Goal: Information Seeking & Learning: Learn about a topic

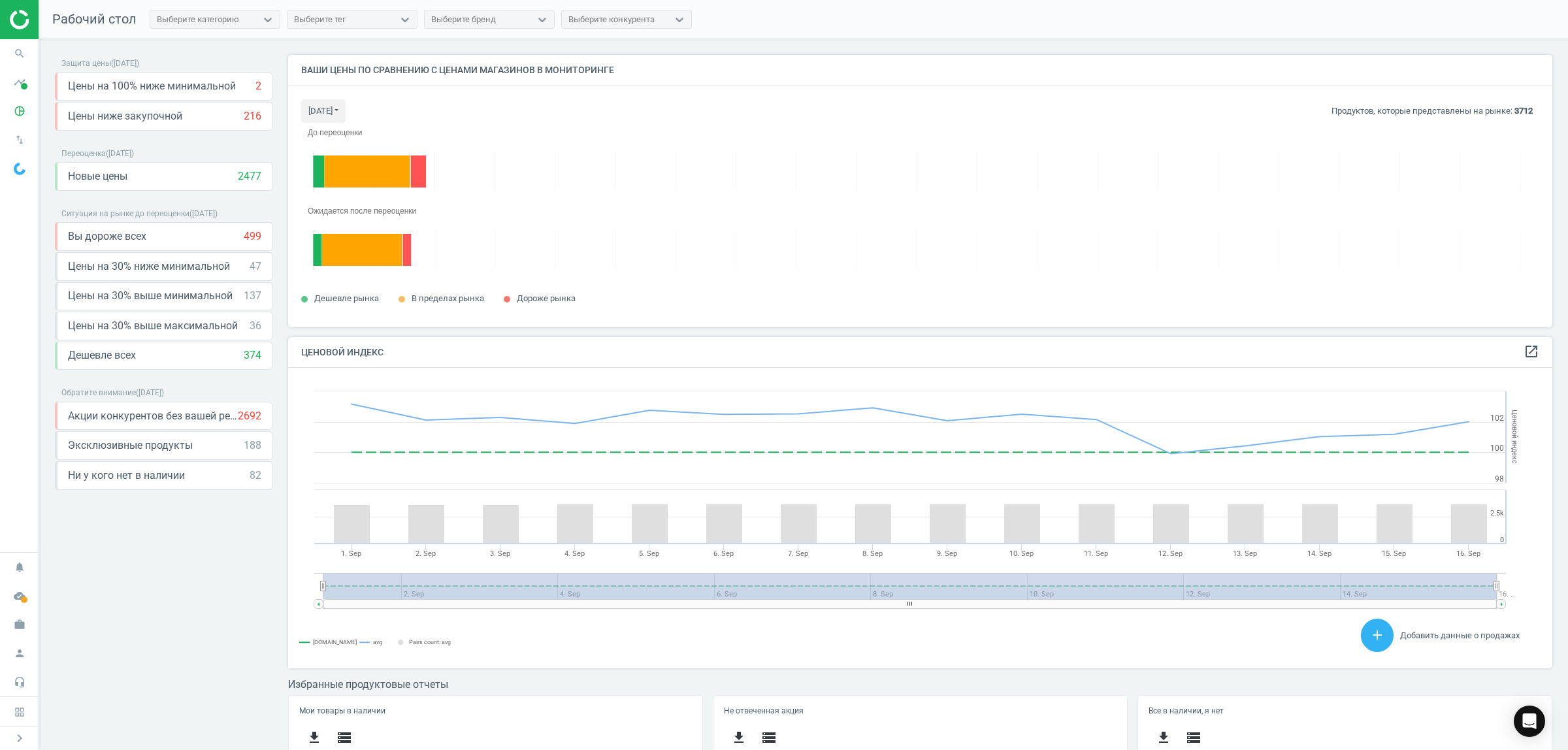
scroll to position [325, 1277]
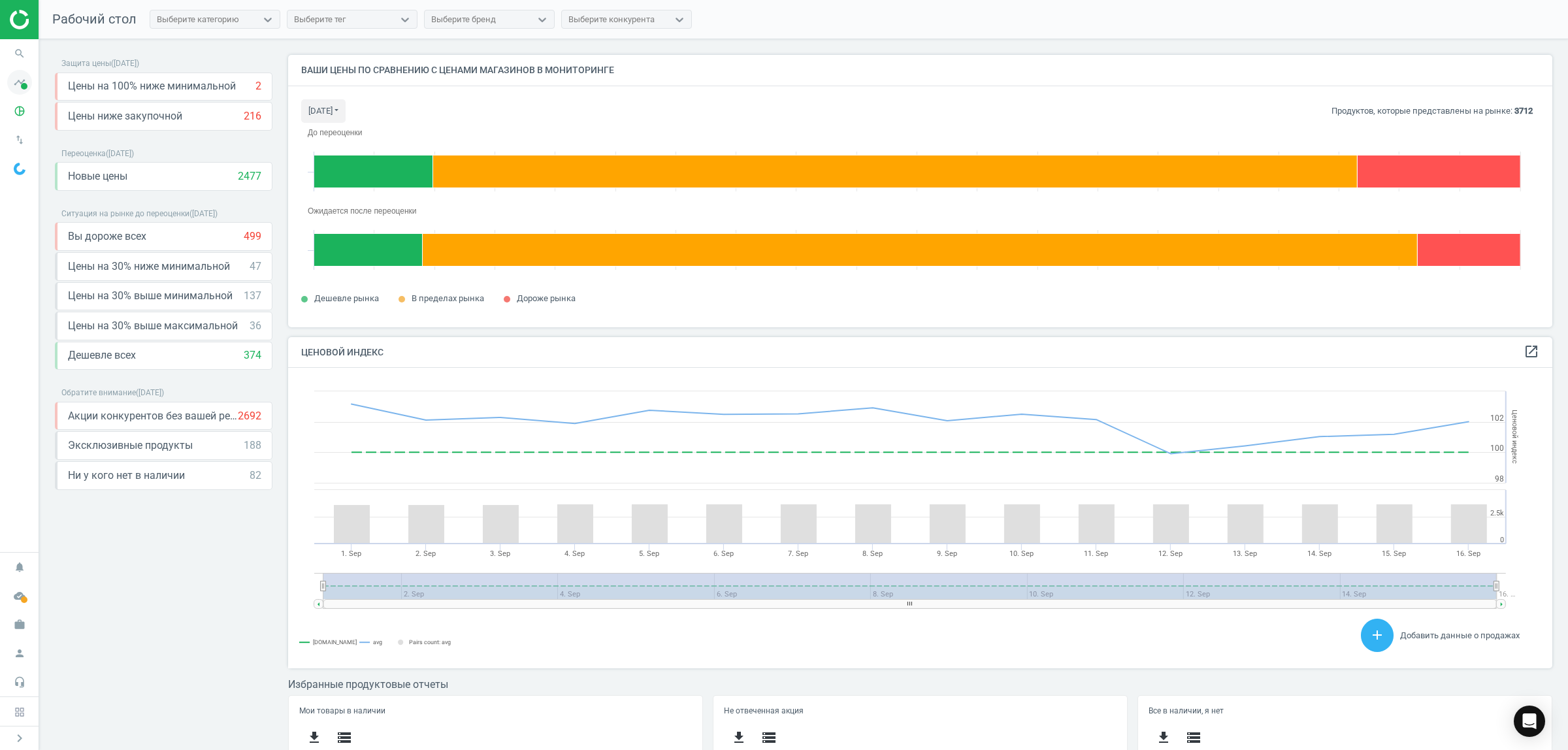
click at [28, 86] on icon "timeline" at bounding box center [20, 82] width 25 height 25
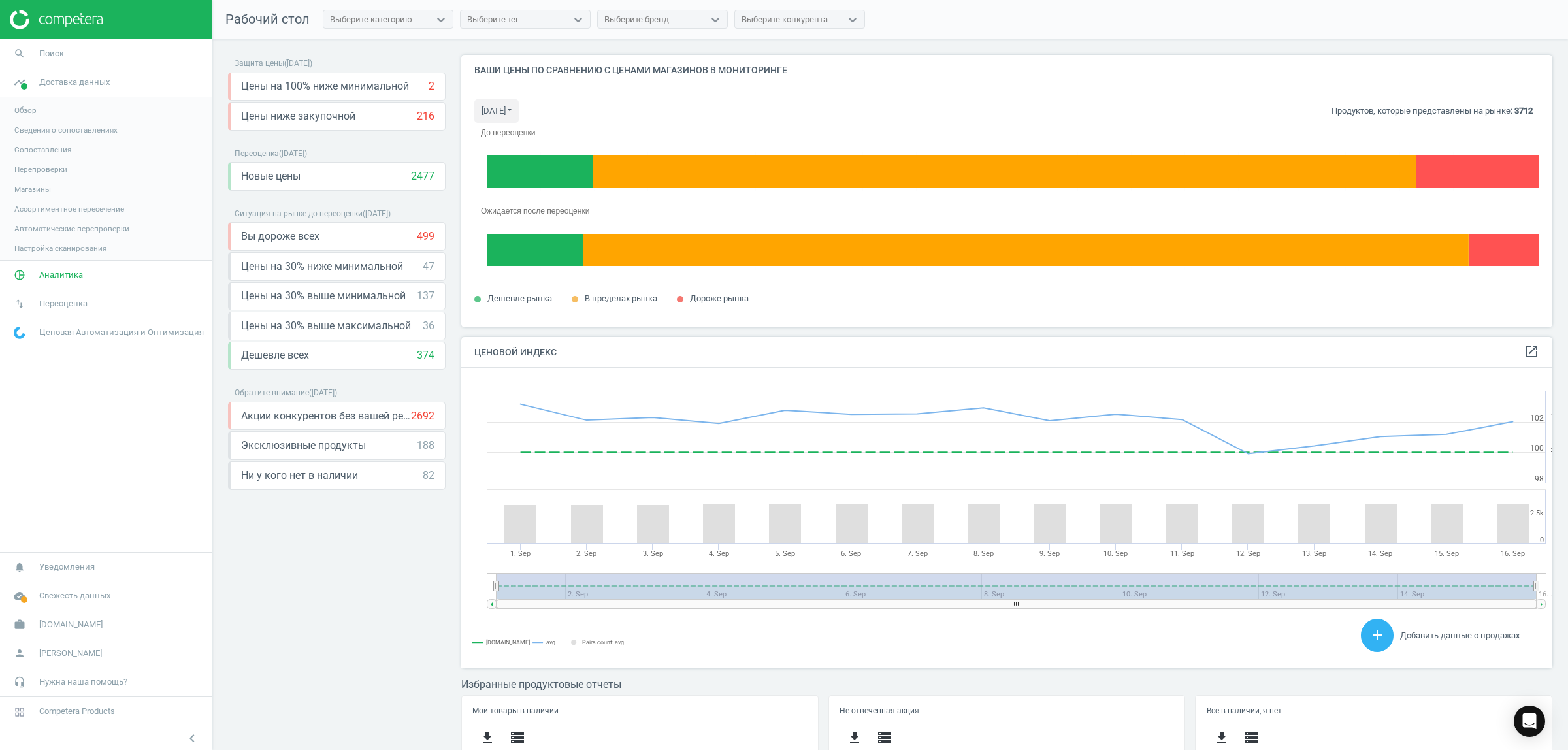
scroll to position [325, 1104]
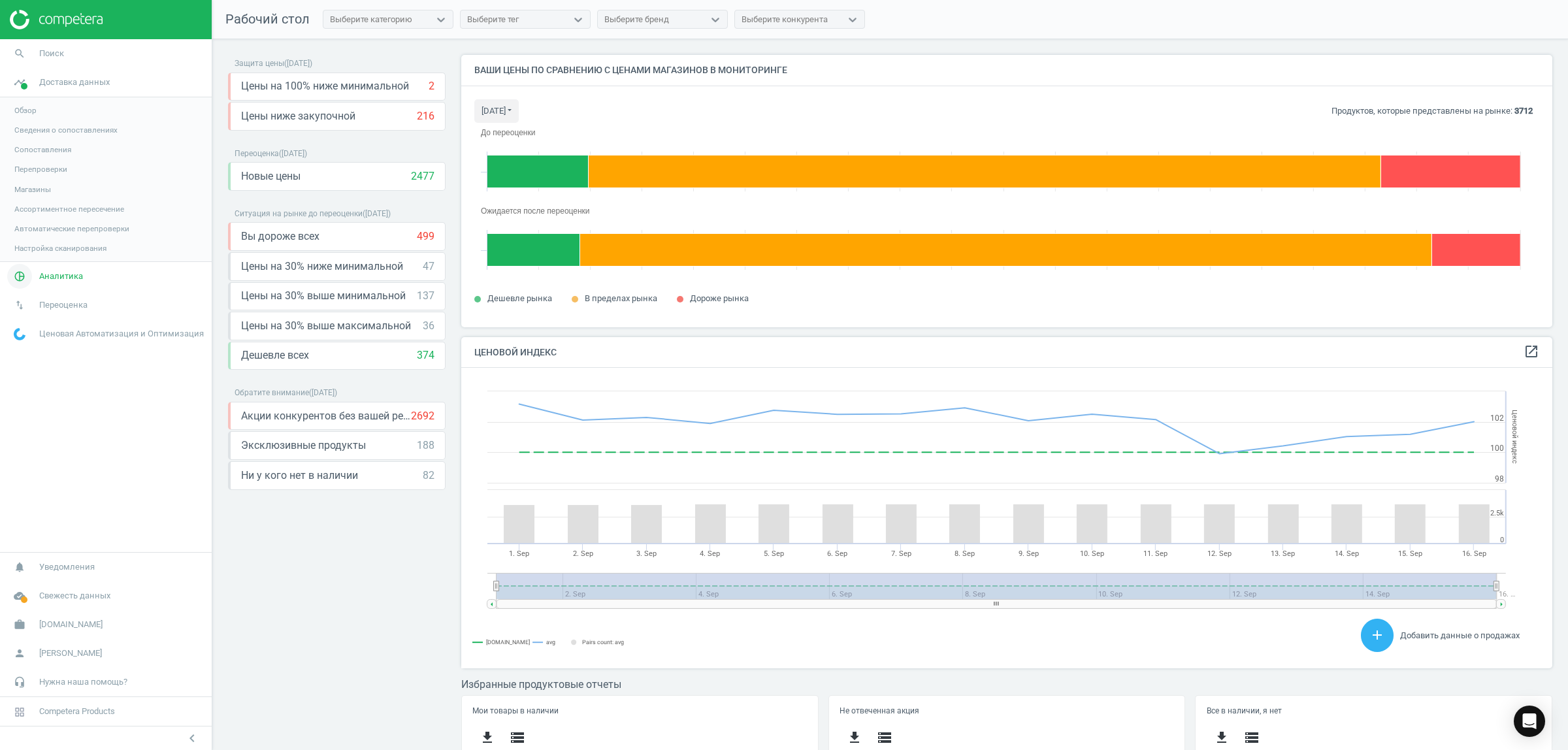
click at [60, 280] on span "Аналитика" at bounding box center [61, 276] width 43 height 11
click at [64, 180] on span "Ценовой индекс" at bounding box center [44, 178] width 60 height 11
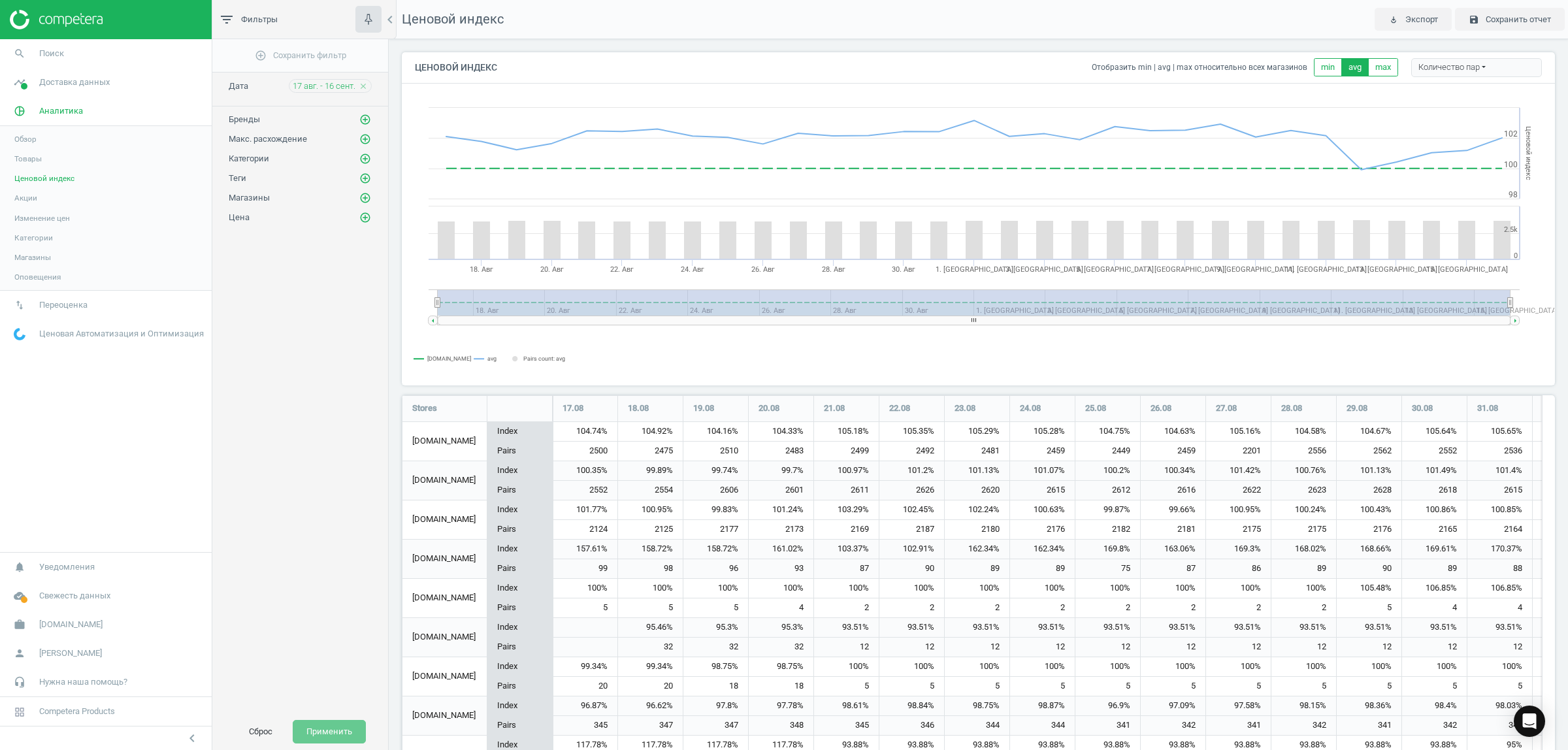
scroll to position [1073, 1166]
click at [361, 87] on icon "close" at bounding box center [363, 86] width 9 height 9
click at [340, 83] on span "17 авг. - 16 сент." at bounding box center [324, 86] width 63 height 11
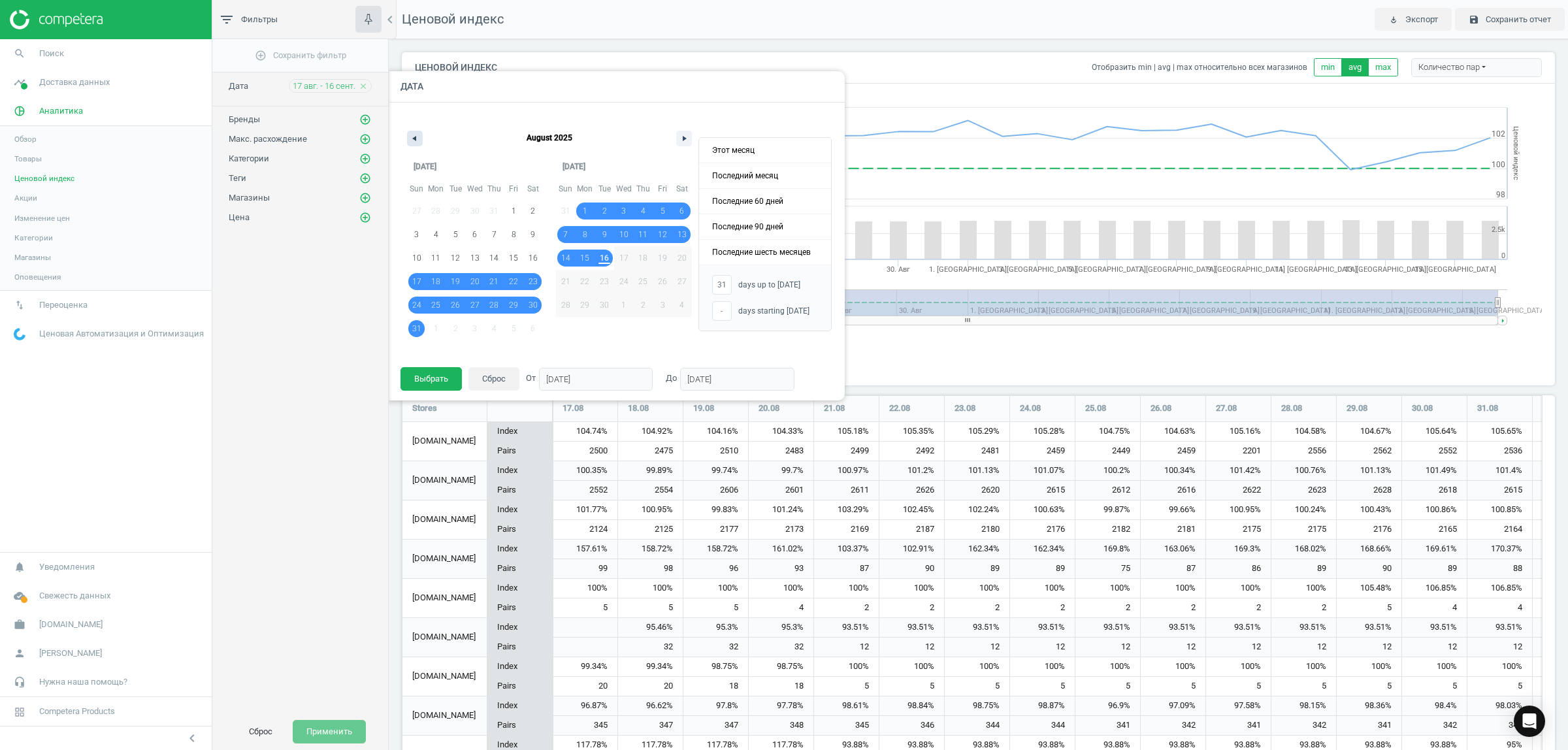
click at [415, 139] on icon "button" at bounding box center [413, 139] width 7 height 5
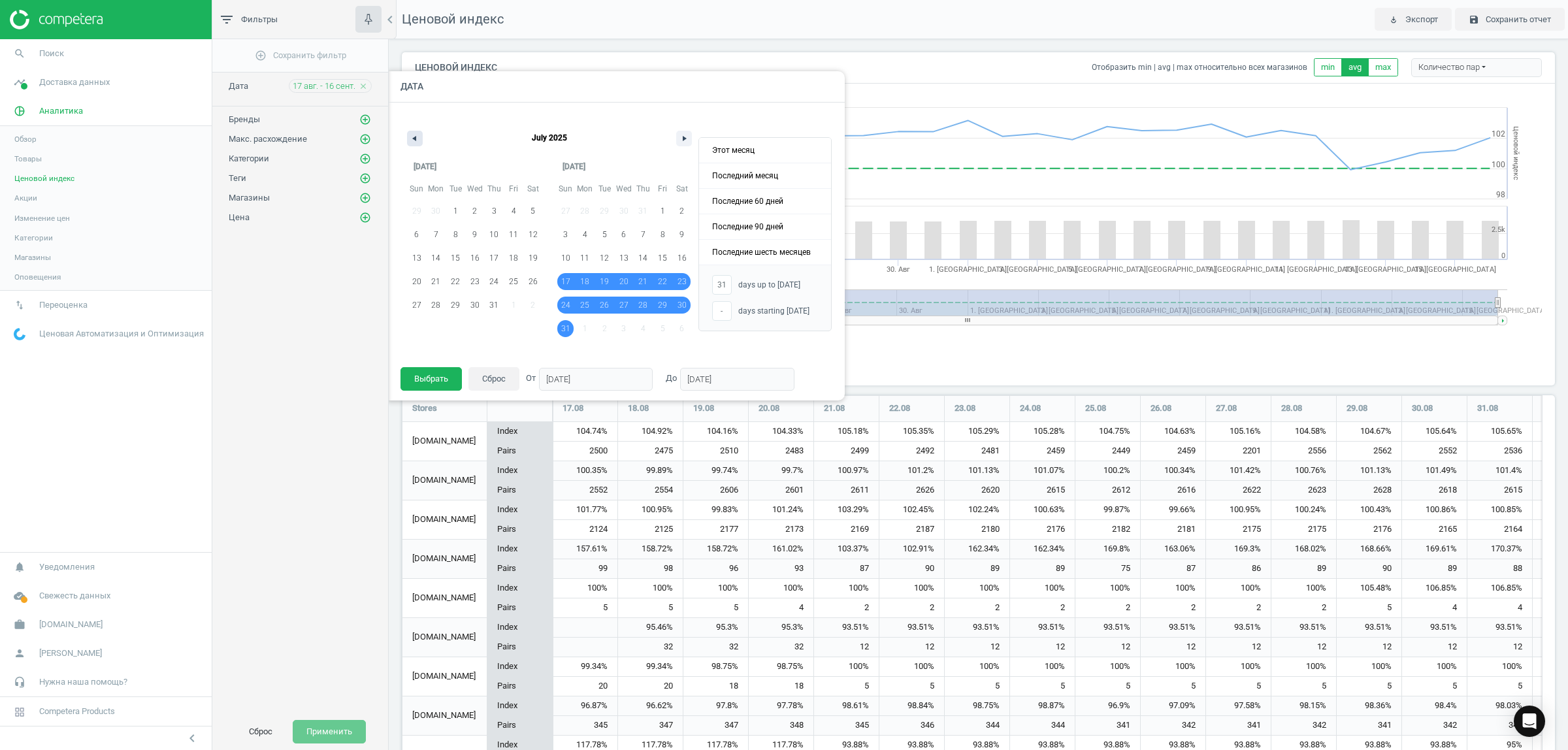
click at [418, 135] on button "button" at bounding box center [414, 138] width 16 height 16
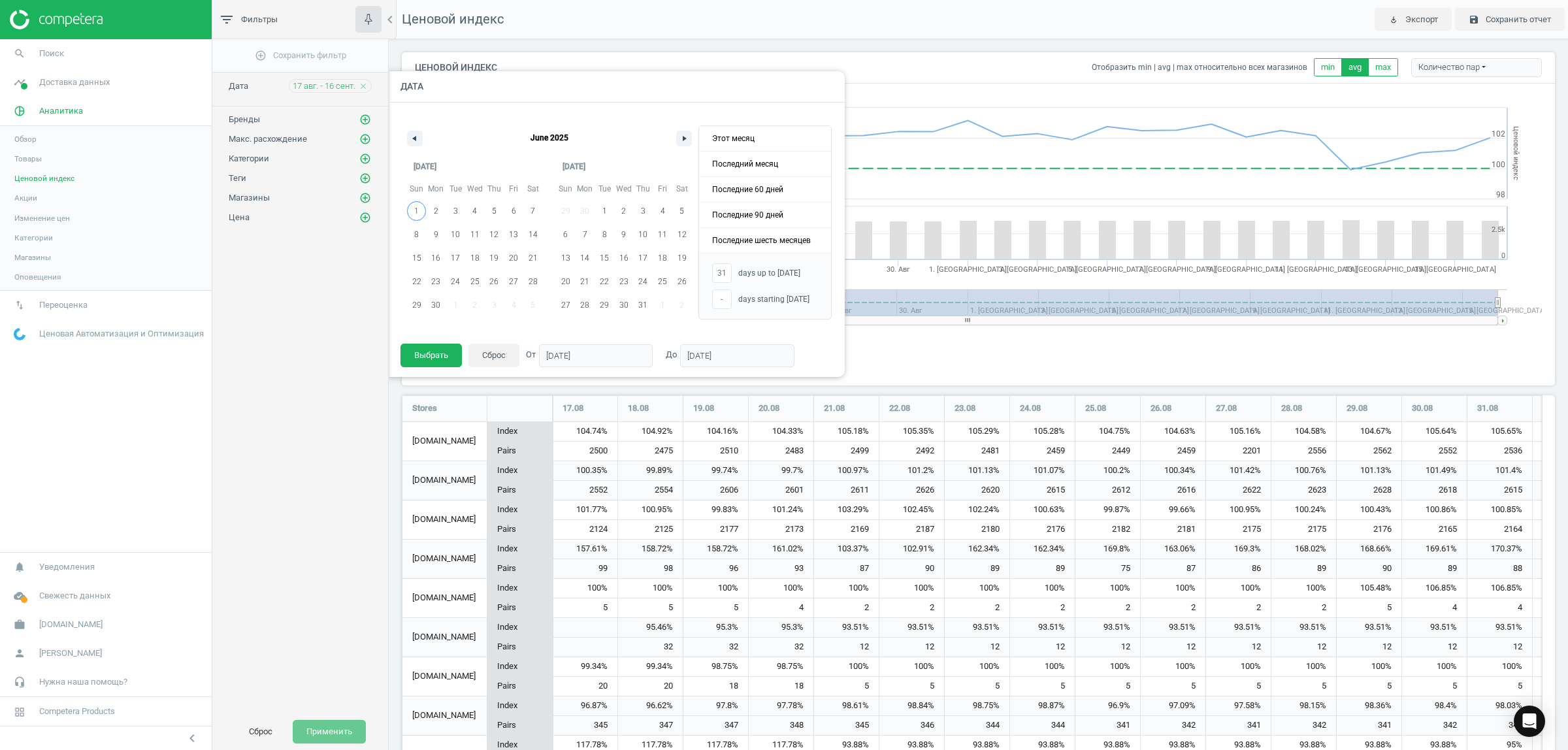
click at [418, 211] on span "1" at bounding box center [416, 211] width 20 height 17
type input "-"
type input "[DATE]"
click at [681, 133] on button "button" at bounding box center [684, 138] width 16 height 16
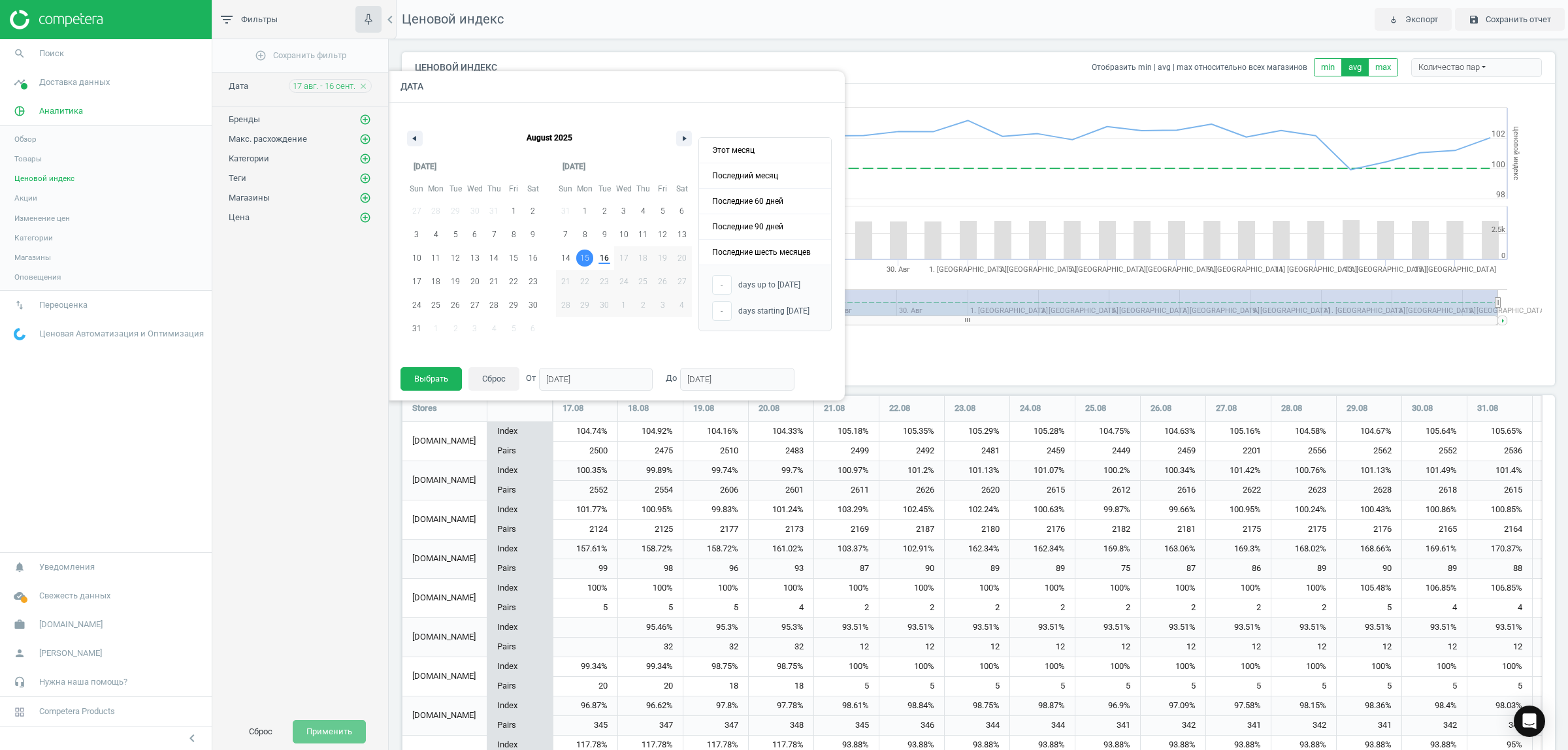
click at [586, 262] on span "15" at bounding box center [584, 257] width 9 height 24
type input "[DATE]"
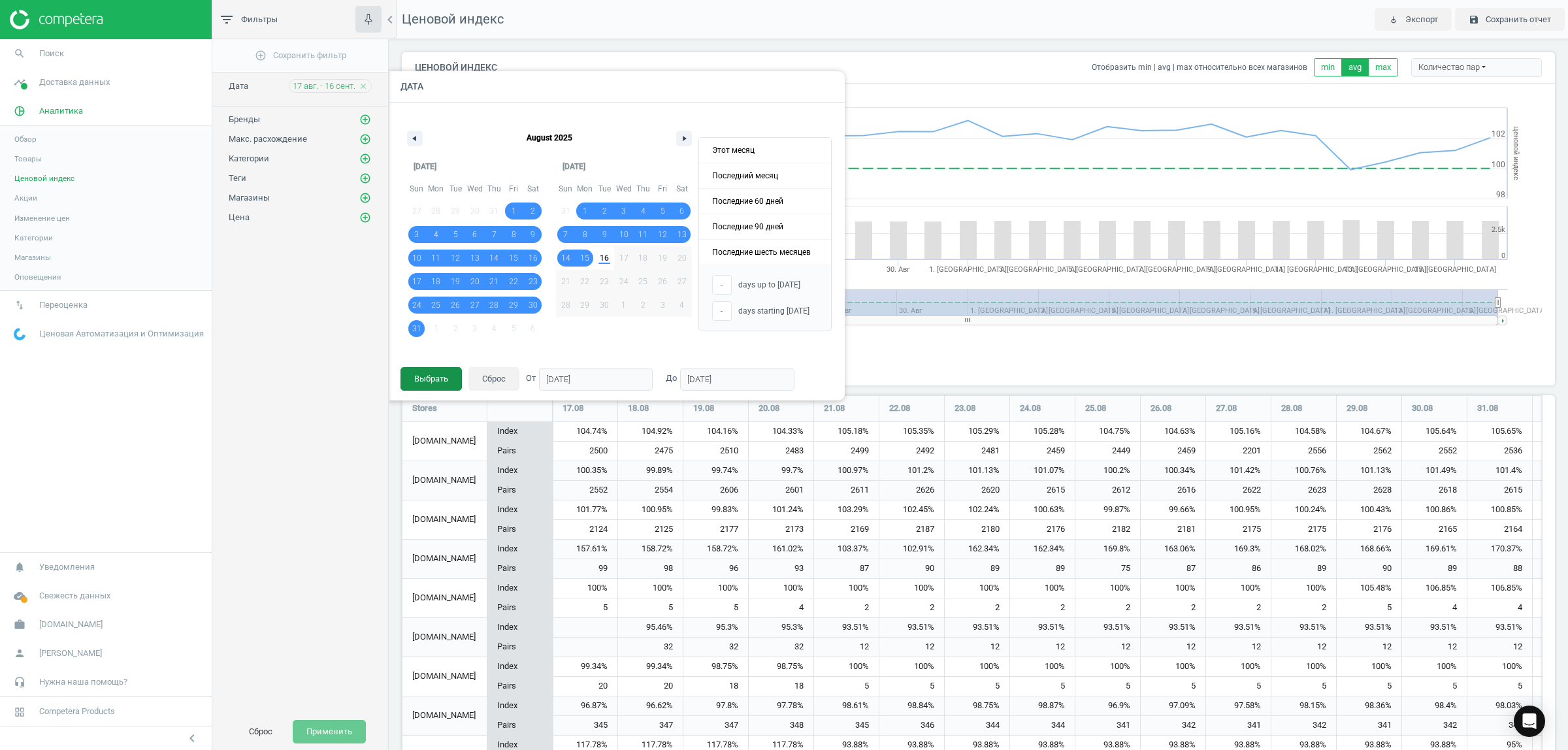
click at [443, 377] on button "Выбрать" at bounding box center [431, 379] width 61 height 24
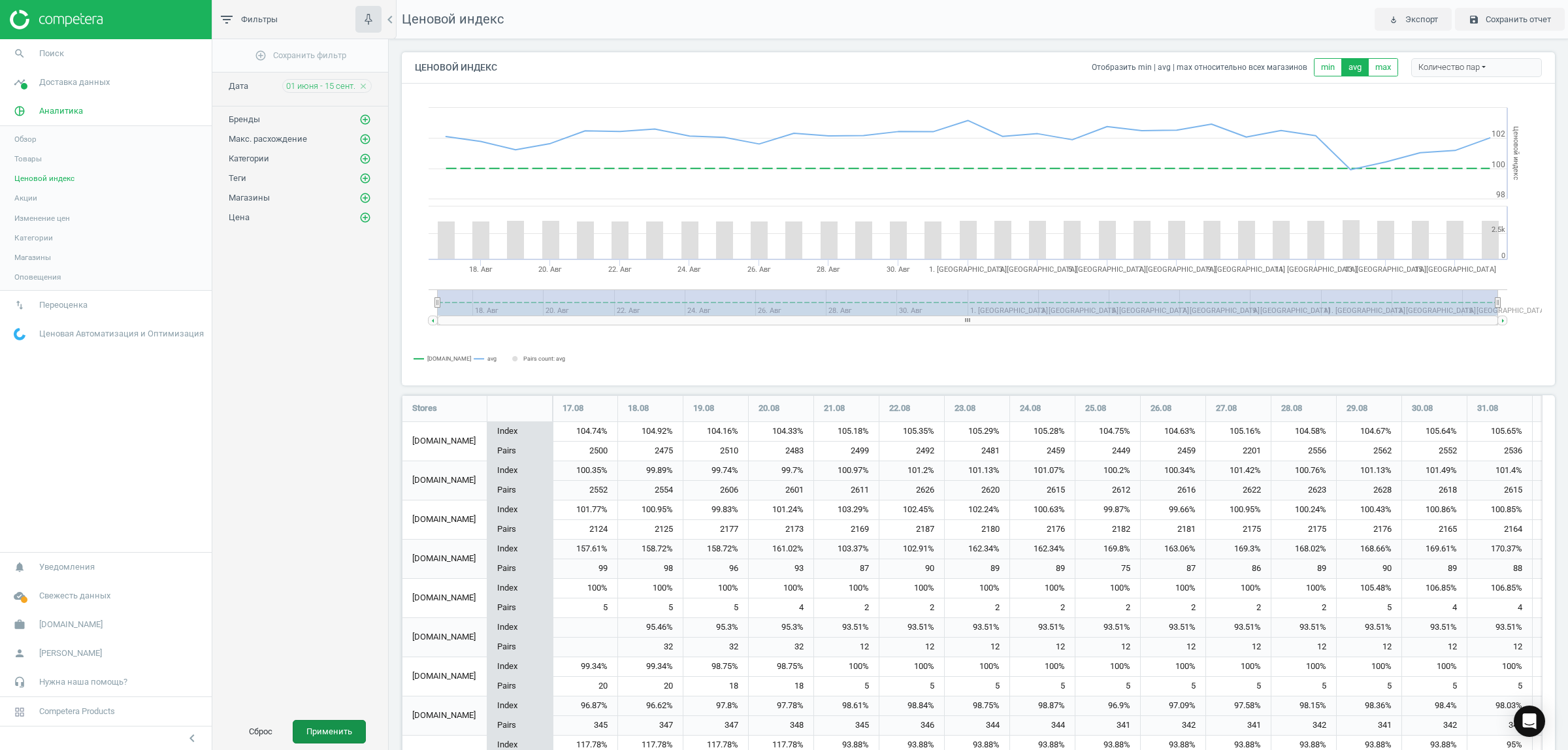
click at [335, 735] on button "Применить" at bounding box center [329, 731] width 73 height 24
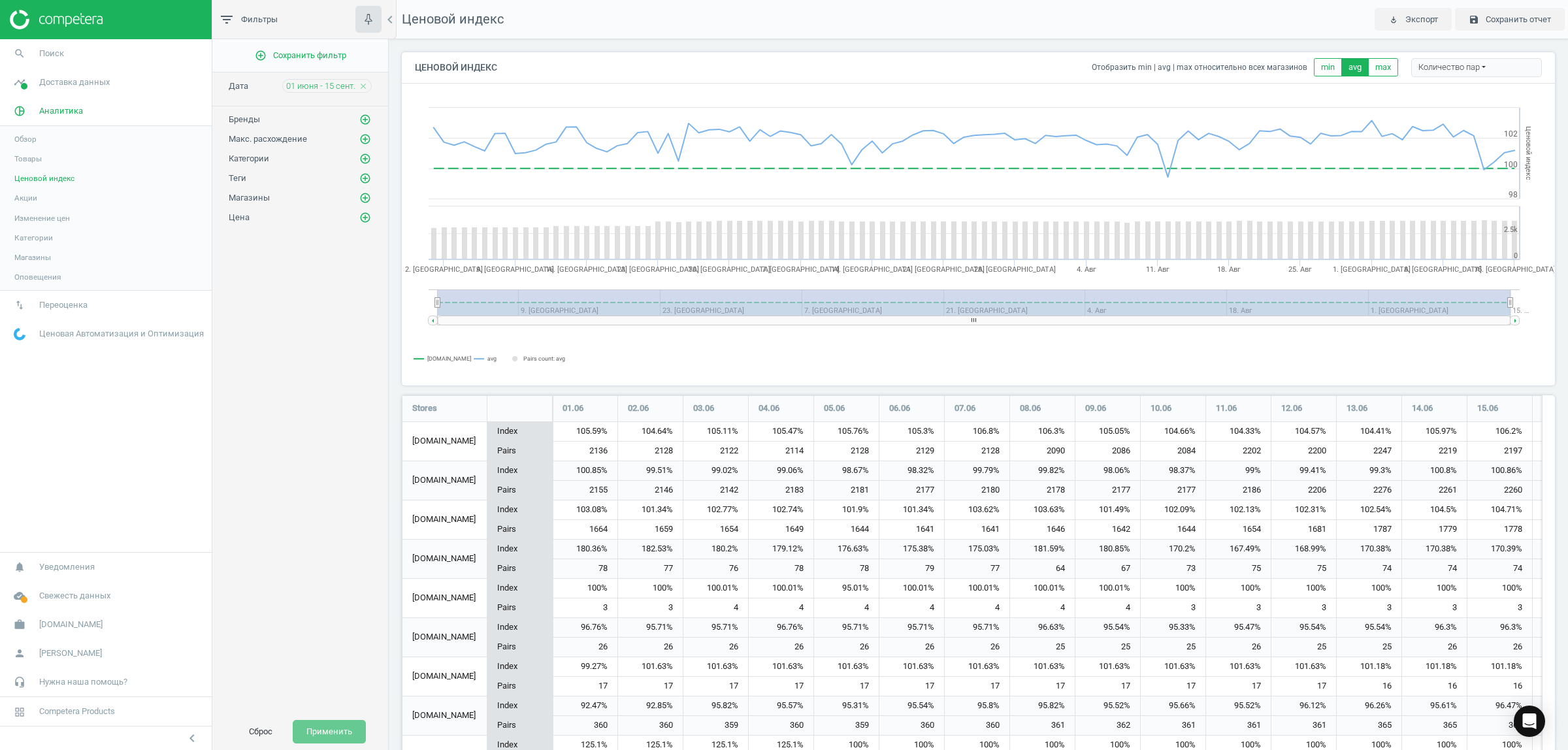
scroll to position [1073, 1166]
click at [363, 165] on icon "add_circle_outline" at bounding box center [365, 158] width 11 height 11
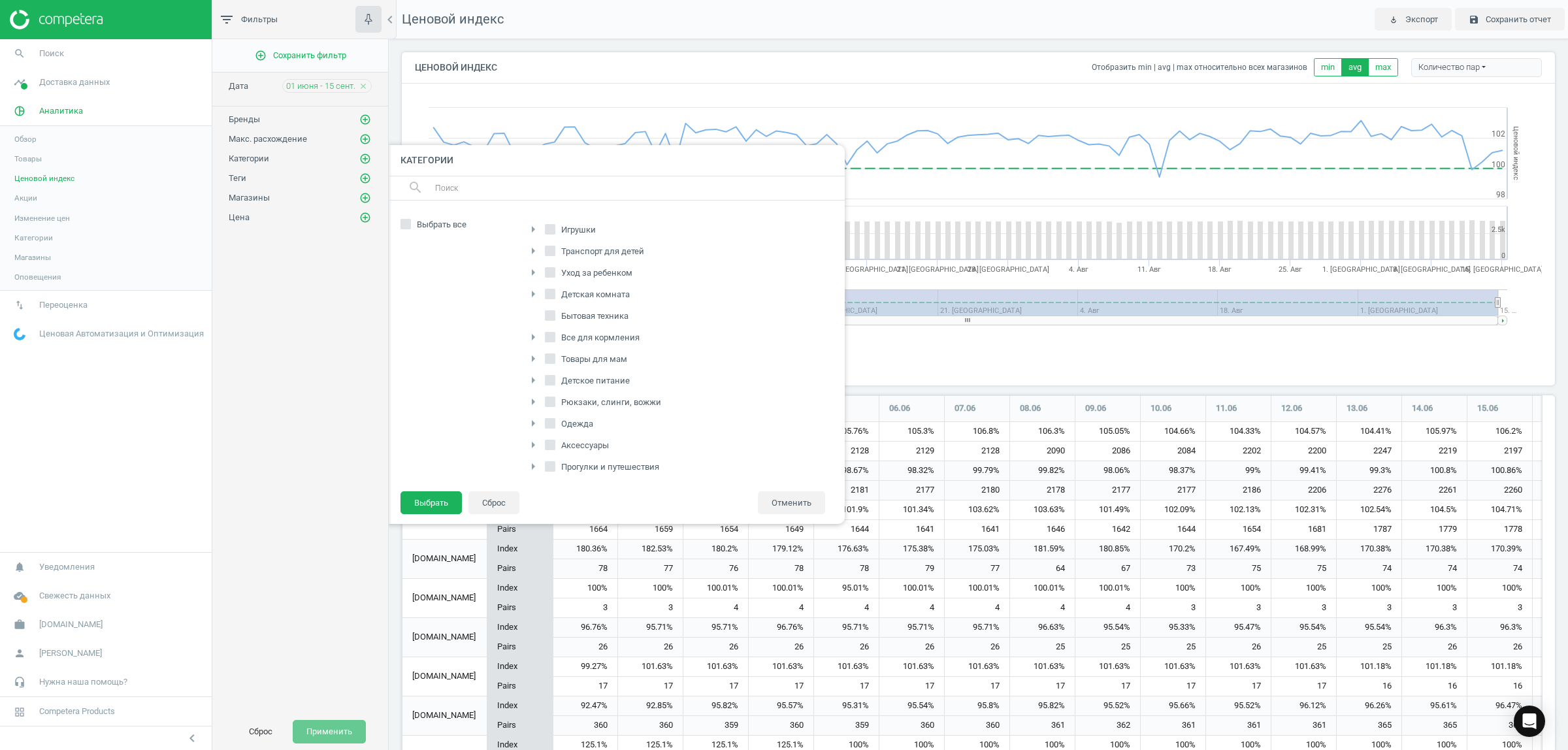
click at [617, 276] on span "Уход за ребенком" at bounding box center [596, 273] width 76 height 11
click at [554, 276] on input "Уход за ребенком" at bounding box center [549, 273] width 8 height 8
checkbox input "true"
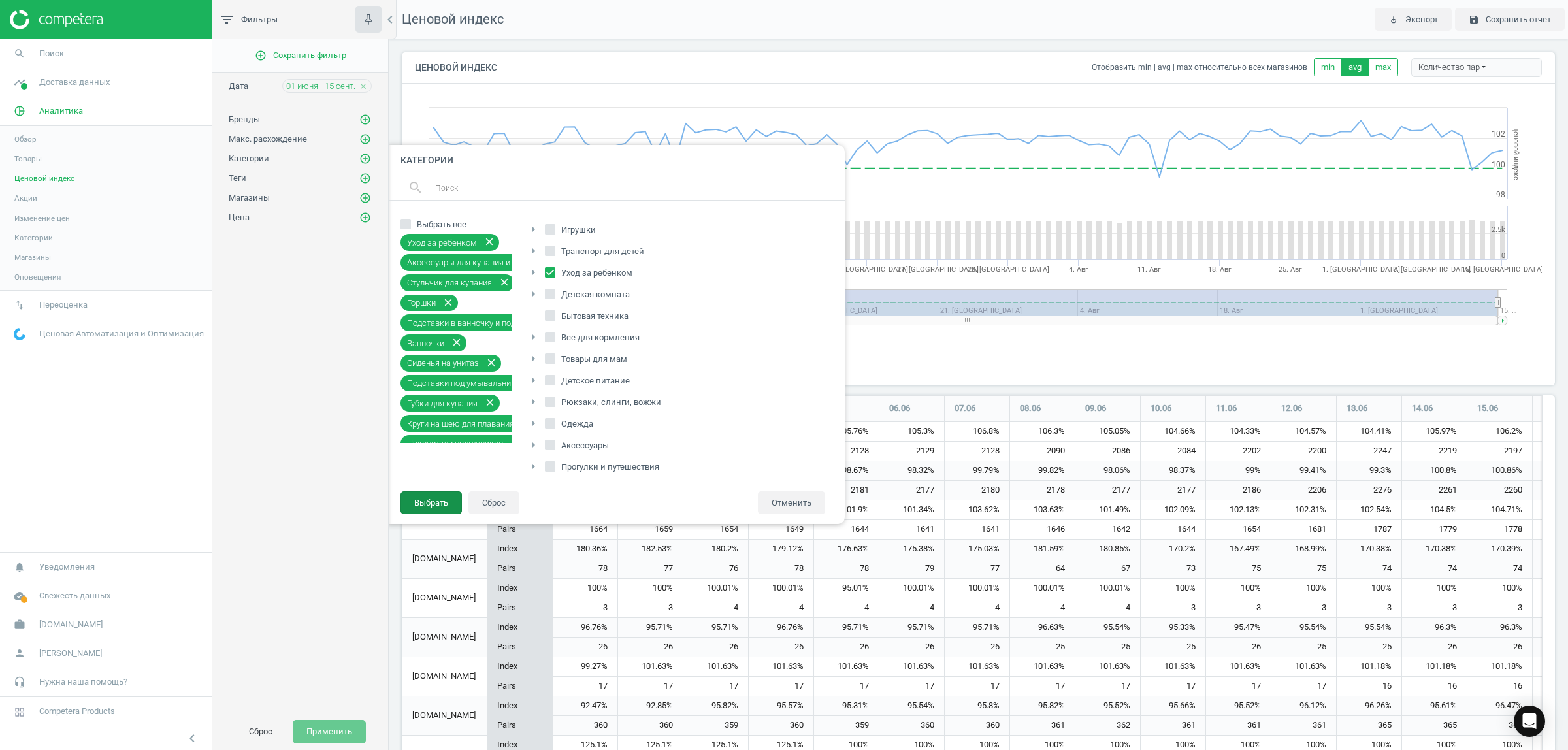
click at [442, 493] on button "Выбрать" at bounding box center [431, 502] width 61 height 24
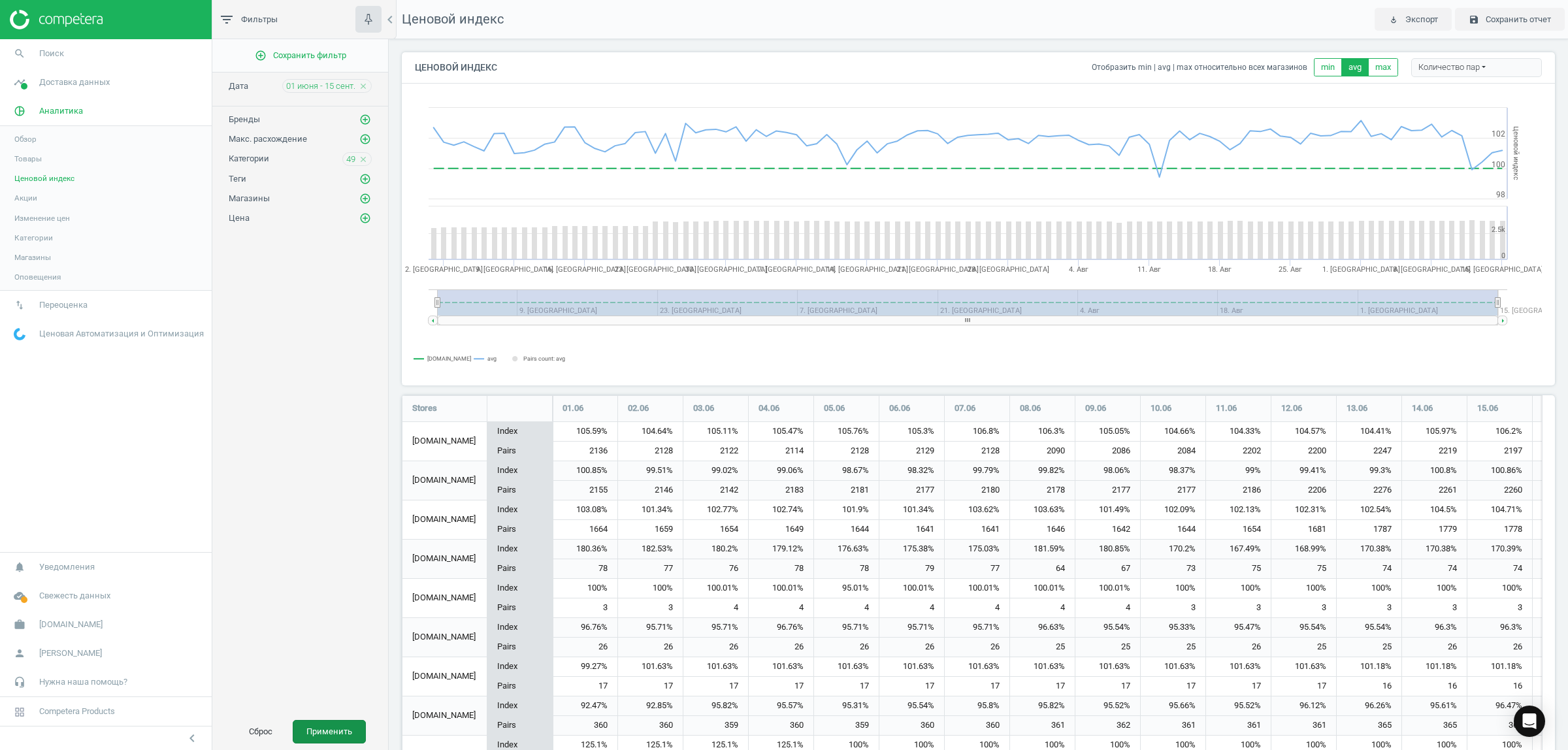
click at [339, 730] on button "Применить" at bounding box center [329, 731] width 73 height 24
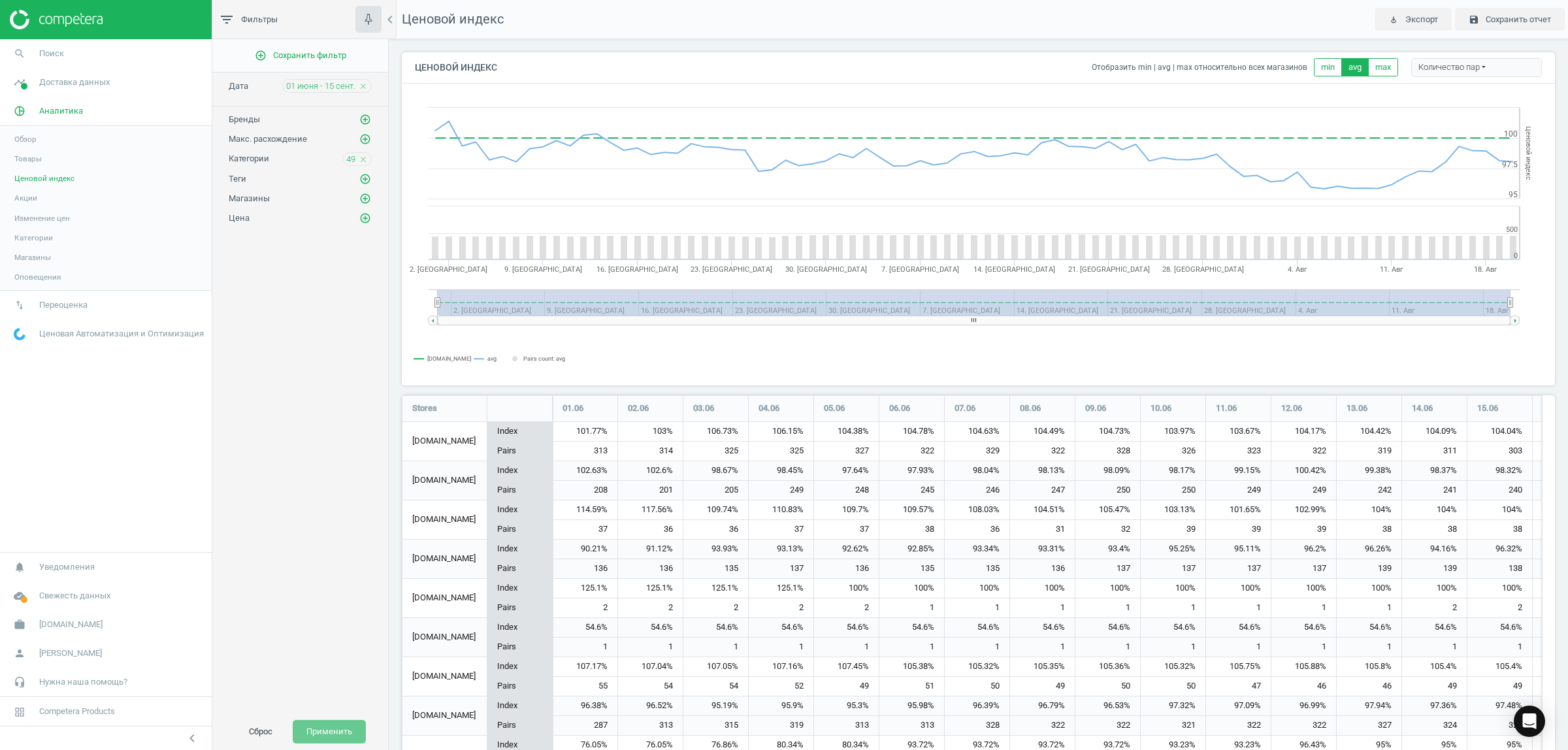
scroll to position [720, 1166]
click at [361, 161] on icon "close" at bounding box center [363, 159] width 9 height 9
click at [366, 161] on icon "add_circle_outline" at bounding box center [365, 158] width 11 height 11
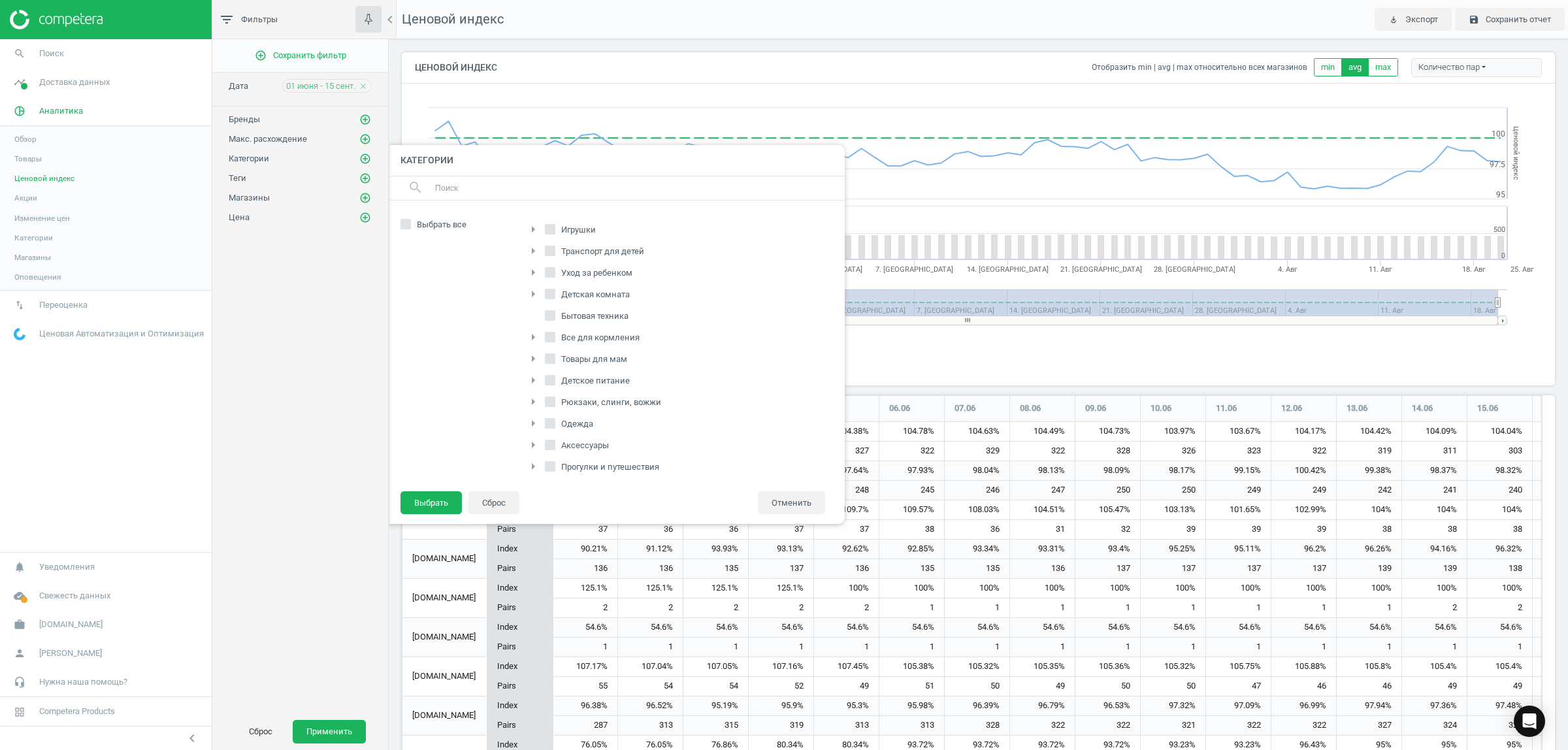
click at [533, 273] on icon "arrow_right" at bounding box center [533, 272] width 16 height 16
click at [557, 317] on input "Подгузники, пеленки, салфетки" at bounding box center [557, 315] width 8 height 8
checkbox input "true"
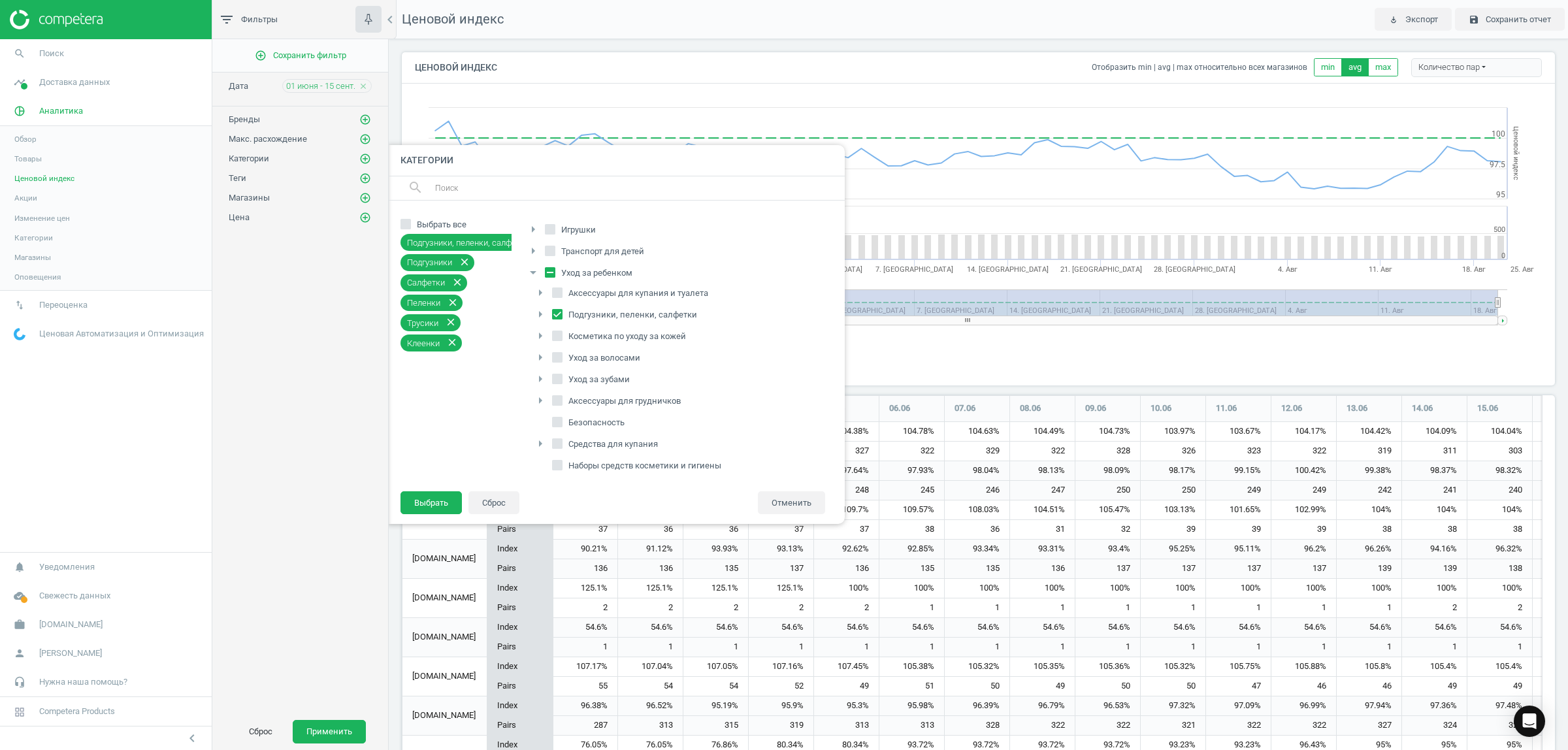
scroll to position [82, 0]
click at [426, 501] on button "Выбрать" at bounding box center [431, 502] width 61 height 24
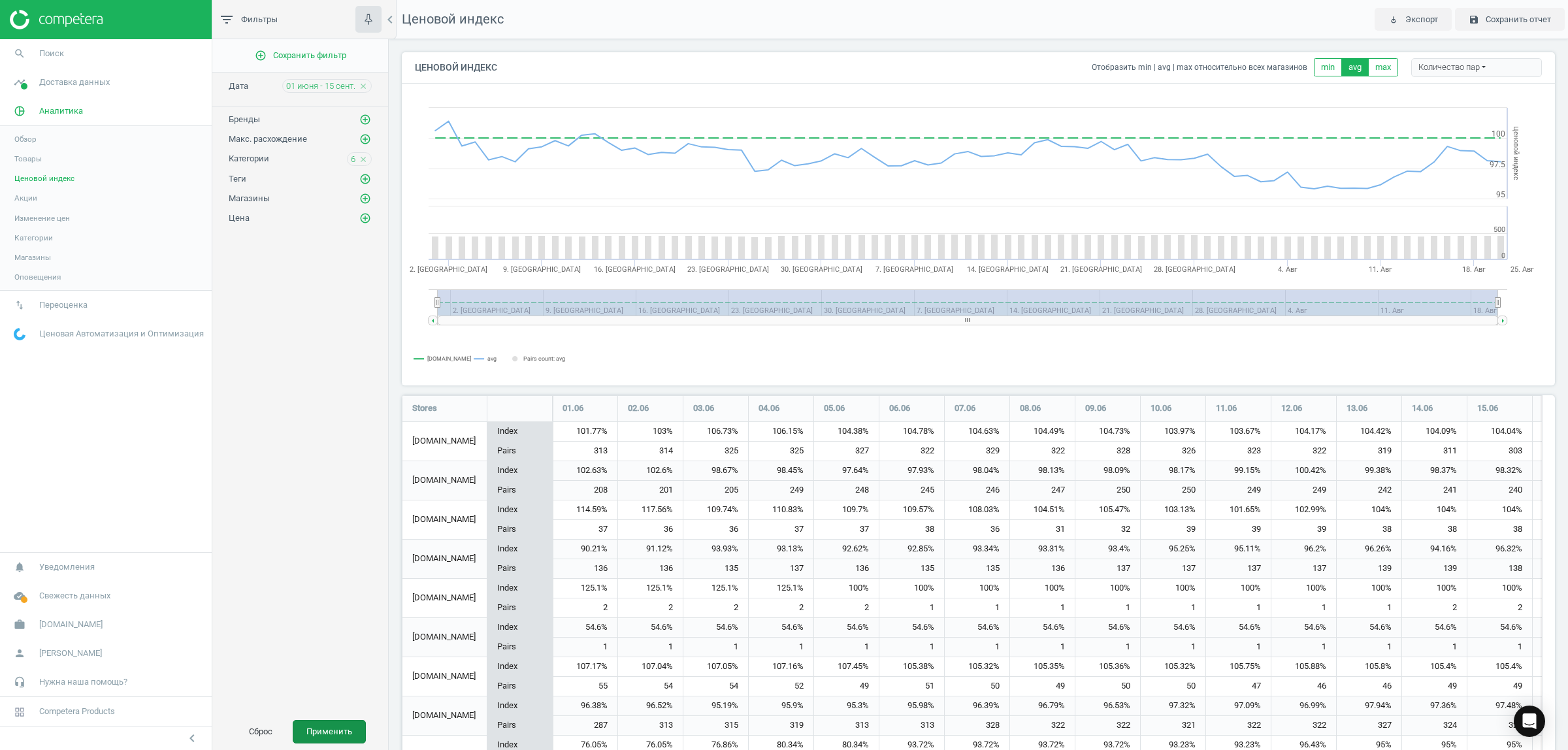
click at [323, 732] on button "Применить" at bounding box center [329, 731] width 73 height 24
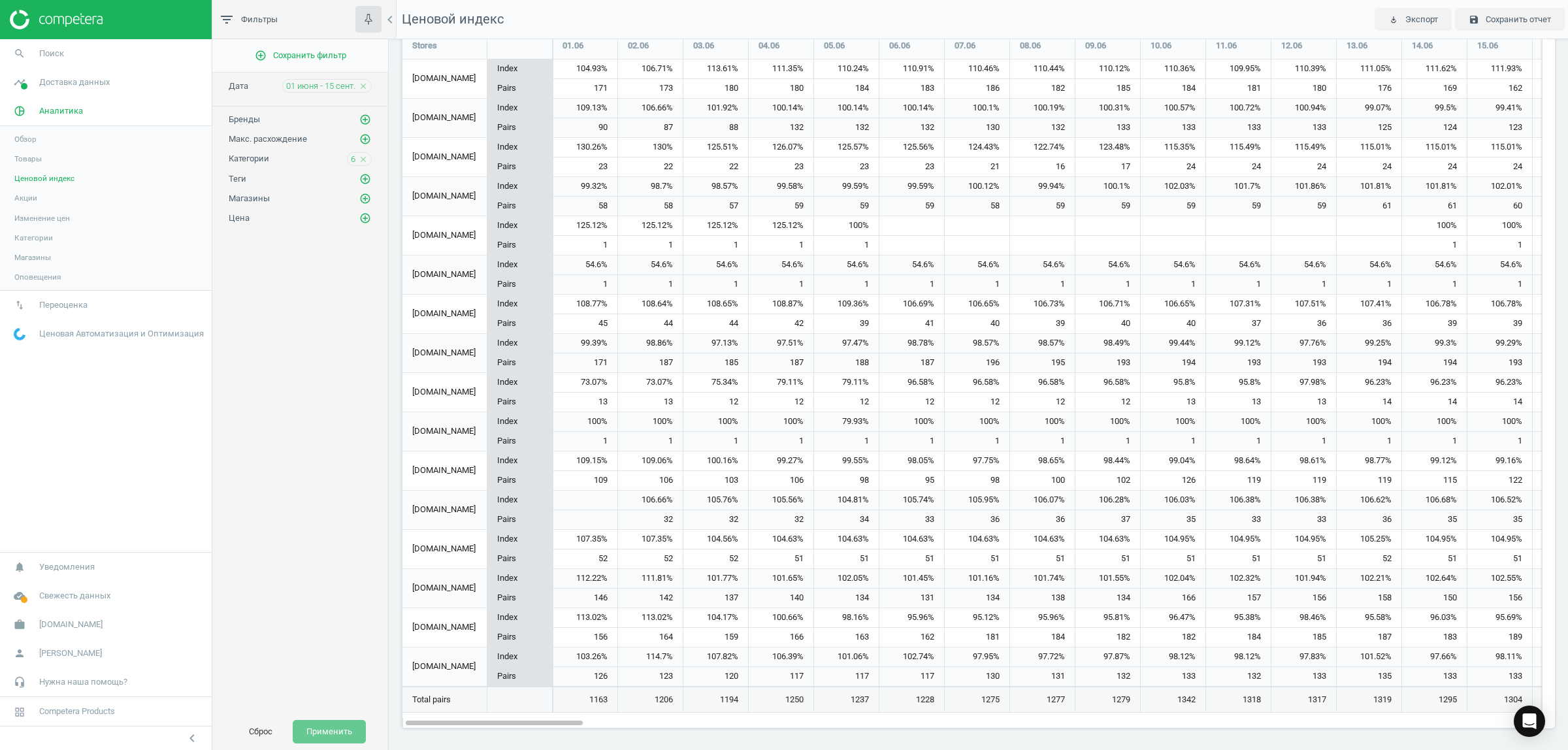
scroll to position [363, 0]
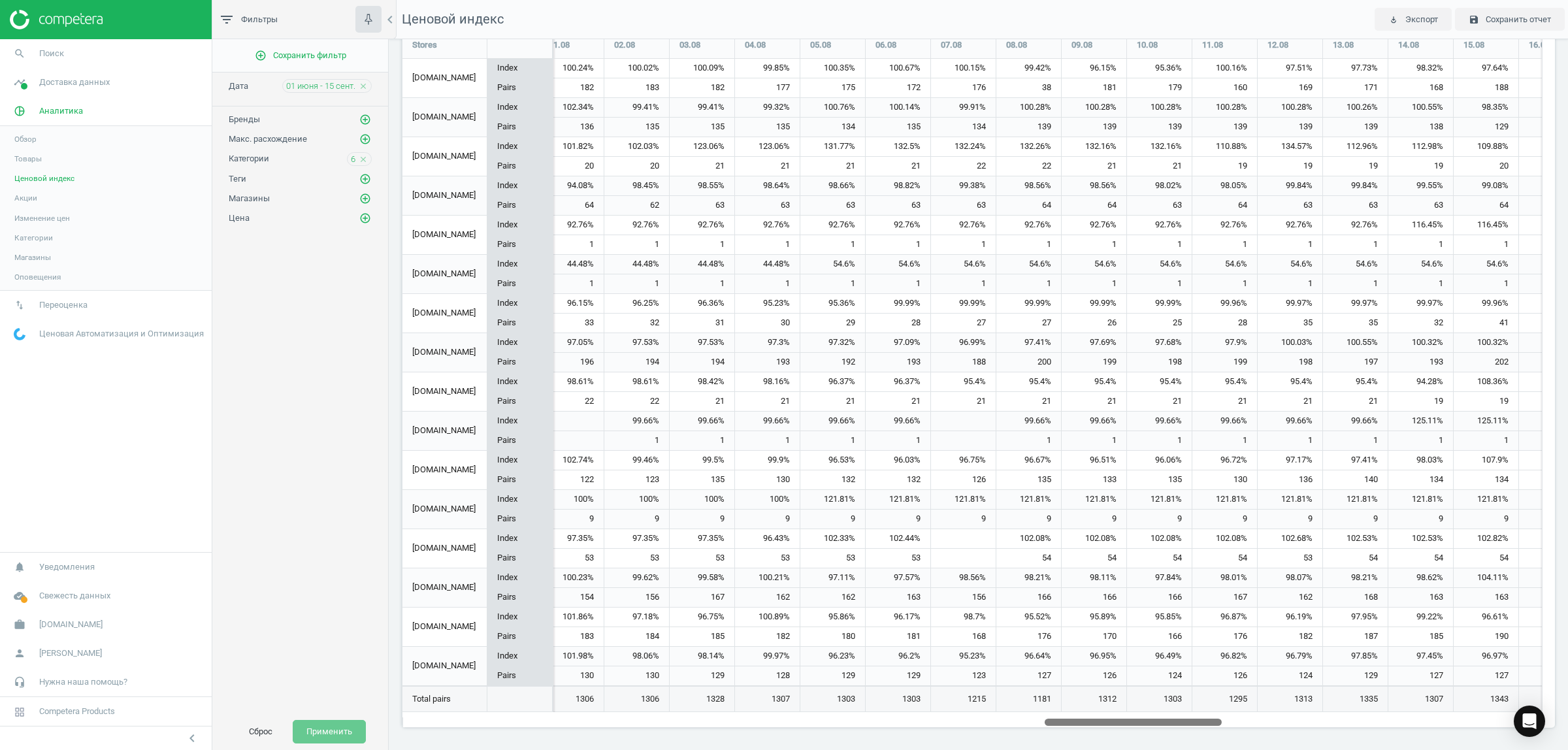
drag, startPoint x: 557, startPoint y: 717, endPoint x: 1566, endPoint y: 757, distance: 1009.8
click at [1566, 749] on html "Group 2 Created with Sketch. ic/cloud_download/grey600 Created with Sketch. gra…" at bounding box center [784, 375] width 1568 height 750
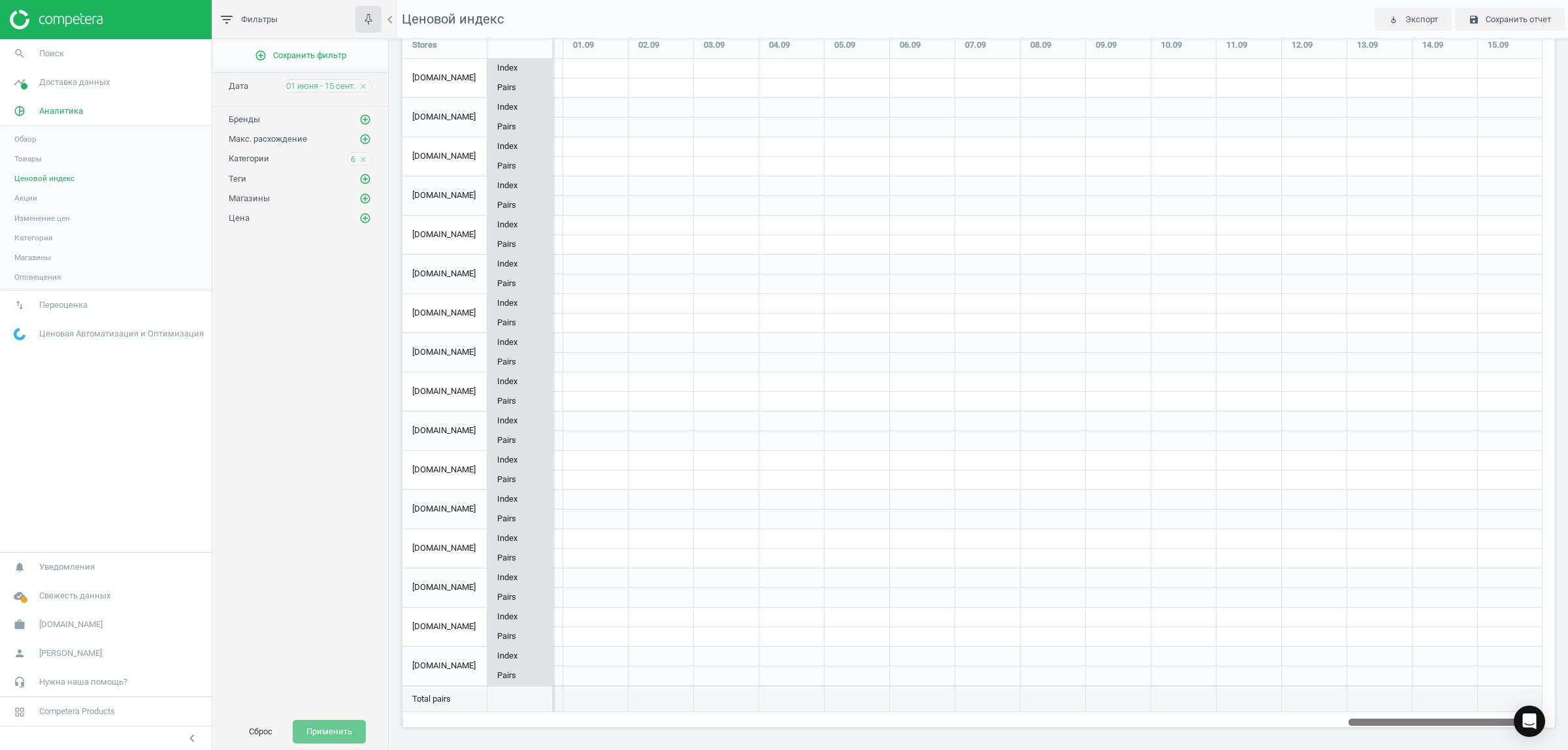
drag, startPoint x: 1170, startPoint y: 724, endPoint x: 1566, endPoint y: 735, distance: 396.2
click at [1566, 735] on div "Ценовой индекс Отобразить min | avg | max относительно всех магазинов min avg m…" at bounding box center [978, 394] width 1179 height 711
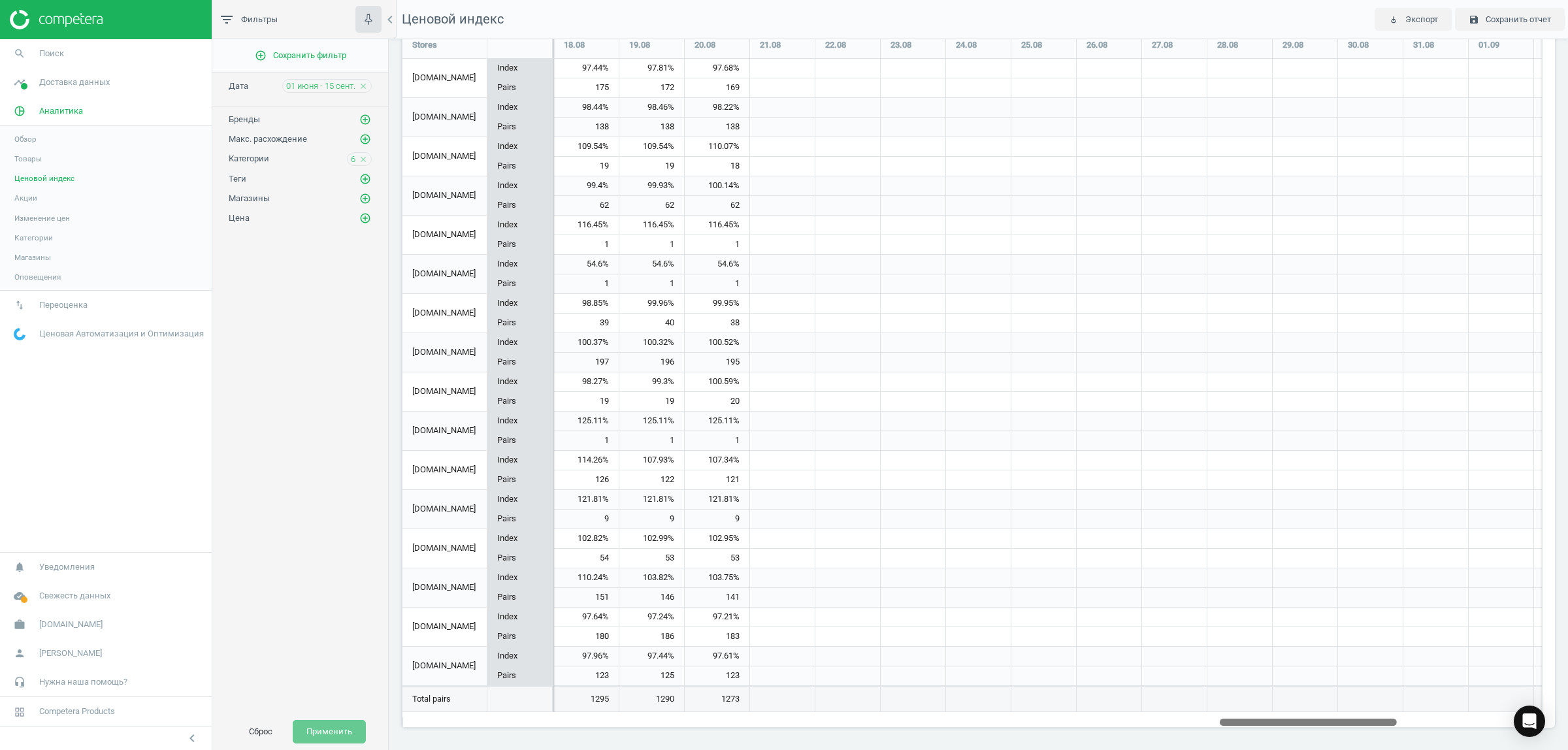
drag, startPoint x: 1402, startPoint y: 724, endPoint x: 1274, endPoint y: 737, distance: 128.7
click at [1274, 737] on div "Ценовой индекс Отобразить min | avg | max относительно всех магазинов min avg m…" at bounding box center [978, 394] width 1179 height 711
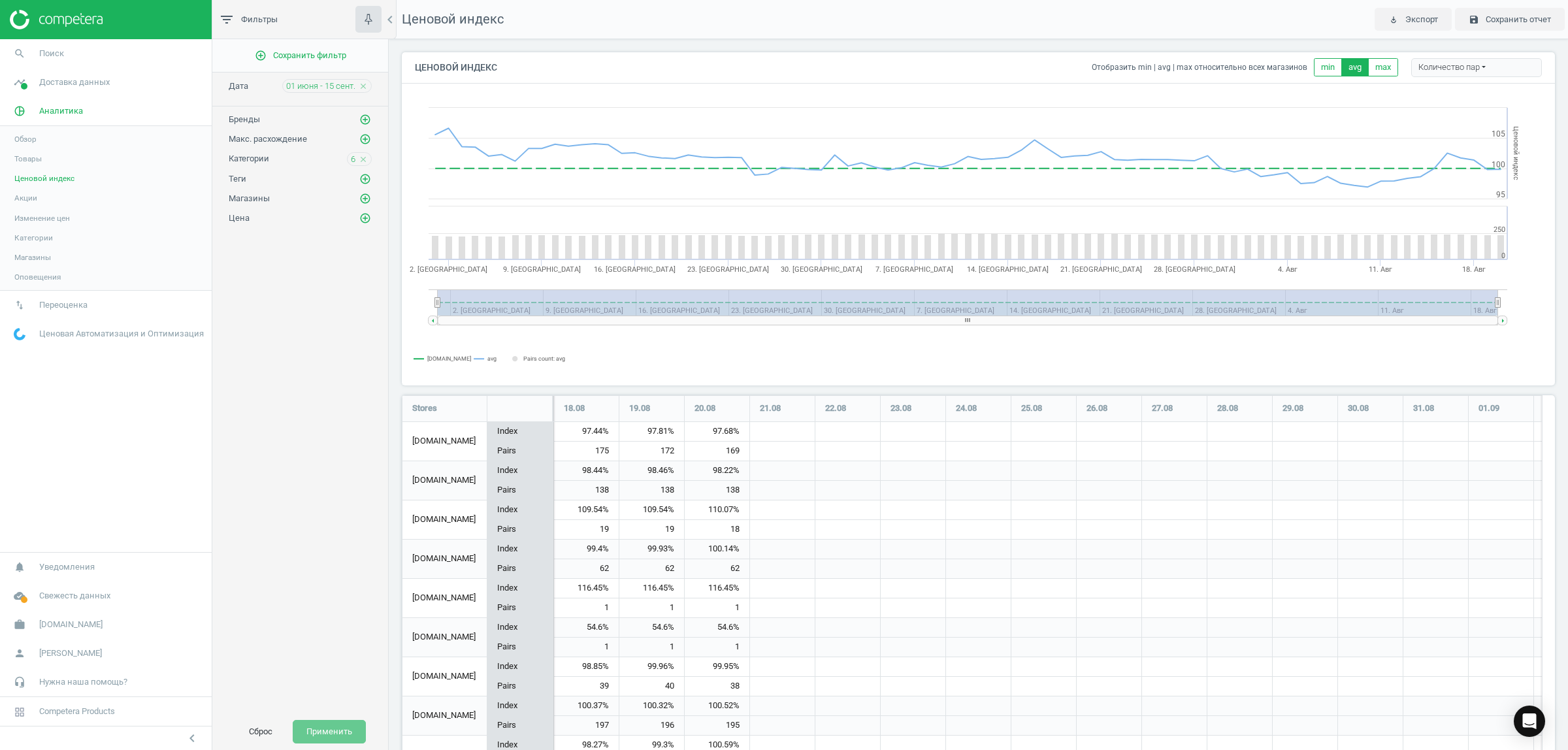
click at [364, 161] on icon "close" at bounding box center [363, 159] width 9 height 9
click at [364, 161] on icon "add_circle_outline" at bounding box center [365, 158] width 11 height 11
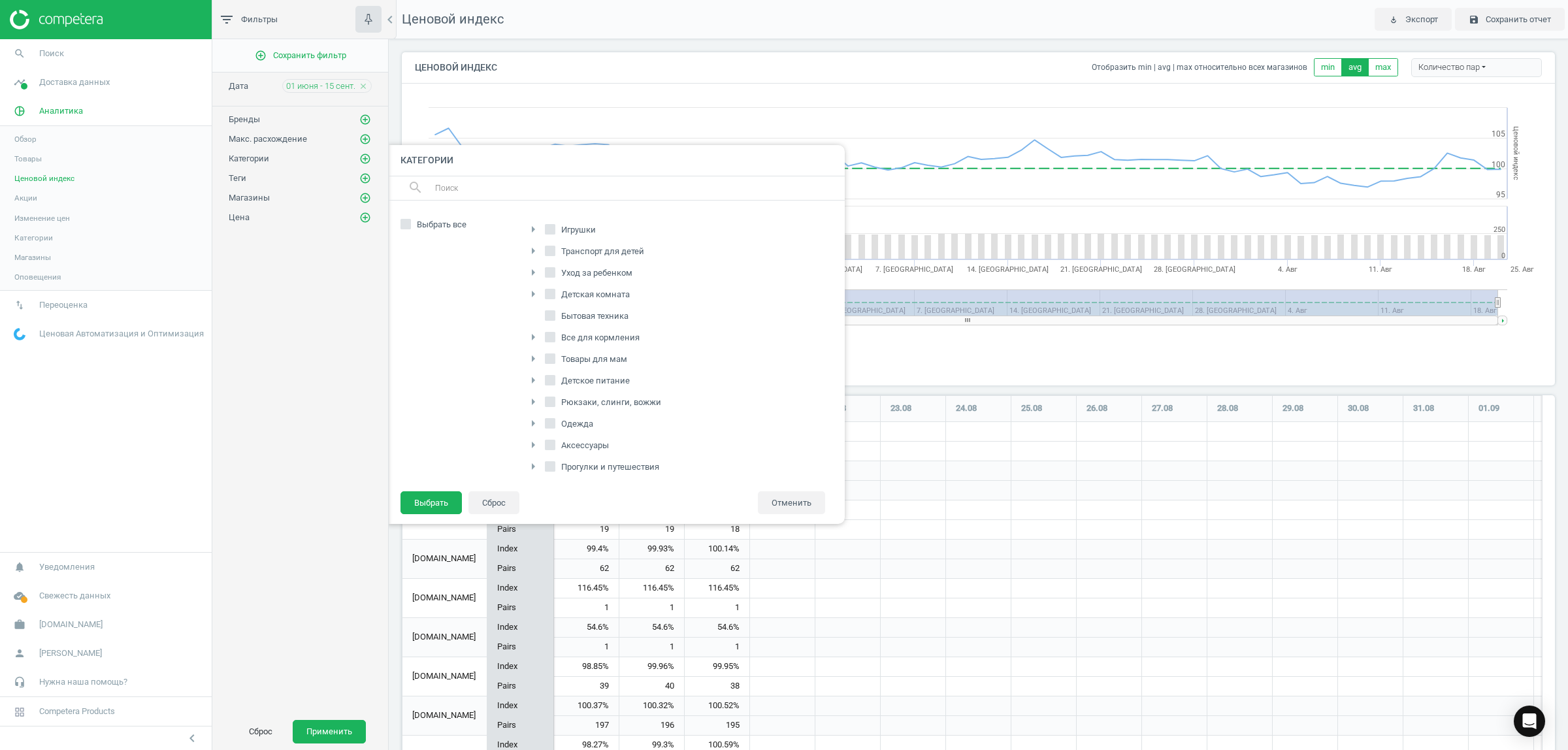
click at [533, 275] on icon "arrow_right" at bounding box center [533, 272] width 16 height 16
click at [625, 317] on span "Подгузники, пеленки, салфетки" at bounding box center [632, 315] width 134 height 11
click at [561, 317] on input "Подгузники, пеленки, салфетки" at bounding box center [557, 315] width 8 height 8
checkbox input "true"
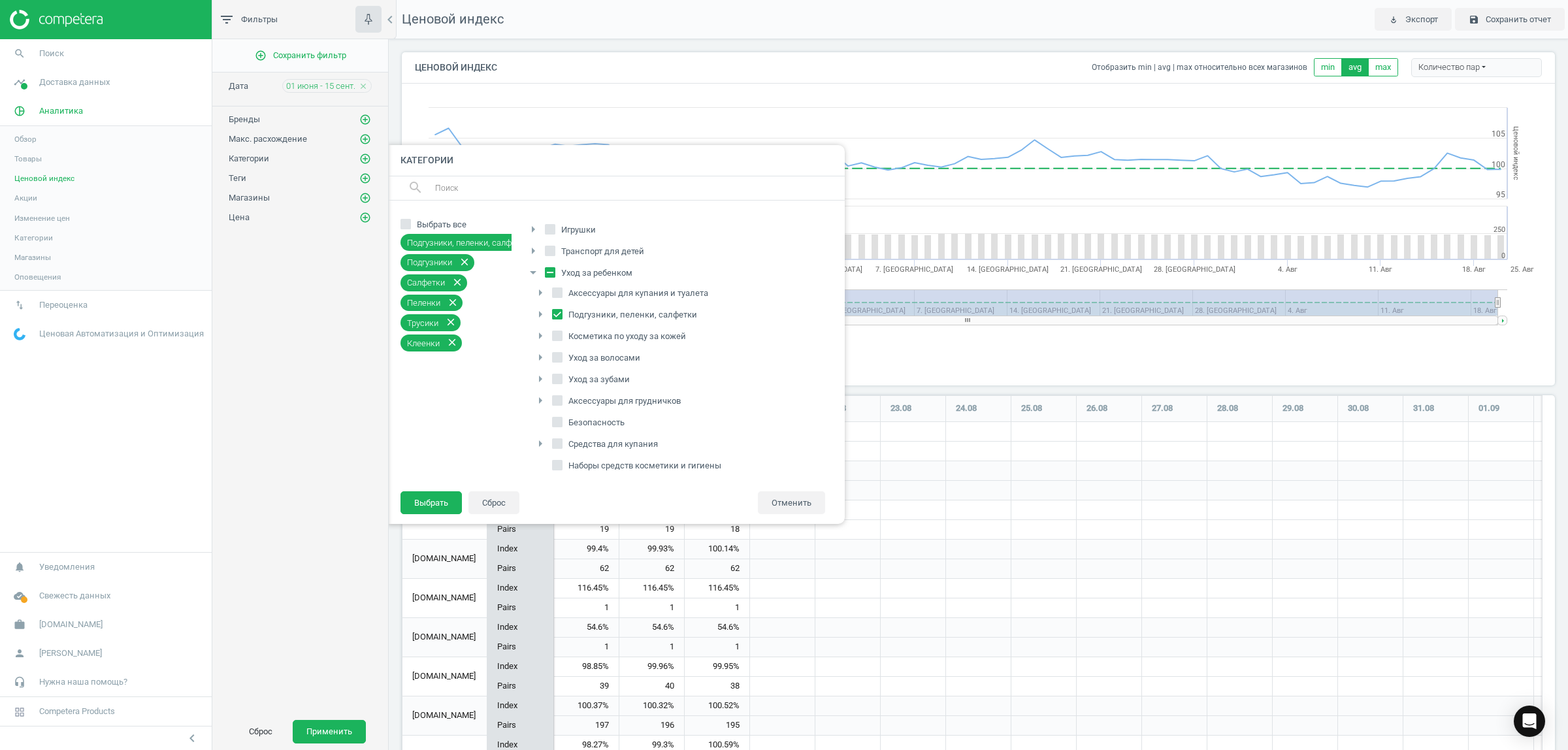
click at [503, 246] on div "Подгузники, пеленки, салфетки close" at bounding box center [476, 242] width 151 height 17
click at [504, 243] on div "Подгузники, пеленки, салфетки close" at bounding box center [476, 242] width 151 height 17
click at [452, 339] on icon "close" at bounding box center [452, 342] width 11 height 11
drag, startPoint x: 451, startPoint y: 298, endPoint x: 456, endPoint y: 280, distance: 18.7
click at [452, 297] on icon "close" at bounding box center [452, 302] width 11 height 11
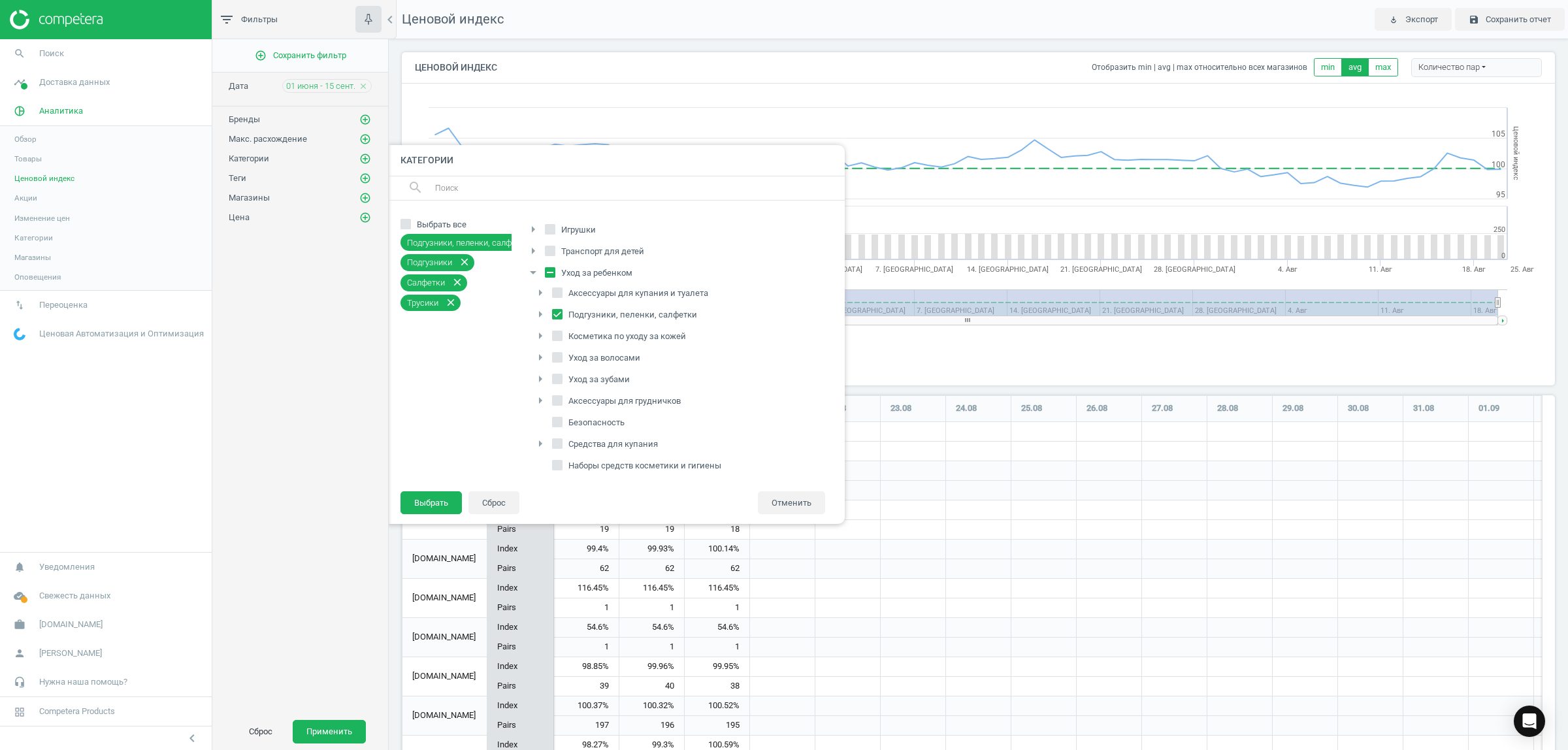
click at [456, 279] on icon "close" at bounding box center [457, 282] width 11 height 11
click at [429, 495] on button "Выбрать" at bounding box center [431, 502] width 61 height 24
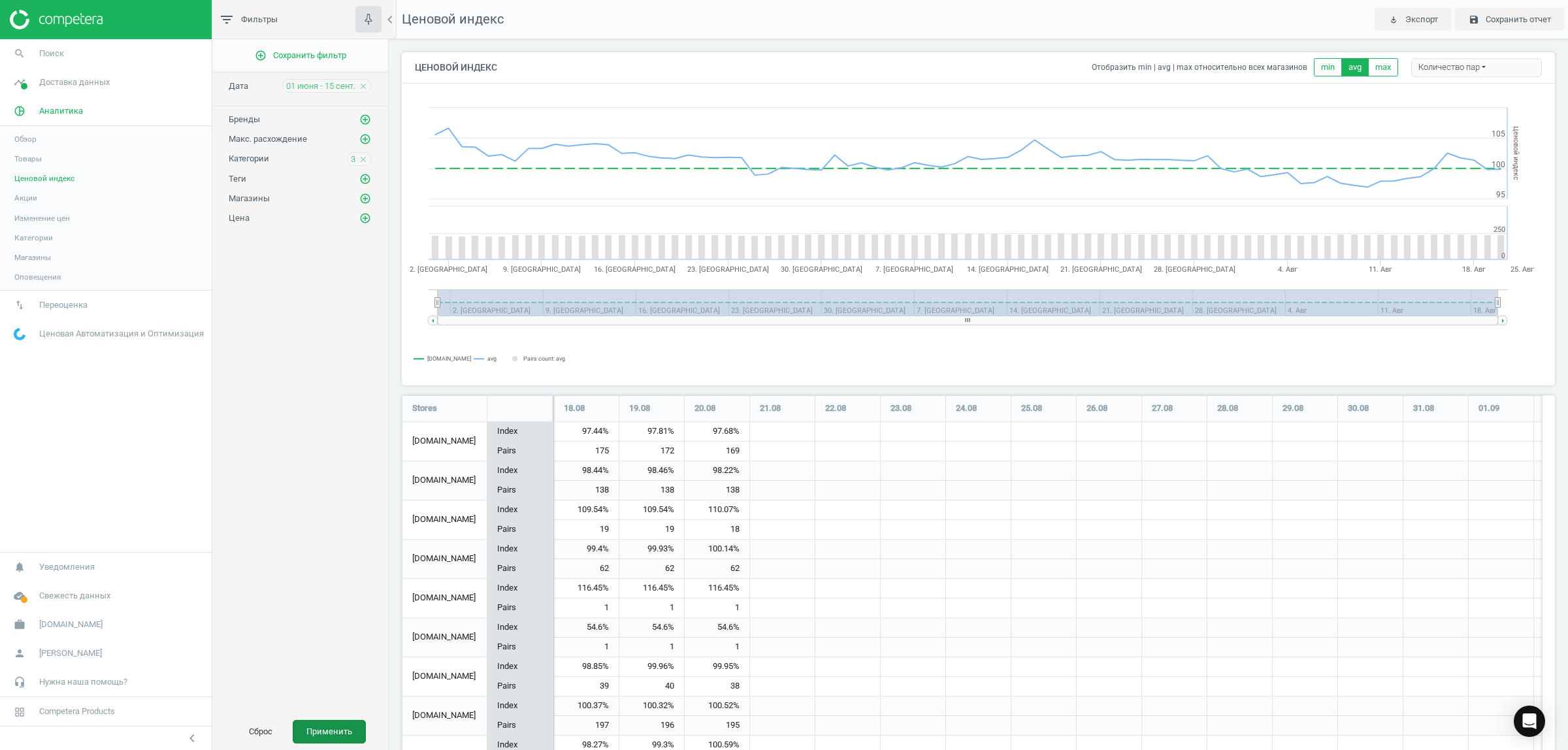
click at [336, 734] on button "Применить" at bounding box center [329, 731] width 73 height 24
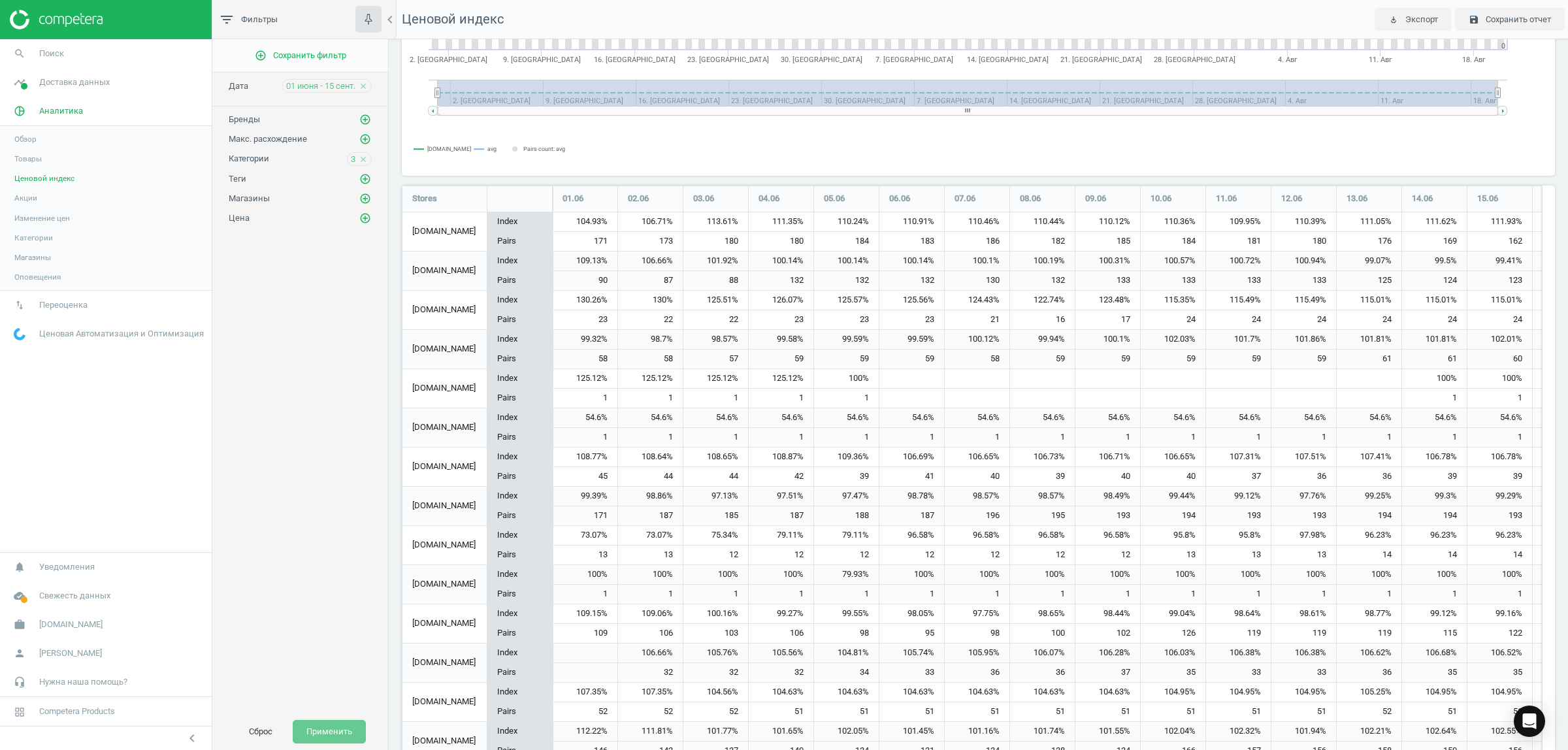
scroll to position [363, 0]
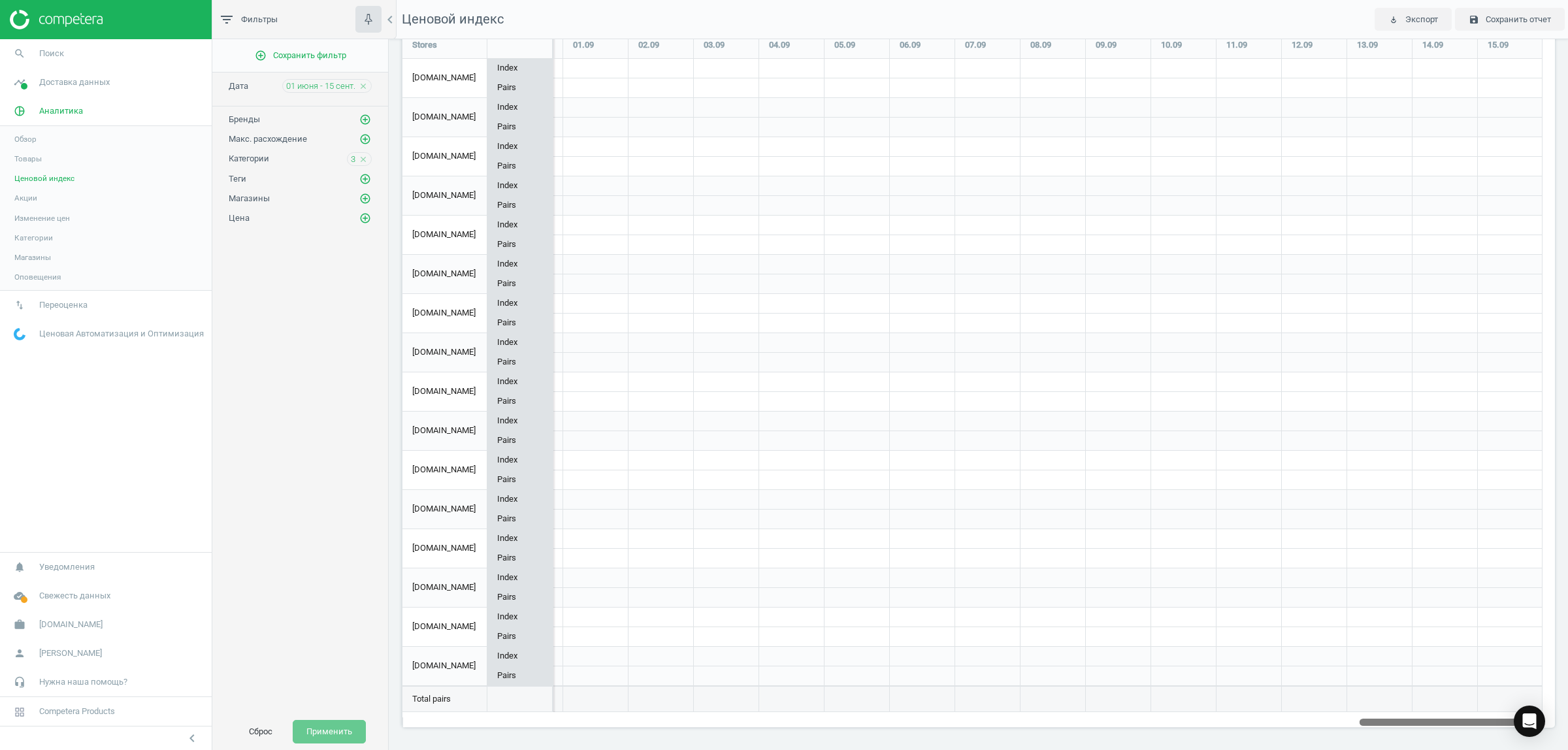
drag, startPoint x: 563, startPoint y: 722, endPoint x: 1234, endPoint y: 620, distance: 678.7
click at [1566, 749] on html "Group 2 Created with Sketch. ic/cloud_download/grey600 Created with Sketch. gra…" at bounding box center [784, 375] width 1568 height 750
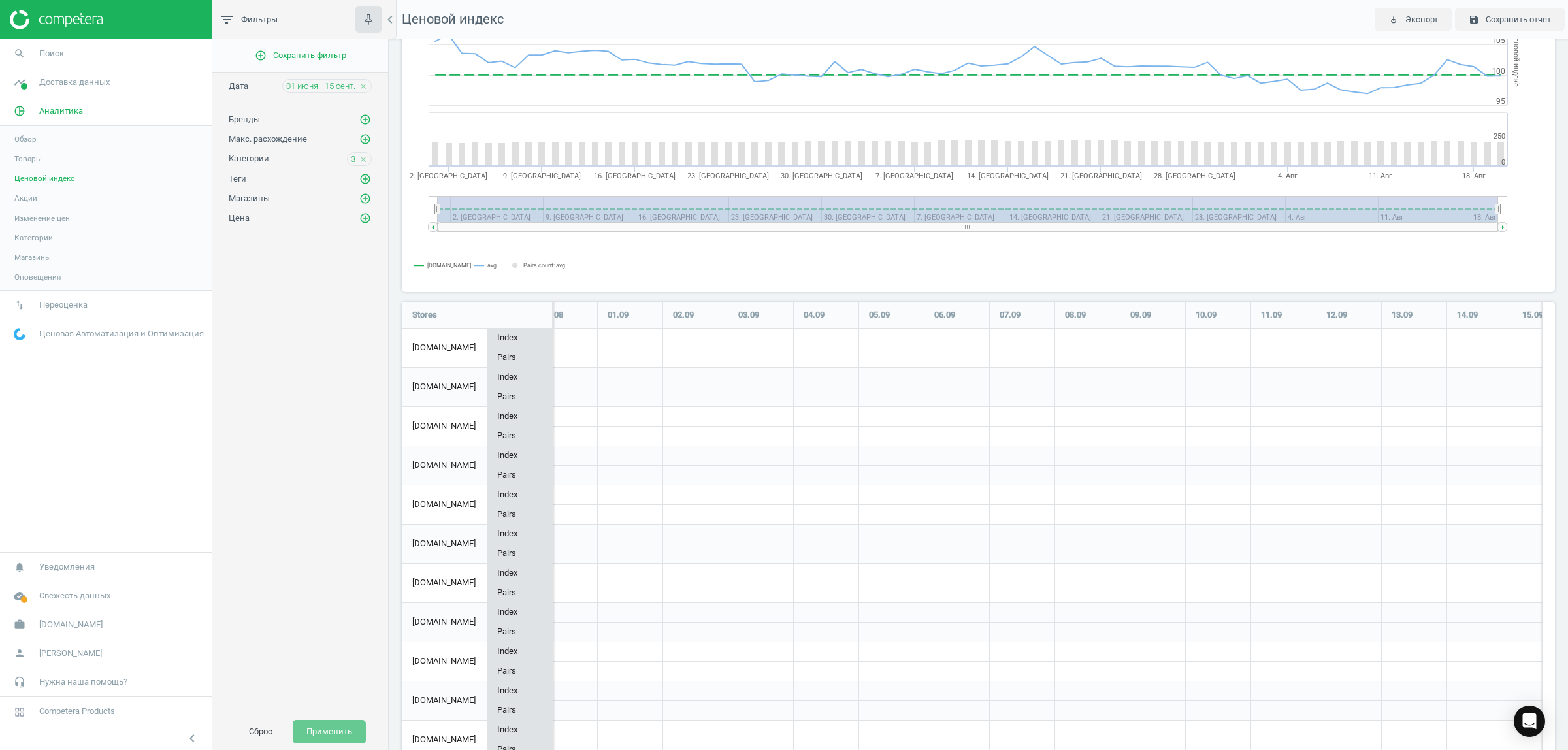
scroll to position [0, 0]
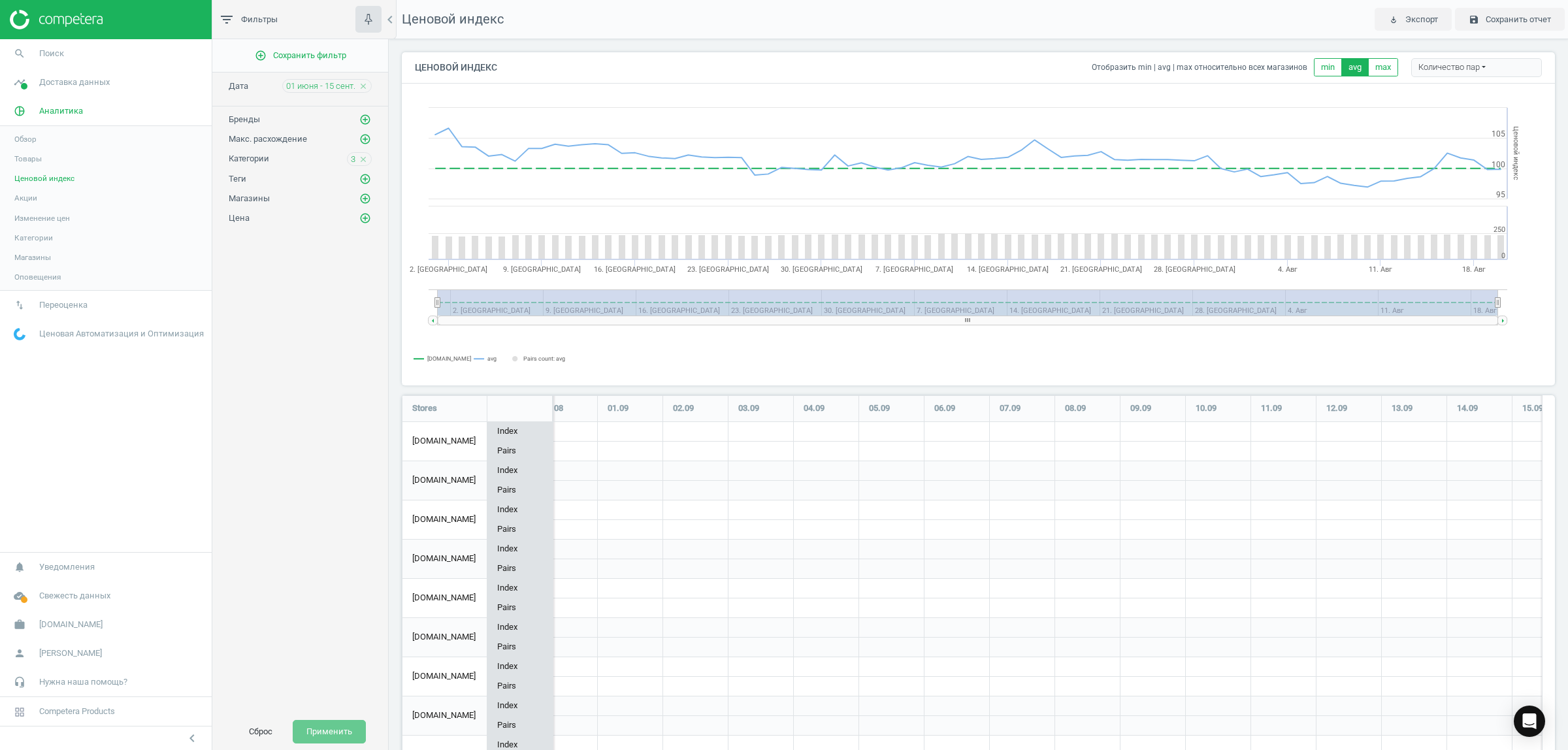
click at [362, 84] on icon "close" at bounding box center [363, 86] width 9 height 9
click at [334, 84] on span "01 июня - 15 сент." at bounding box center [320, 86] width 69 height 11
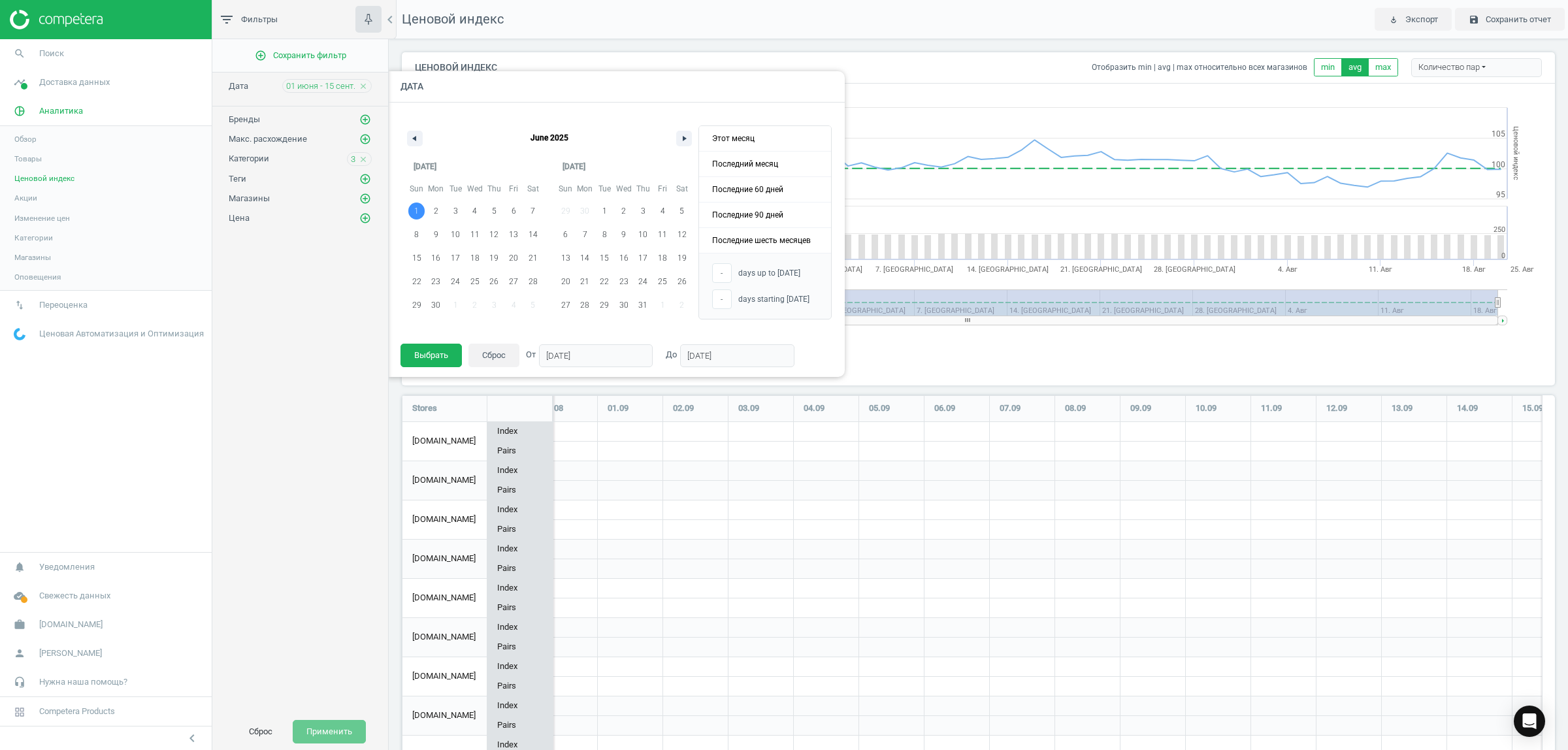
click at [413, 214] on span "1" at bounding box center [416, 211] width 20 height 17
click at [600, 204] on span "1" at bounding box center [604, 211] width 20 height 17
type input "[DATE]"
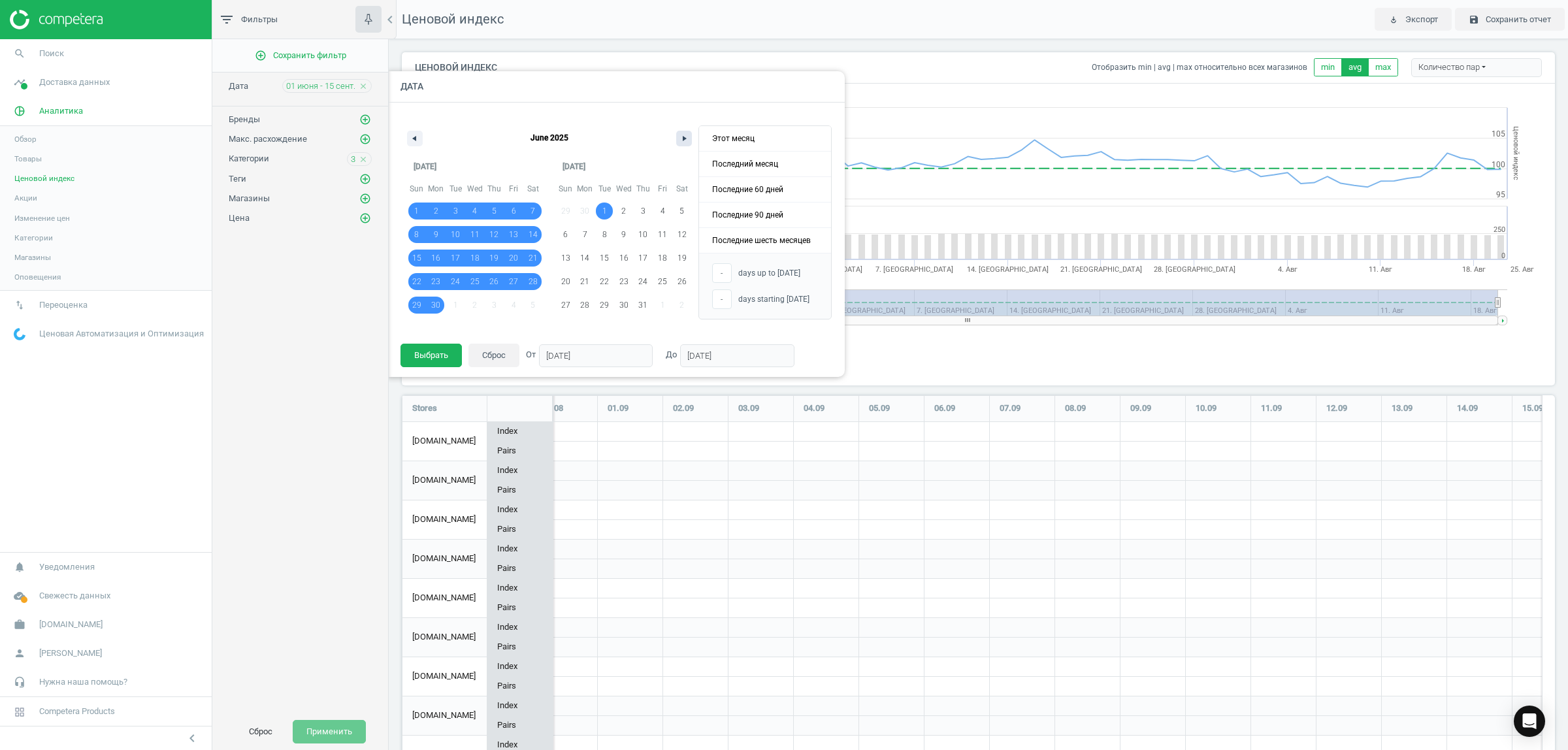
click at [678, 140] on button "button" at bounding box center [684, 138] width 16 height 16
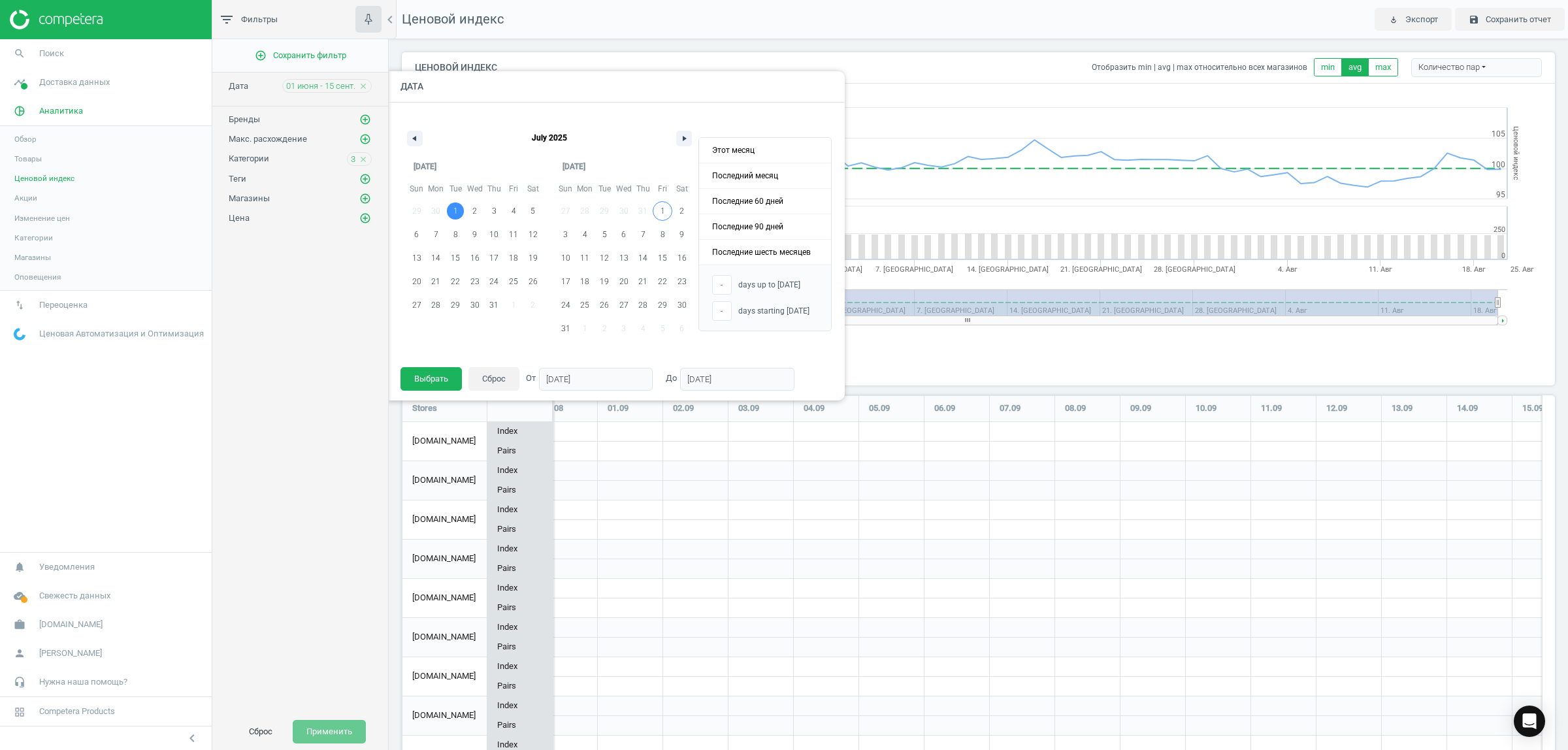
click at [657, 211] on span "1" at bounding box center [662, 211] width 20 height 17
type input "[DATE]"
click at [684, 141] on button "button" at bounding box center [684, 138] width 16 height 16
click at [590, 256] on span "15" at bounding box center [584, 257] width 20 height 17
type input "[DATE]"
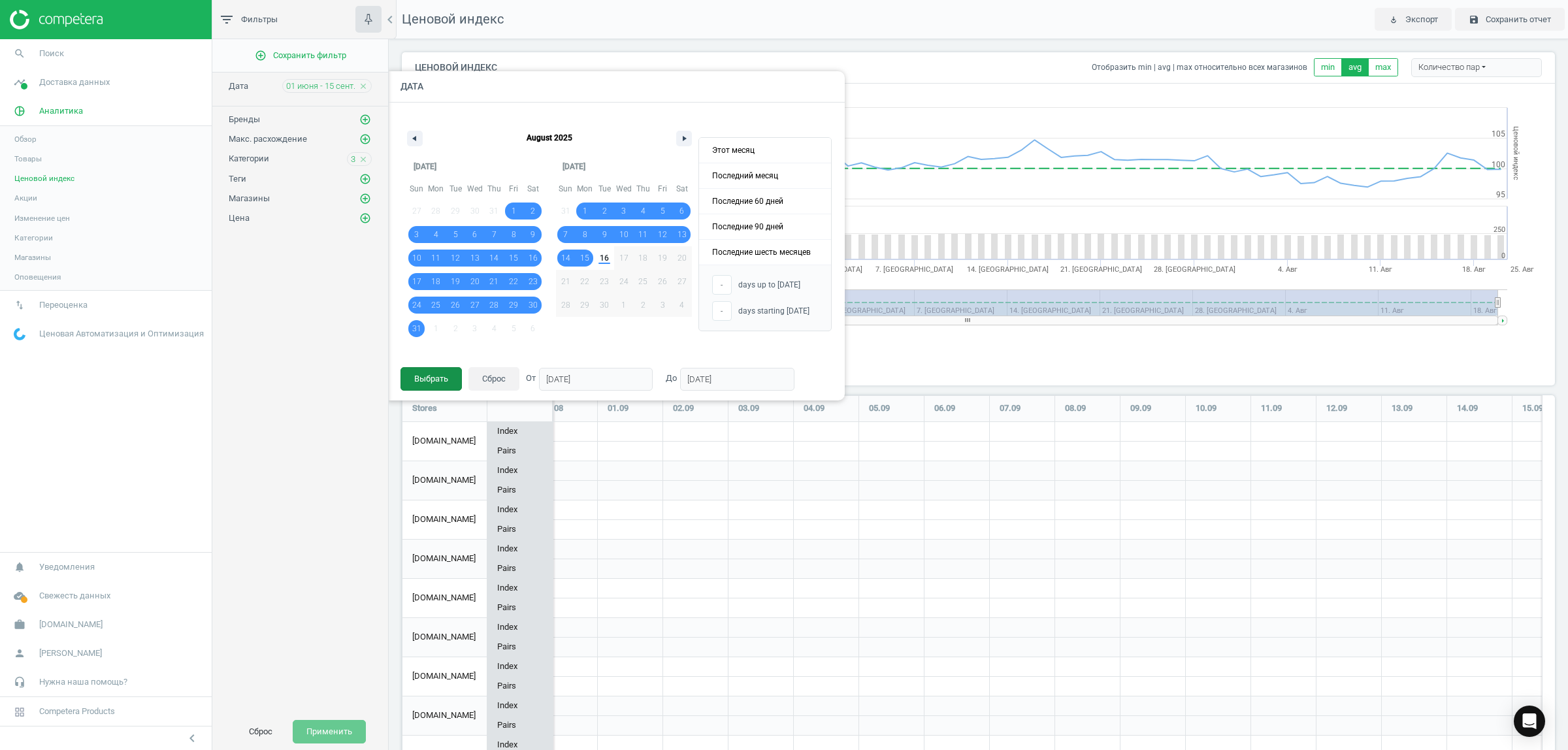
click at [425, 380] on button "Выбрать" at bounding box center [431, 379] width 61 height 24
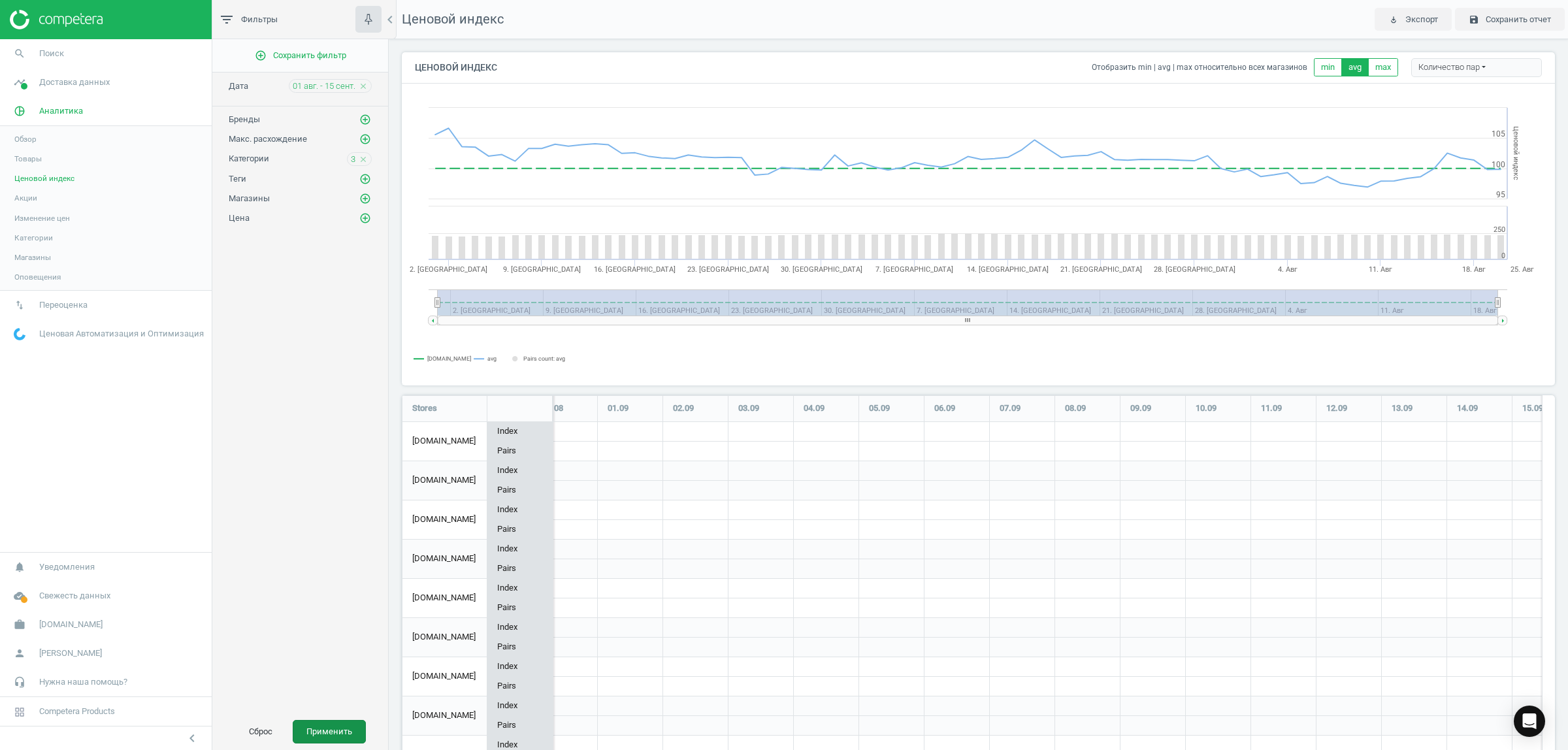
click at [330, 737] on button "Применить" at bounding box center [329, 731] width 73 height 24
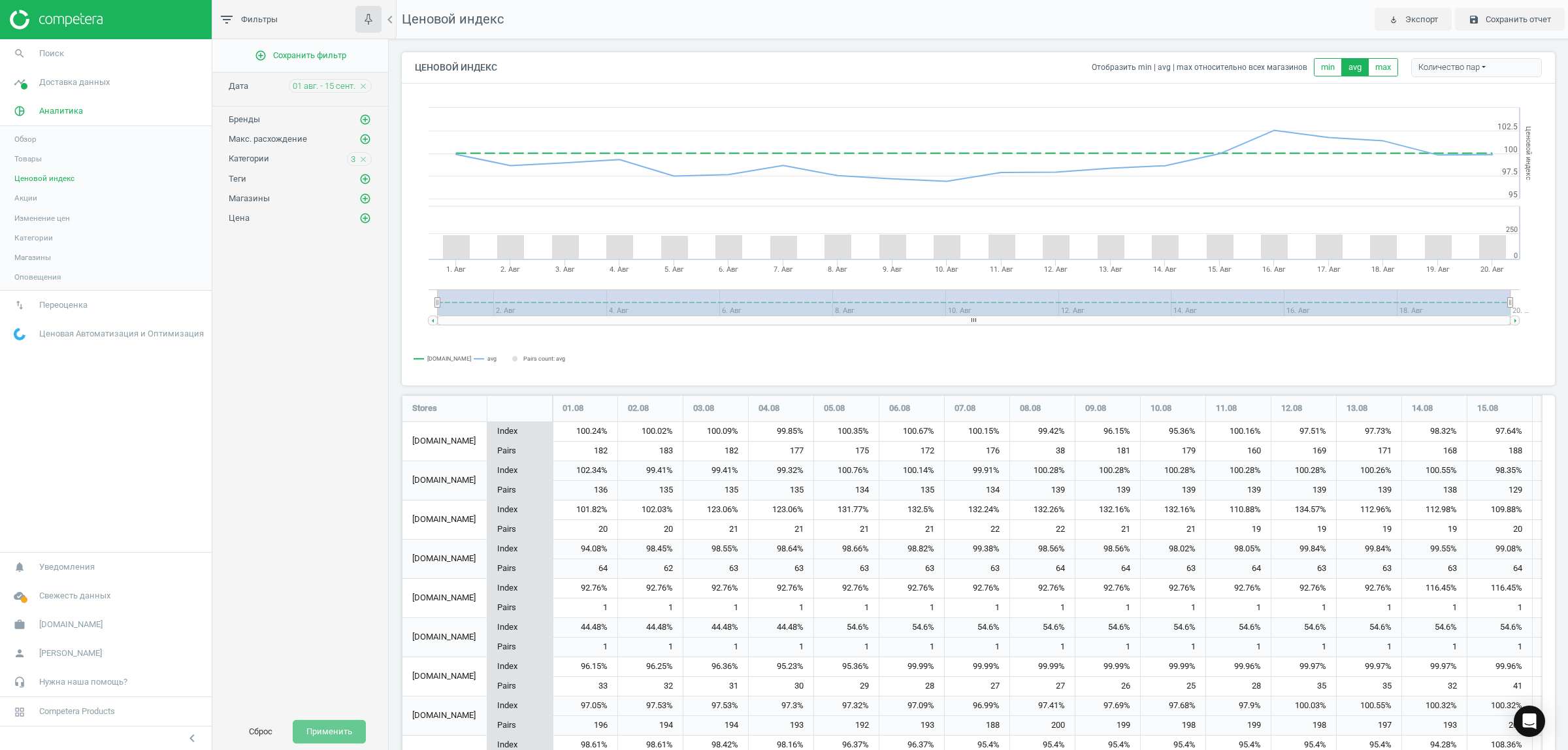
scroll to position [720, 1166]
click at [304, 305] on div "add_circle_outline Сохранить фильтр Дата 01 авг. - 15 сент. close Бренды add_ci…" at bounding box center [300, 376] width 175 height 674
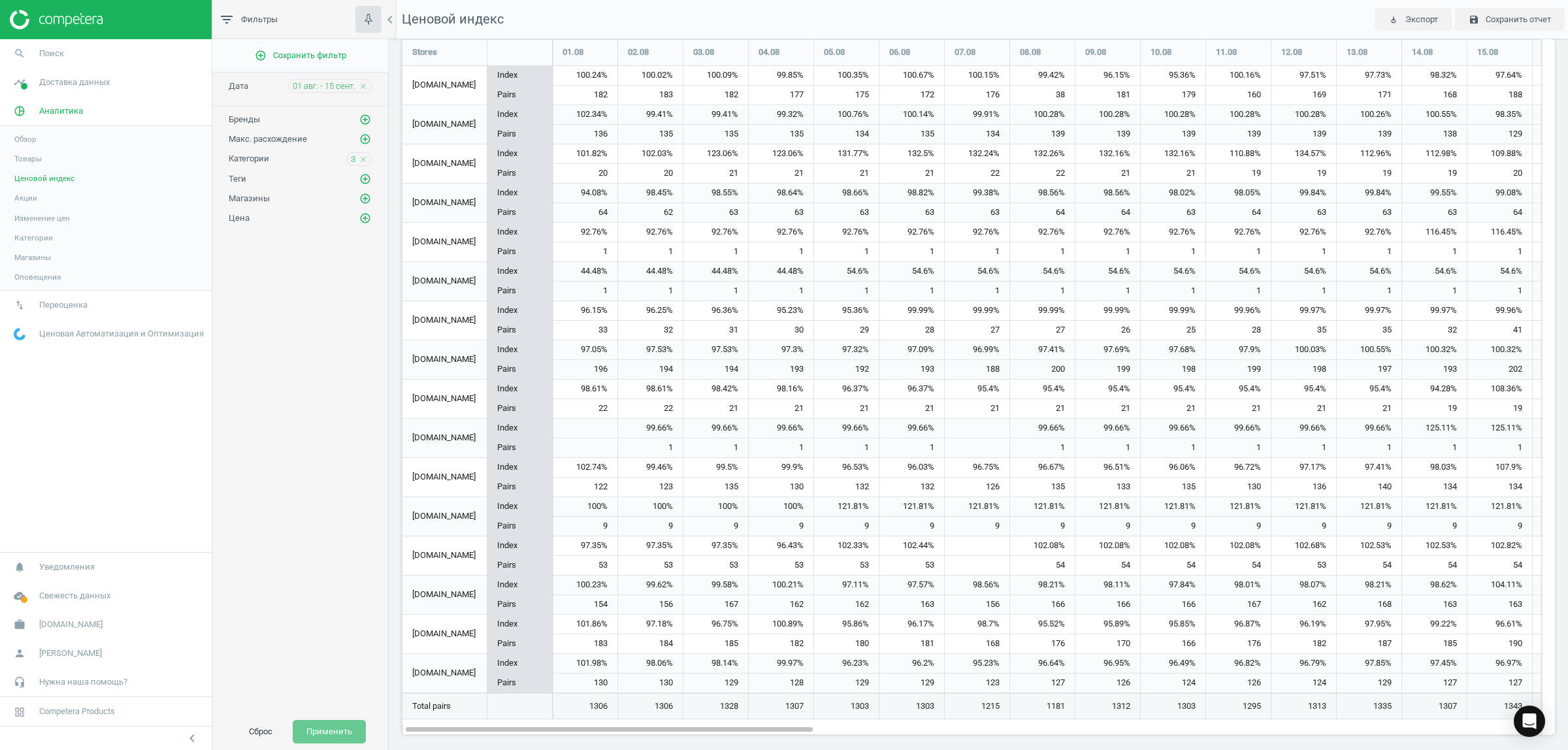
scroll to position [363, 0]
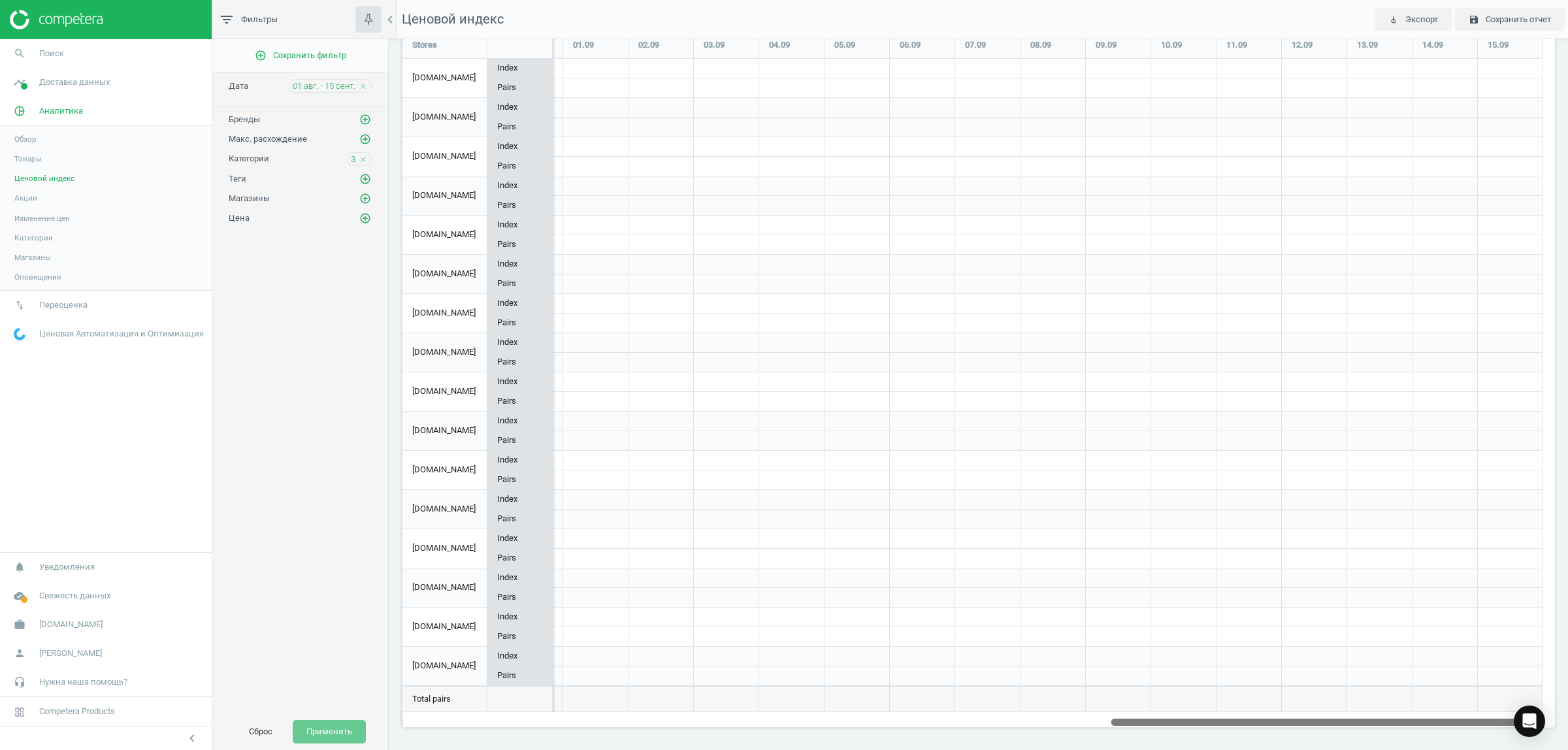
drag, startPoint x: 791, startPoint y: 720, endPoint x: 1566, endPoint y: 782, distance: 777.5
click at [1566, 749] on html "Group 2 Created with Sketch. ic/cloud_download/grey600 Created with Sketch. gra…" at bounding box center [784, 375] width 1568 height 750
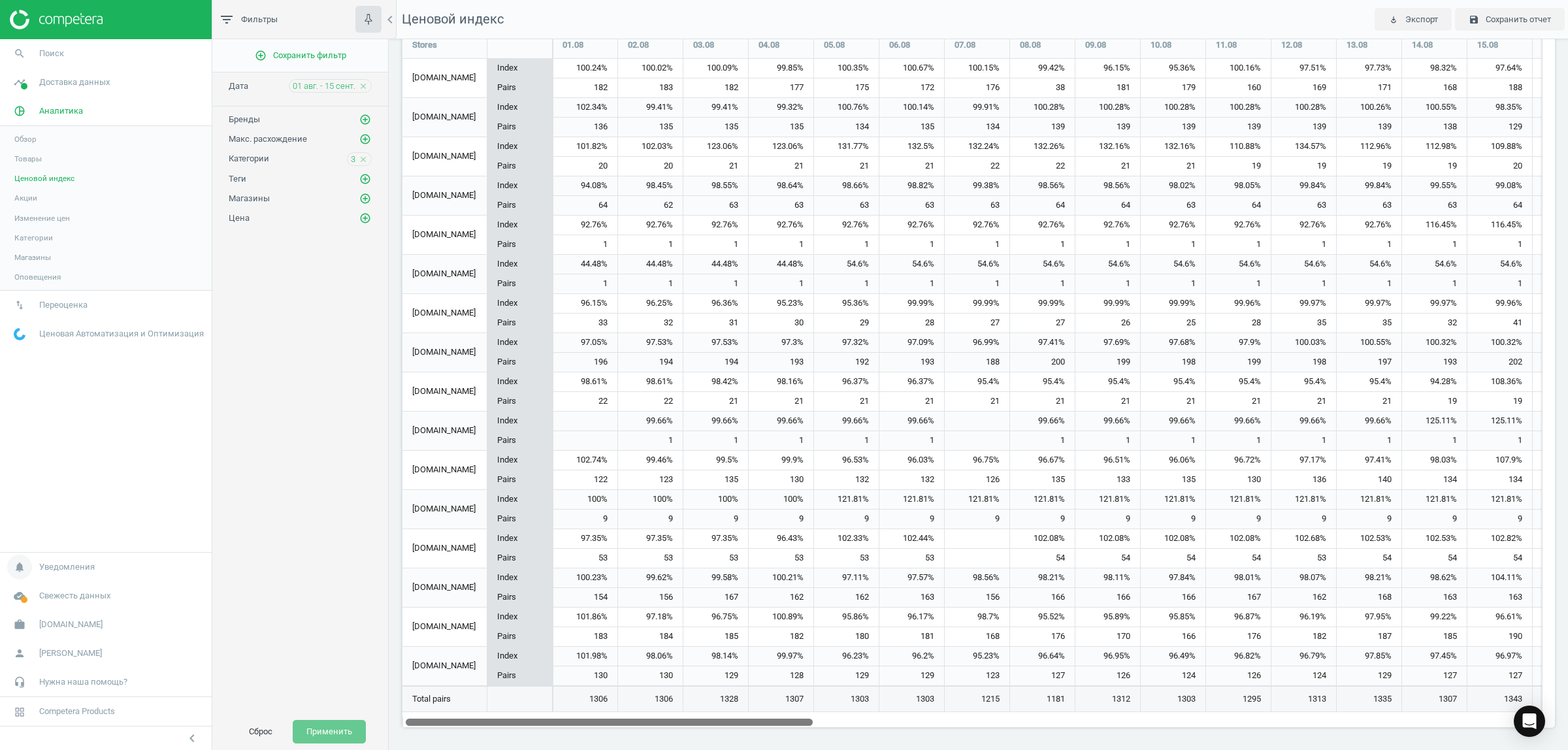
drag, startPoint x: 1173, startPoint y: 719, endPoint x: 201, endPoint y: 552, distance: 986.2
click at [201, 552] on section "search Поиск timeline Доставка данных Обзор Сведения о сопоставлениях Сопоставл…" at bounding box center [784, 375] width 1568 height 750
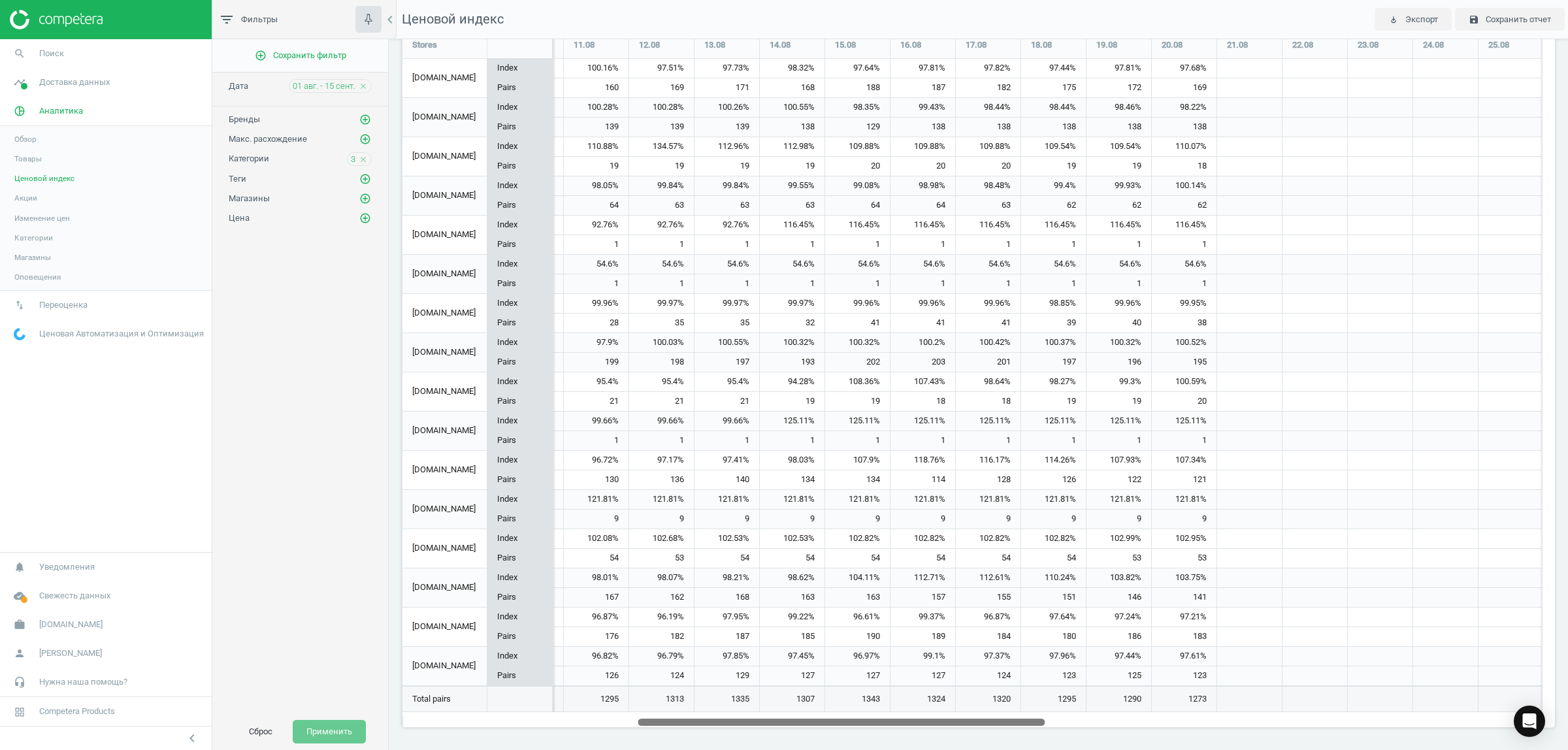
drag, startPoint x: 793, startPoint y: 720, endPoint x: 1025, endPoint y: 781, distance: 239.9
click at [1025, 749] on html "Group 2 Created with Sketch. ic/cloud_download/grey600 Created with Sketch. gra…" at bounding box center [784, 375] width 1568 height 750
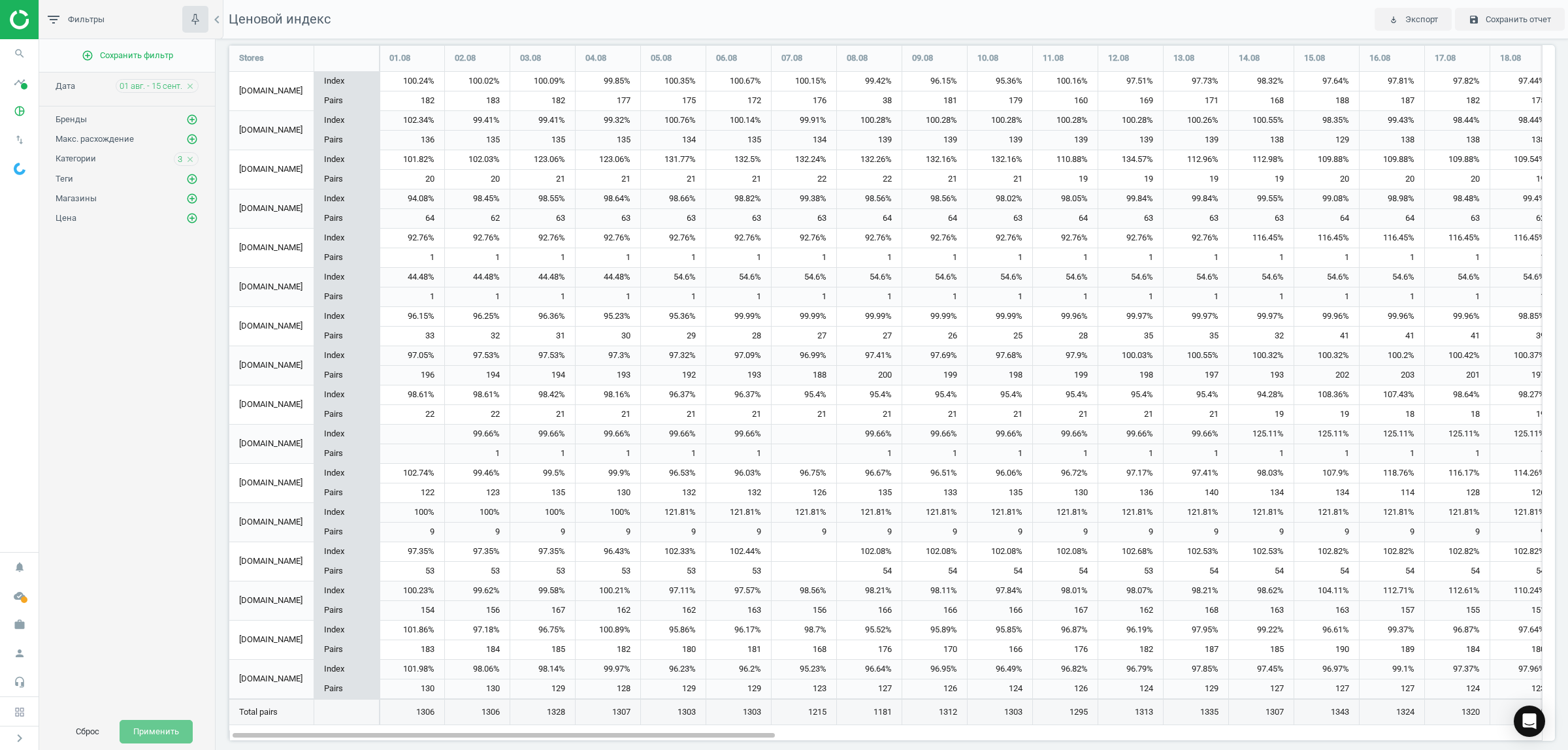
scroll to position [363, 0]
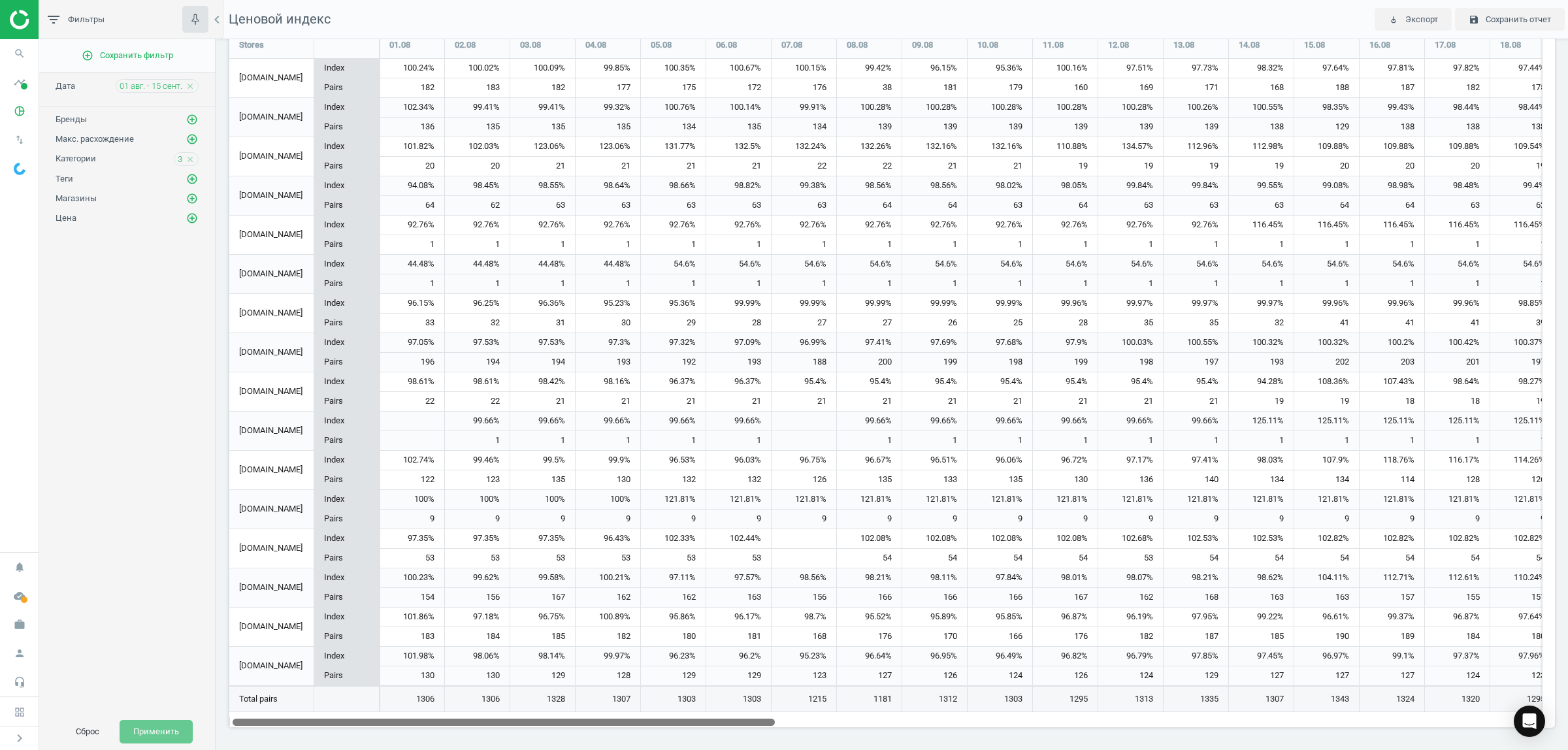
drag, startPoint x: 664, startPoint y: 723, endPoint x: 552, endPoint y: 719, distance: 112.1
click at [552, 719] on div at bounding box center [503, 721] width 542 height 11
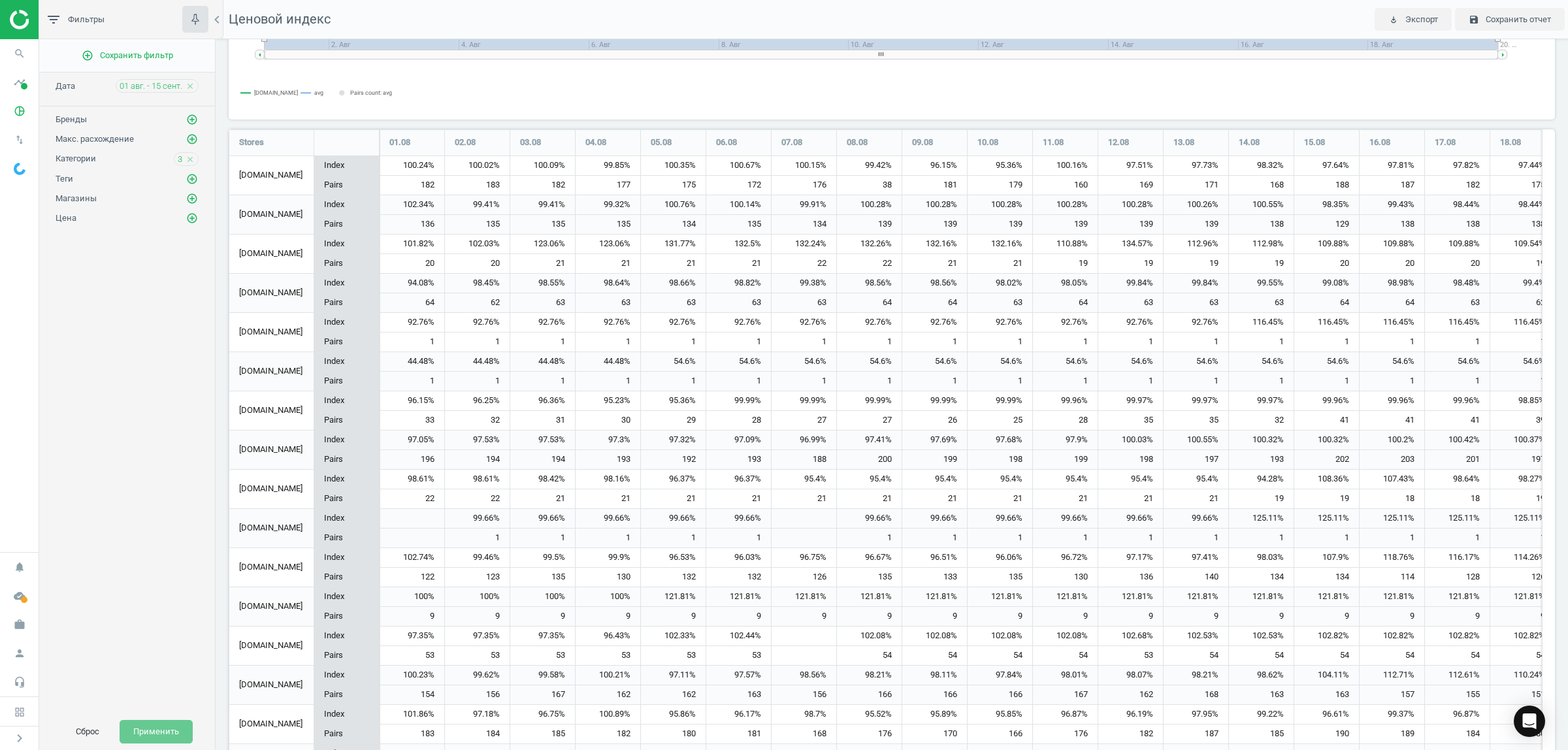
scroll to position [0, 0]
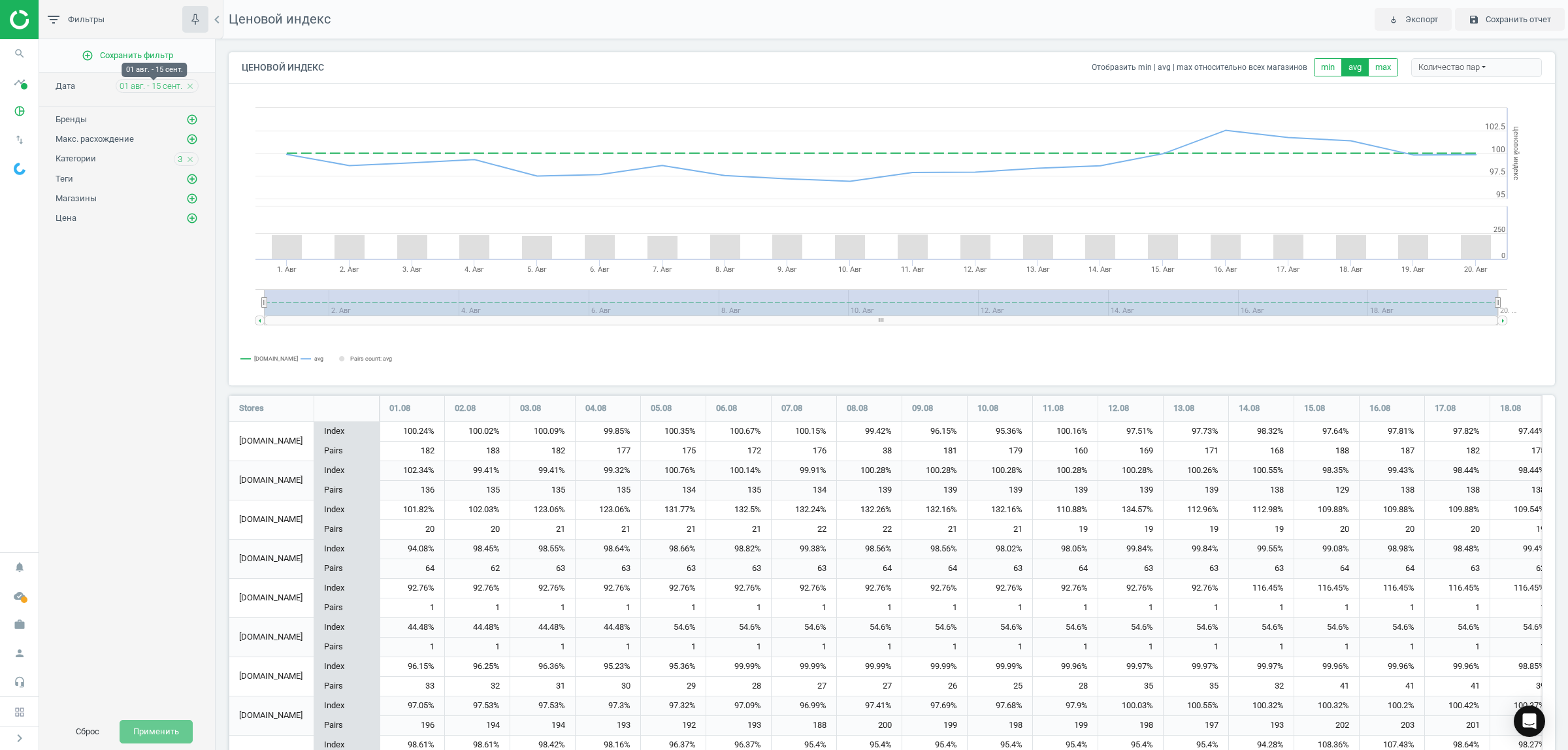
click at [175, 86] on span "01 авг. - 15 сент." at bounding box center [151, 86] width 63 height 11
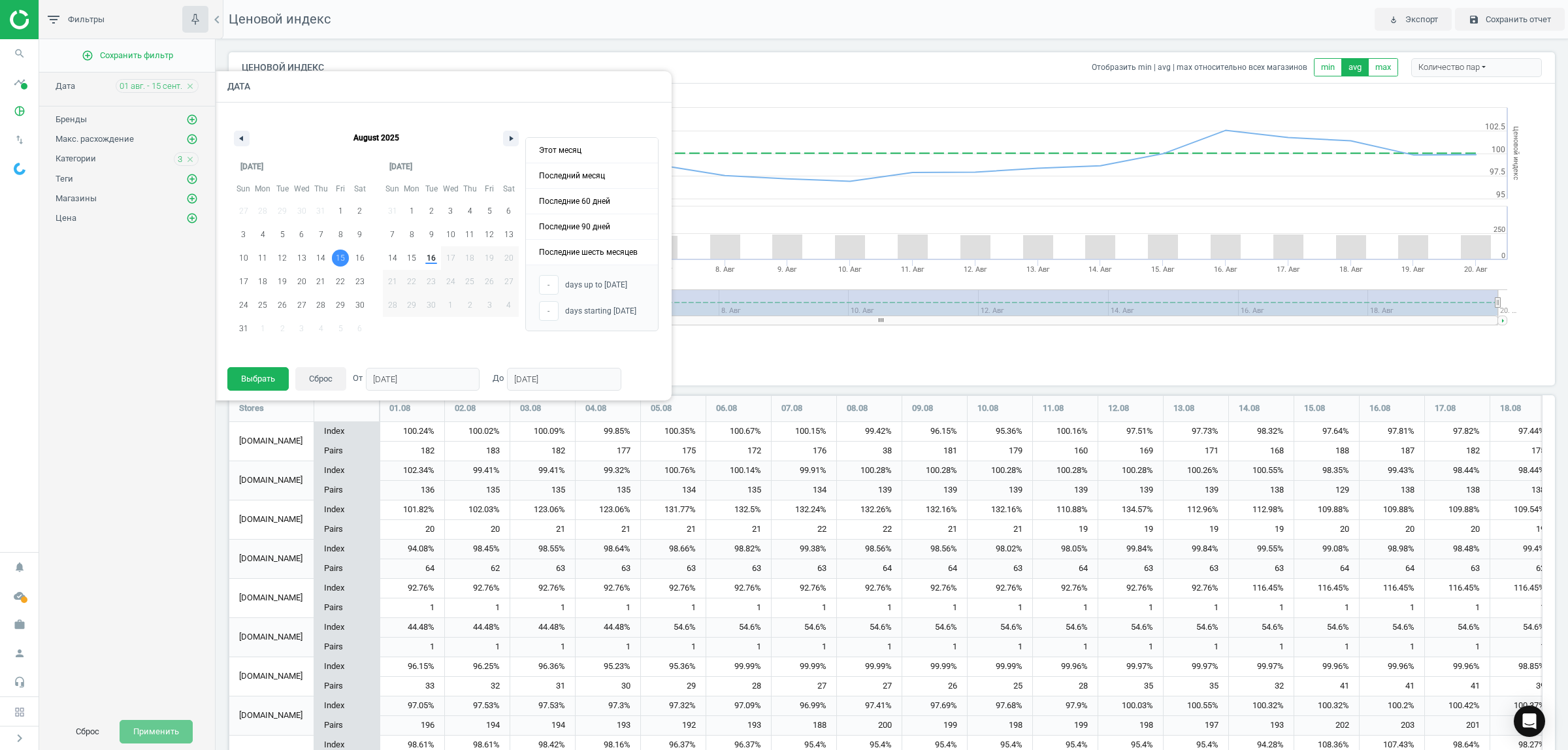
click at [335, 256] on span "15" at bounding box center [340, 257] width 20 height 17
type input "15/08/2025"
click at [413, 261] on span "15" at bounding box center [411, 257] width 9 height 24
type input "[DATE]"
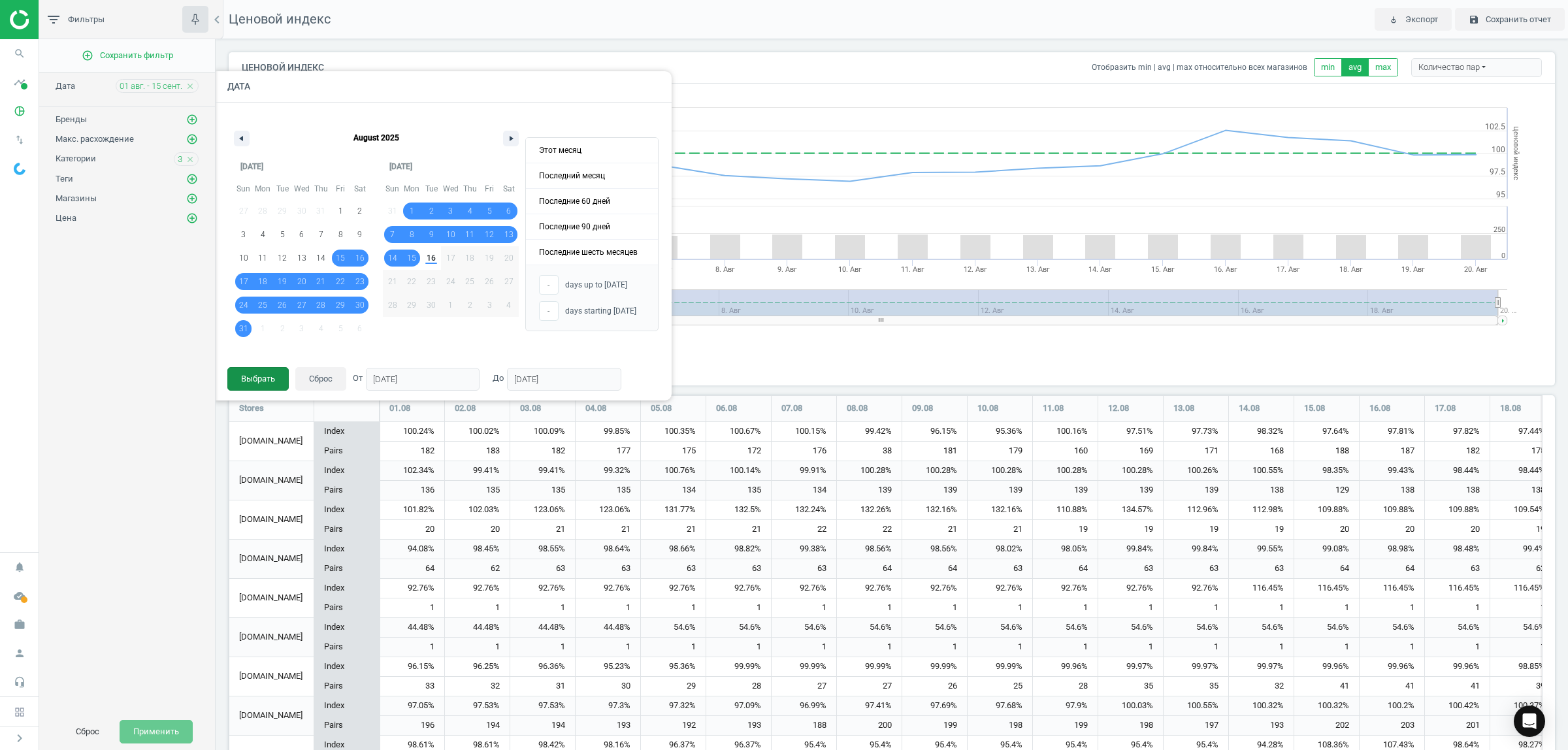
click at [262, 371] on button "Выбрать" at bounding box center [257, 379] width 61 height 24
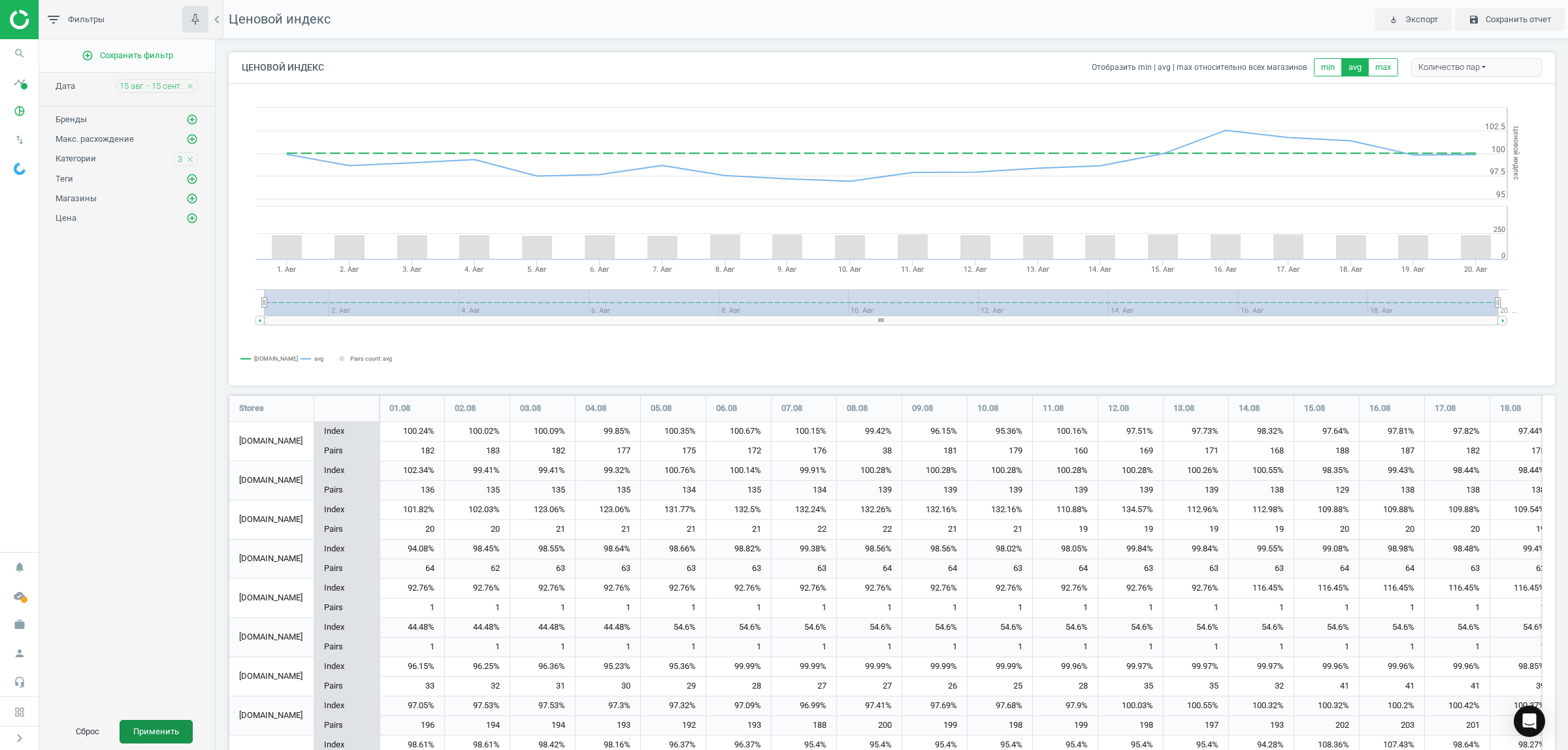
click at [166, 729] on button "Применить" at bounding box center [156, 731] width 73 height 24
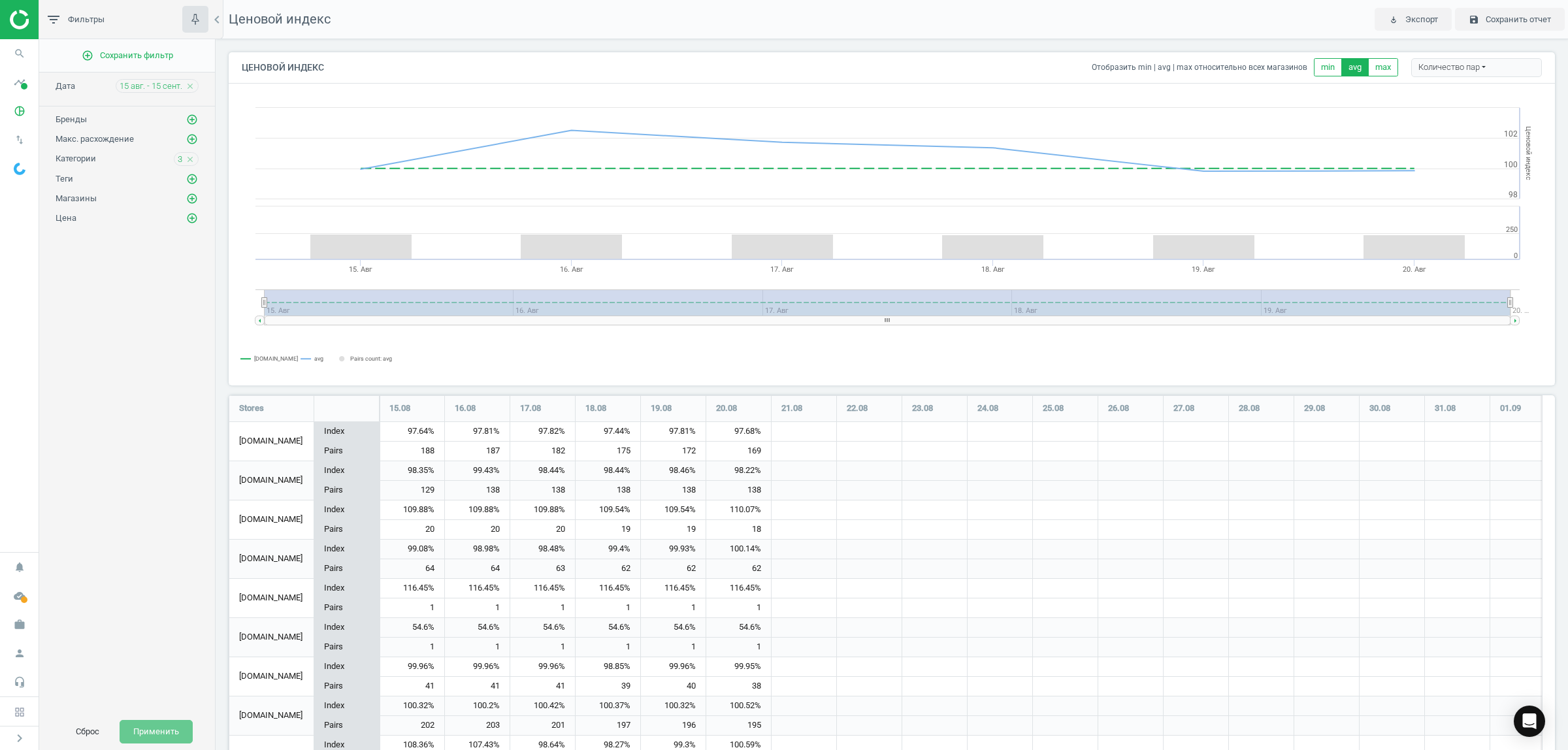
scroll to position [720, 1339]
click at [1481, 320] on rect at bounding box center [881, 320] width 1234 height 9
click at [1501, 320] on rect at bounding box center [1502, 320] width 9 height 9
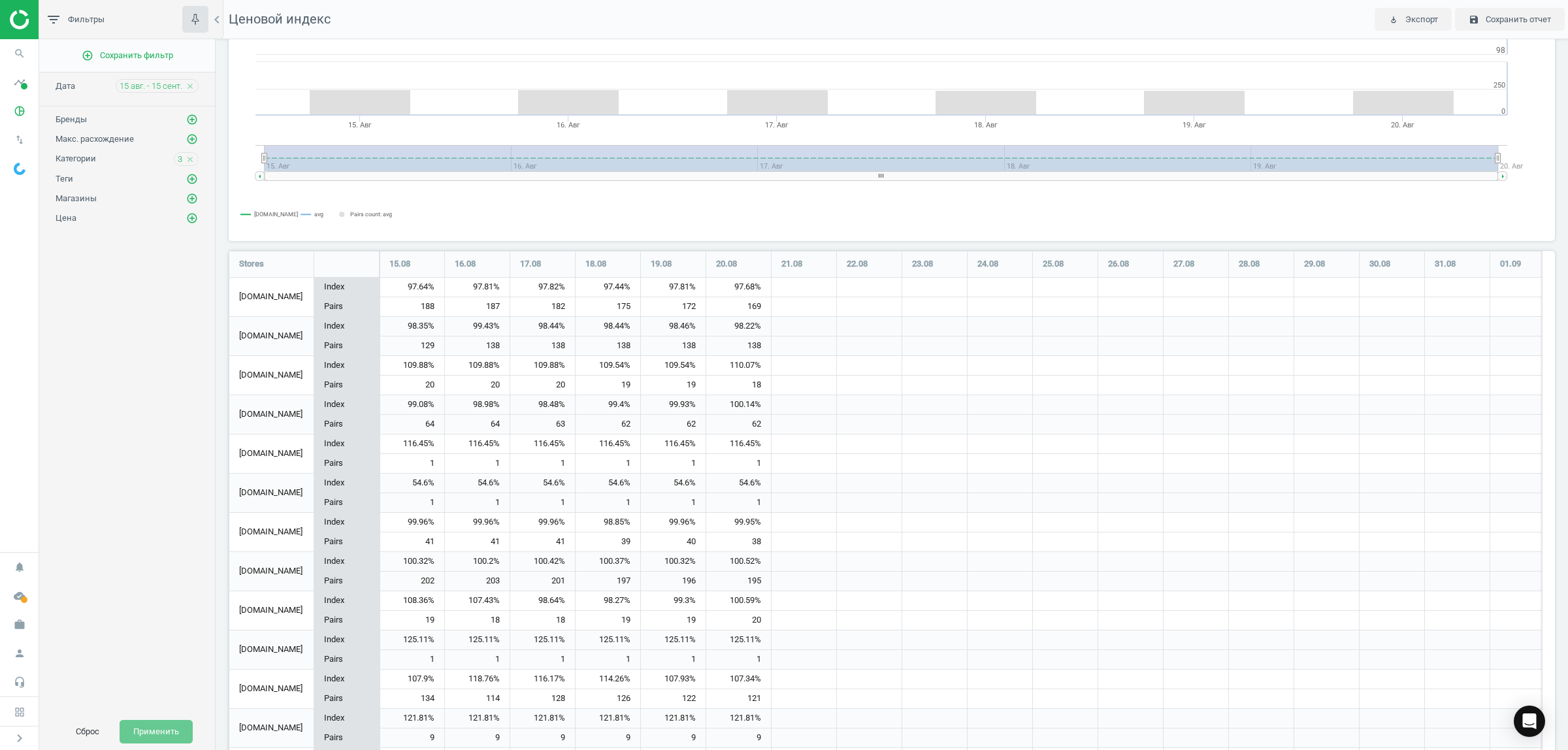
scroll to position [0, 0]
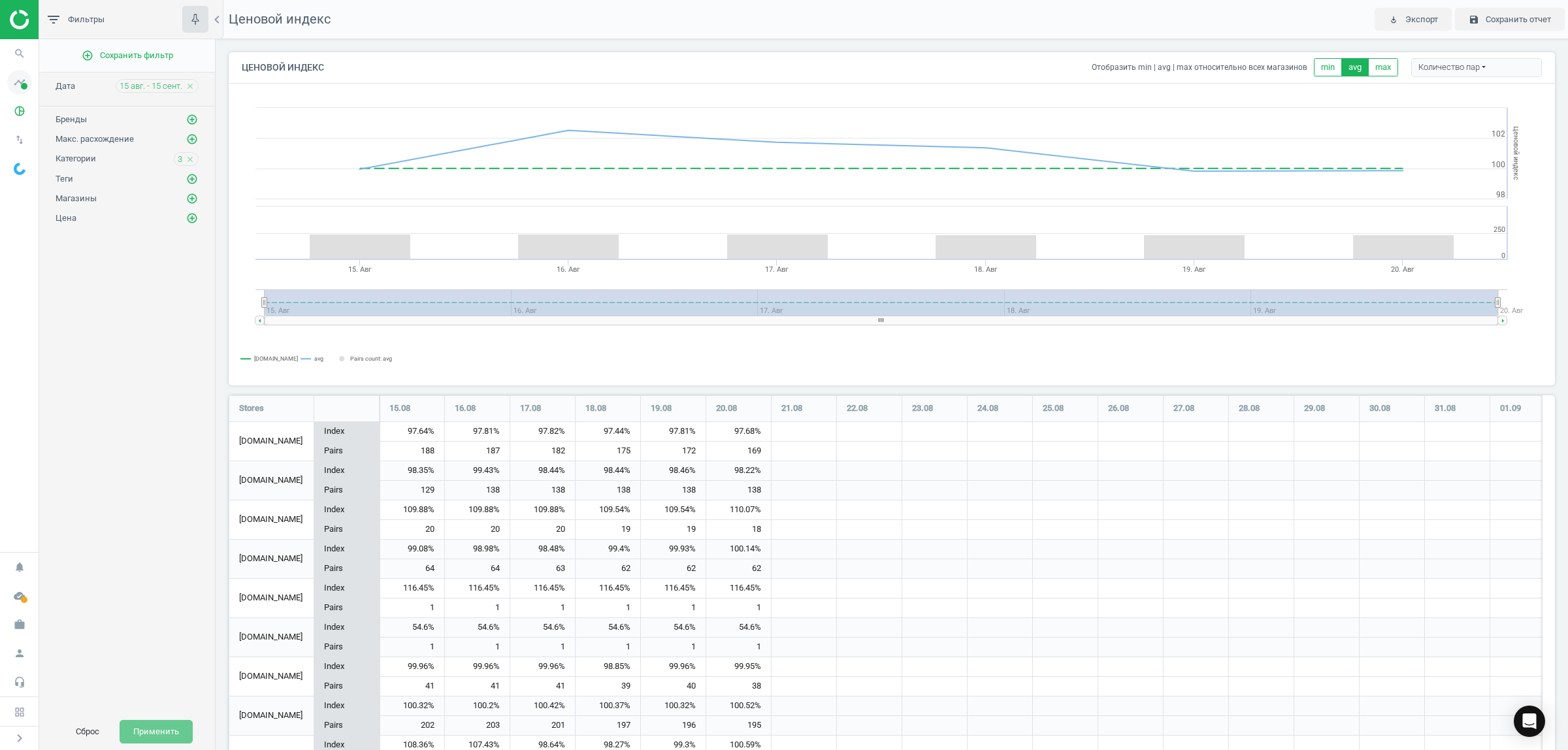
click at [21, 82] on icon "timeline" at bounding box center [20, 82] width 25 height 25
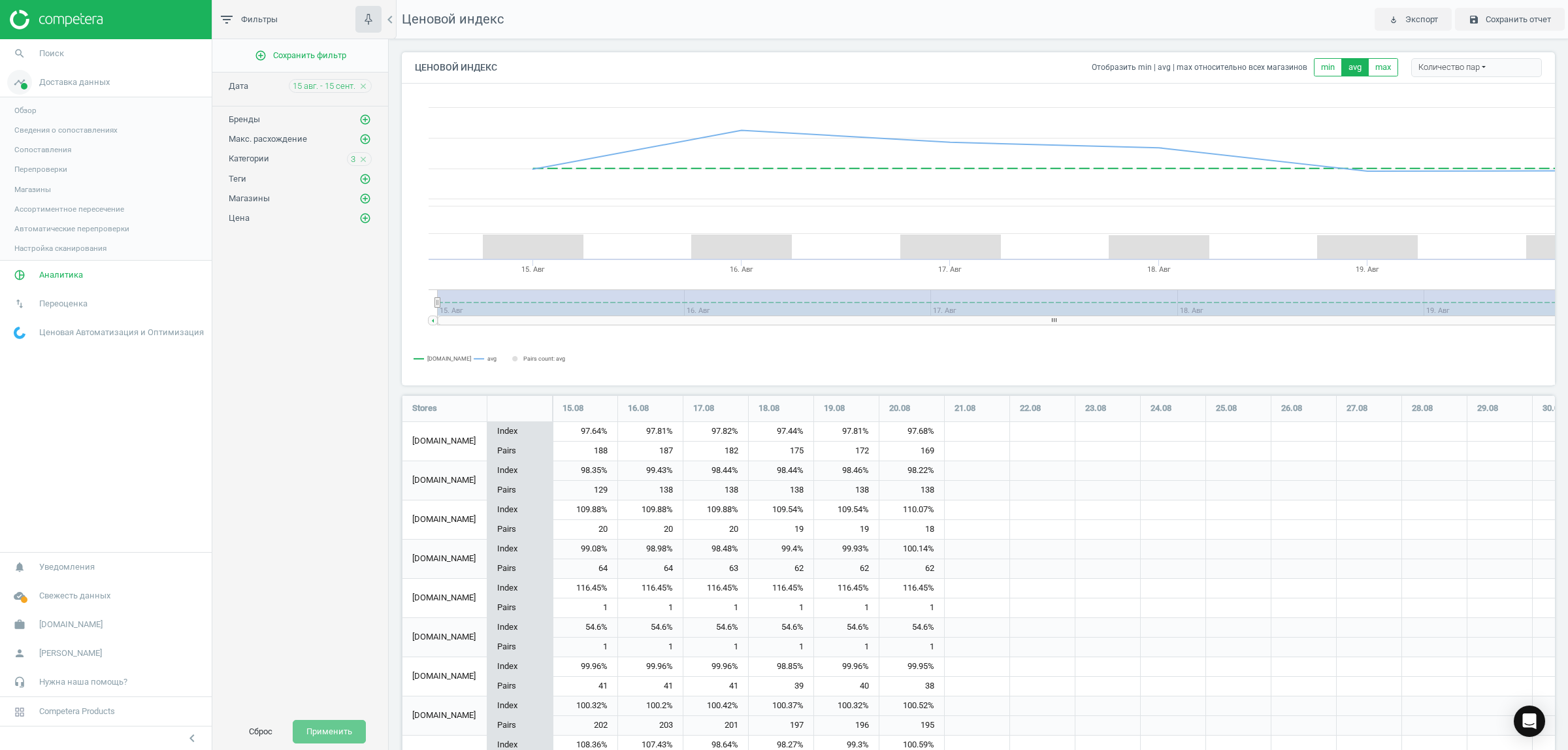
scroll to position [7, 7]
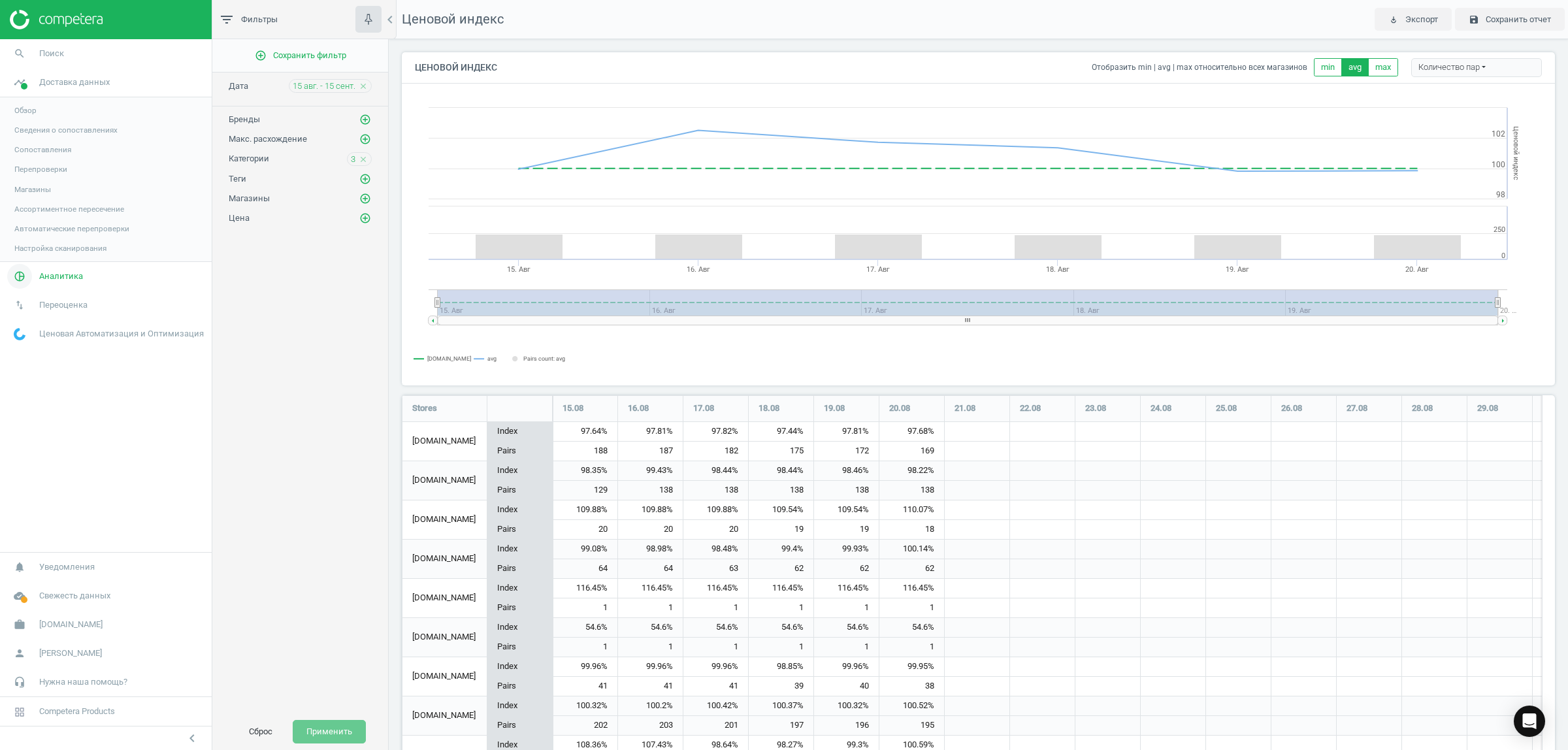
click at [72, 279] on span "Аналитика" at bounding box center [61, 276] width 43 height 11
click at [60, 178] on span "Ценовой индекс" at bounding box center [44, 178] width 60 height 11
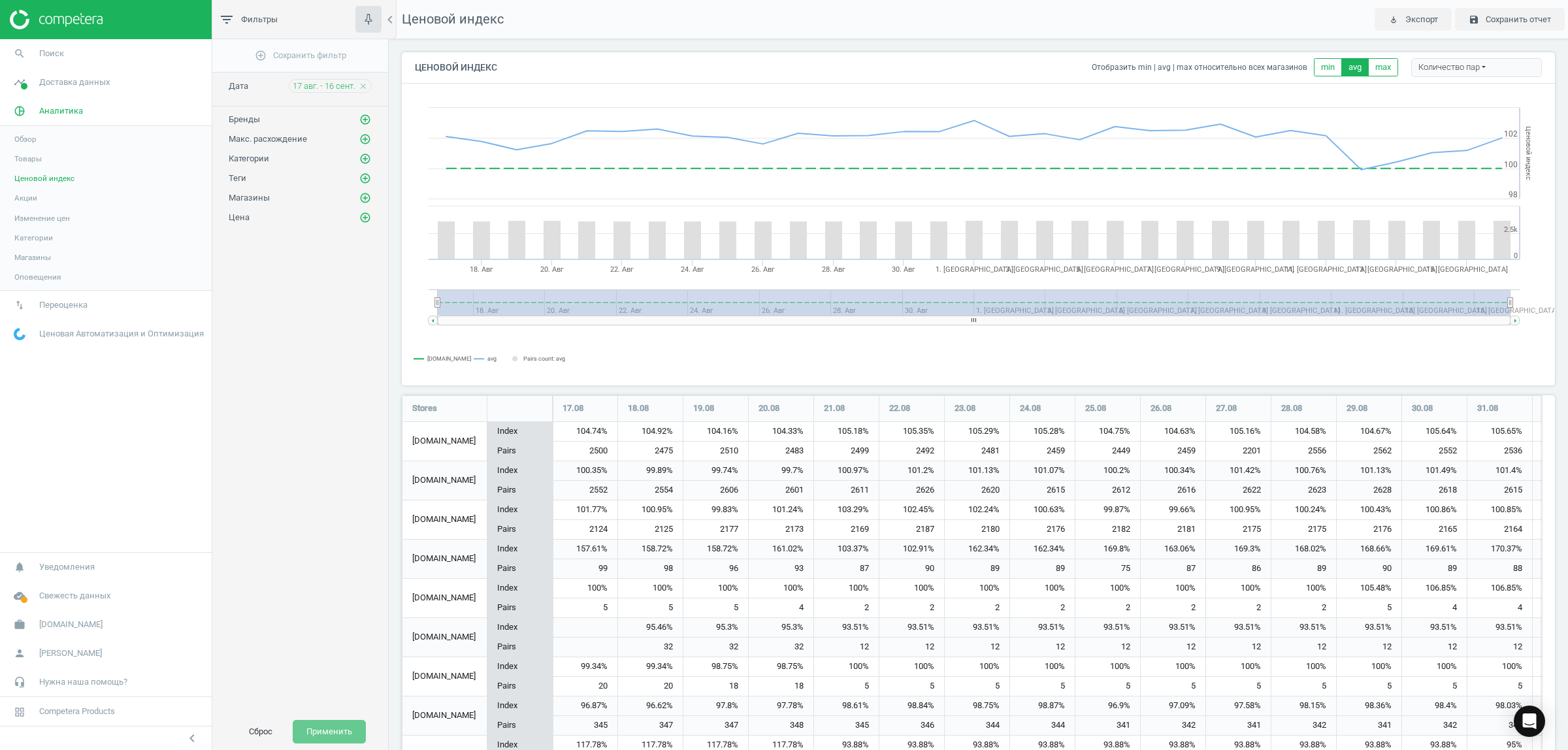
scroll to position [1073, 1166]
click at [360, 157] on icon "add_circle_outline" at bounding box center [365, 158] width 11 height 11
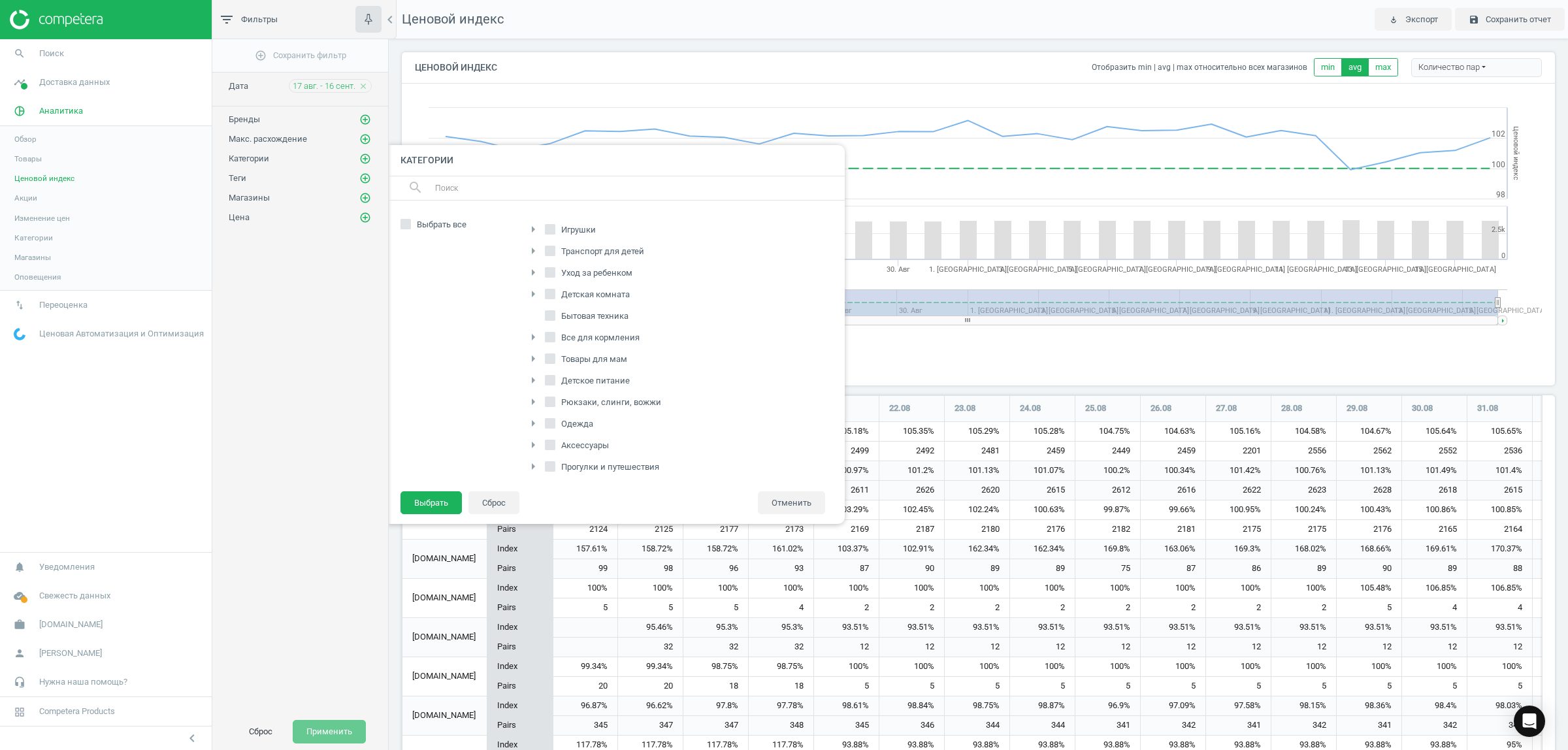
click at [535, 273] on icon "arrow_right" at bounding box center [533, 272] width 16 height 16
click at [557, 319] on input "Подгузники, пеленки, салфетки" at bounding box center [557, 315] width 8 height 8
checkbox input "true"
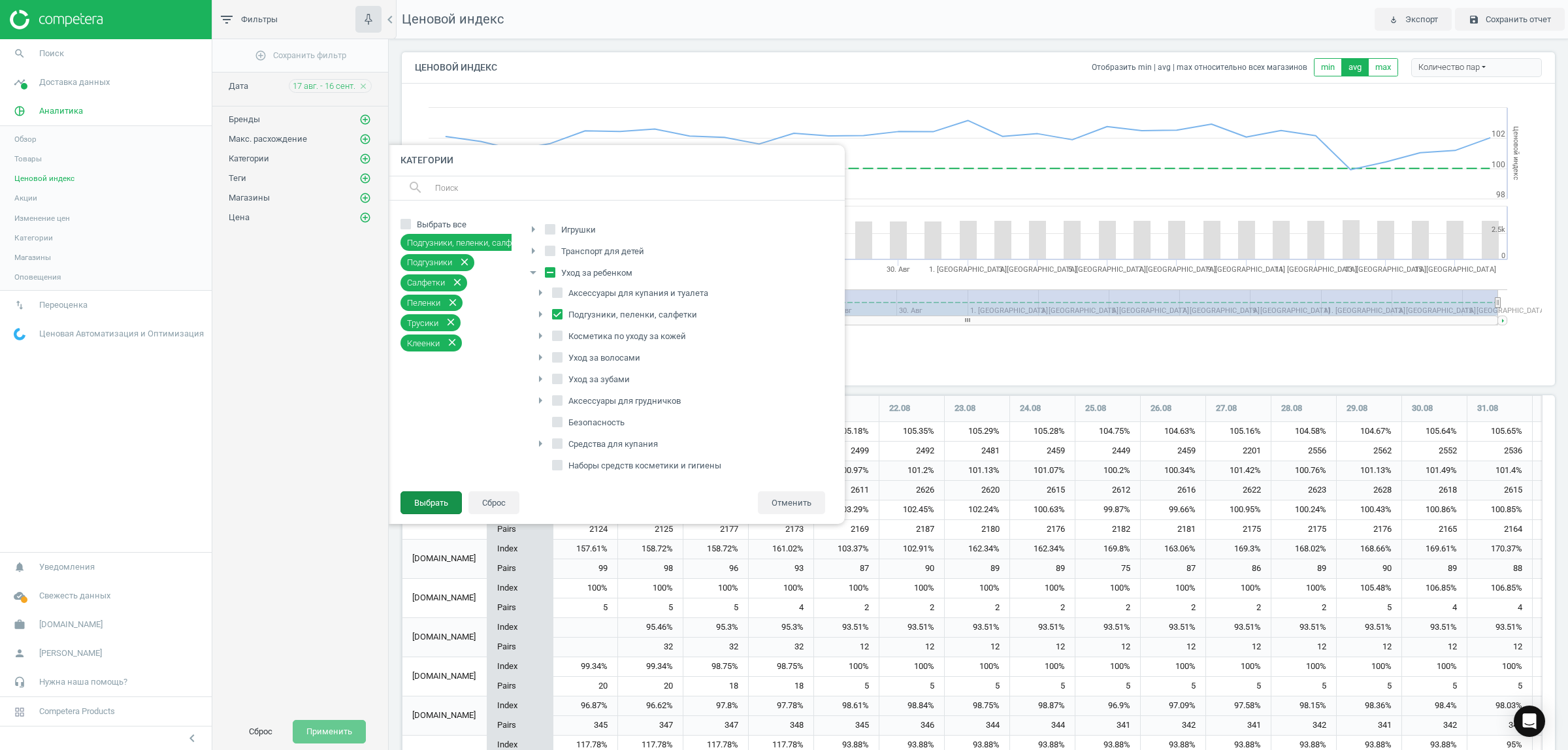
click at [443, 501] on button "Выбрать" at bounding box center [431, 502] width 61 height 24
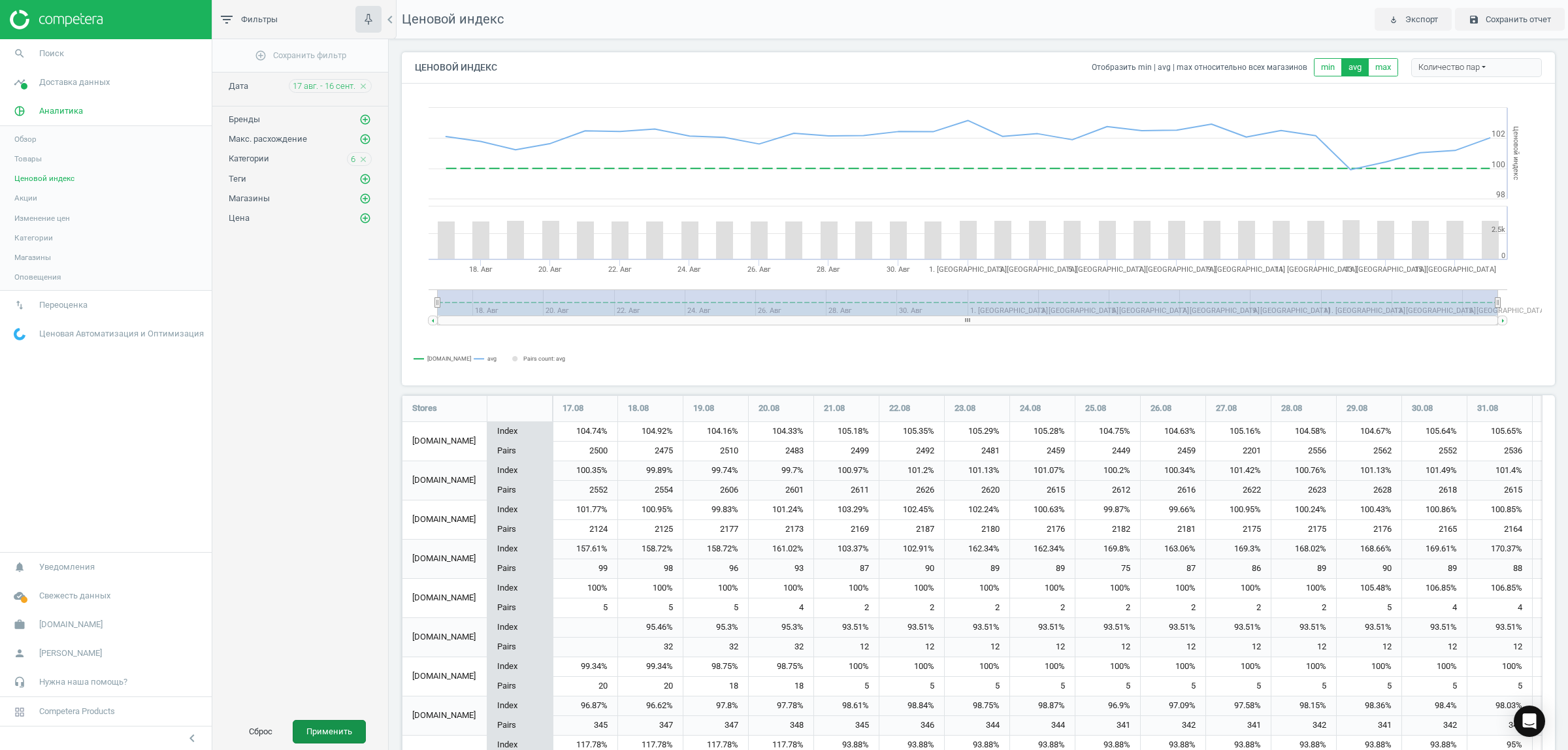
click at [336, 725] on button "Применить" at bounding box center [329, 731] width 73 height 24
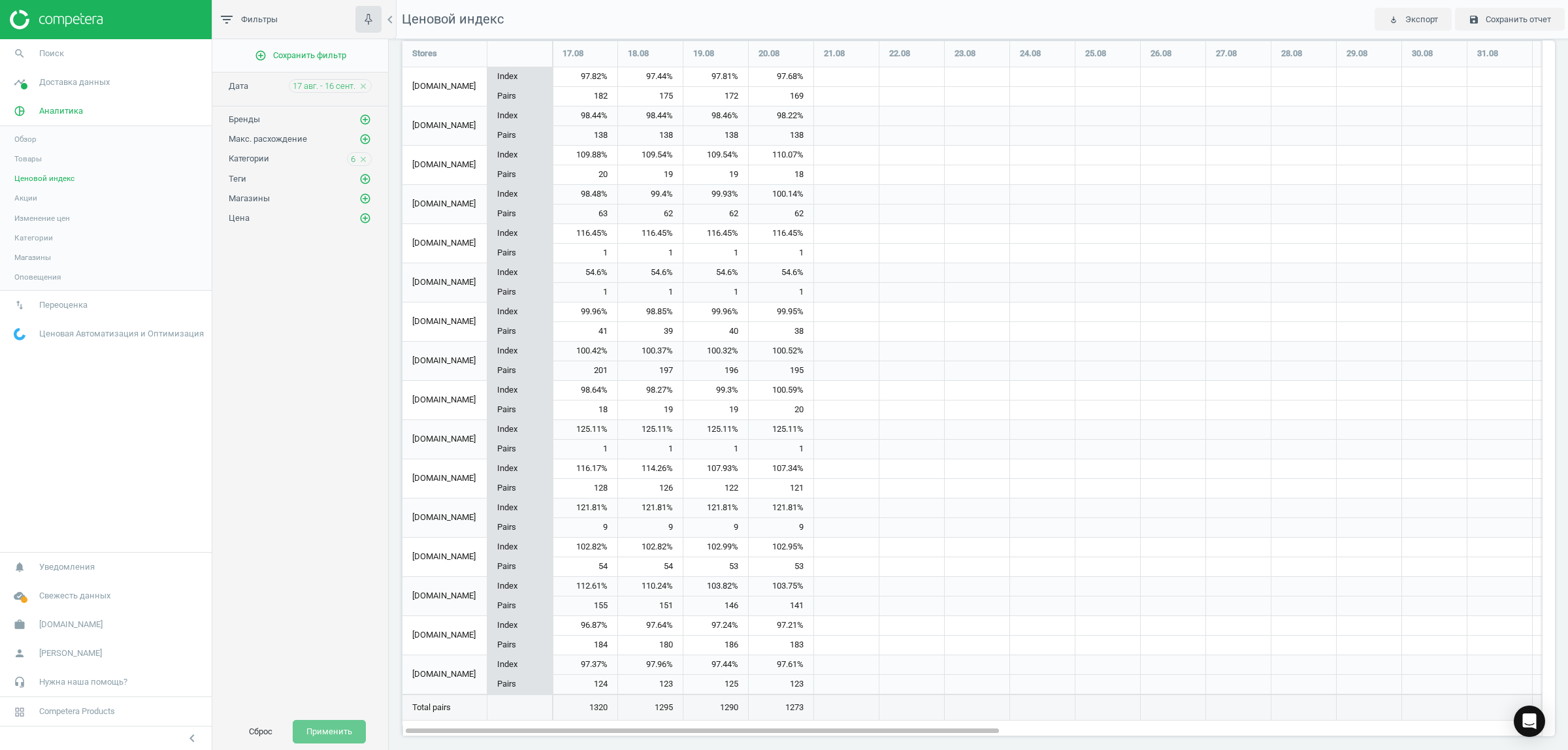
scroll to position [363, 0]
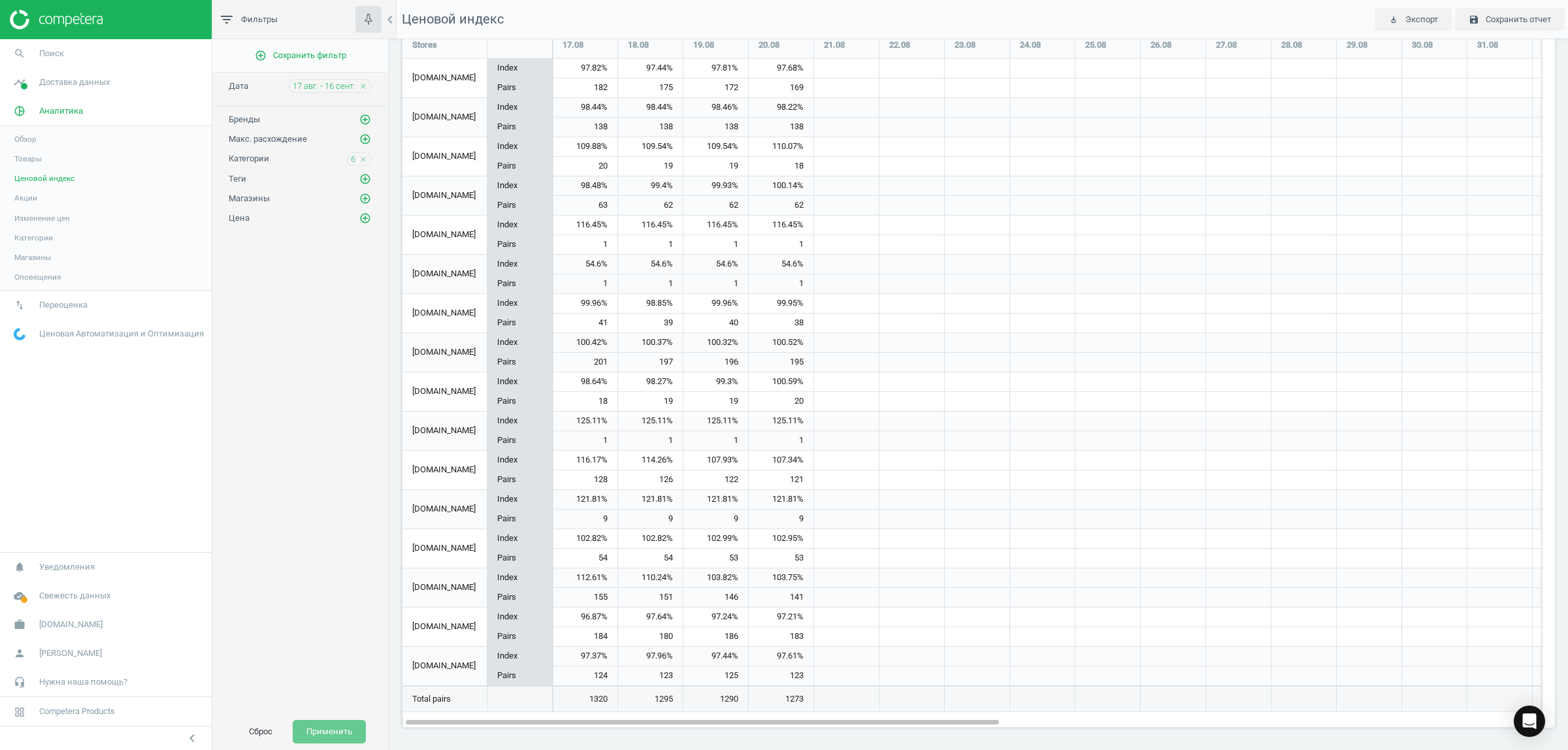
click at [360, 159] on icon "close" at bounding box center [363, 159] width 9 height 9
click at [332, 739] on button "Применить" at bounding box center [329, 731] width 73 height 24
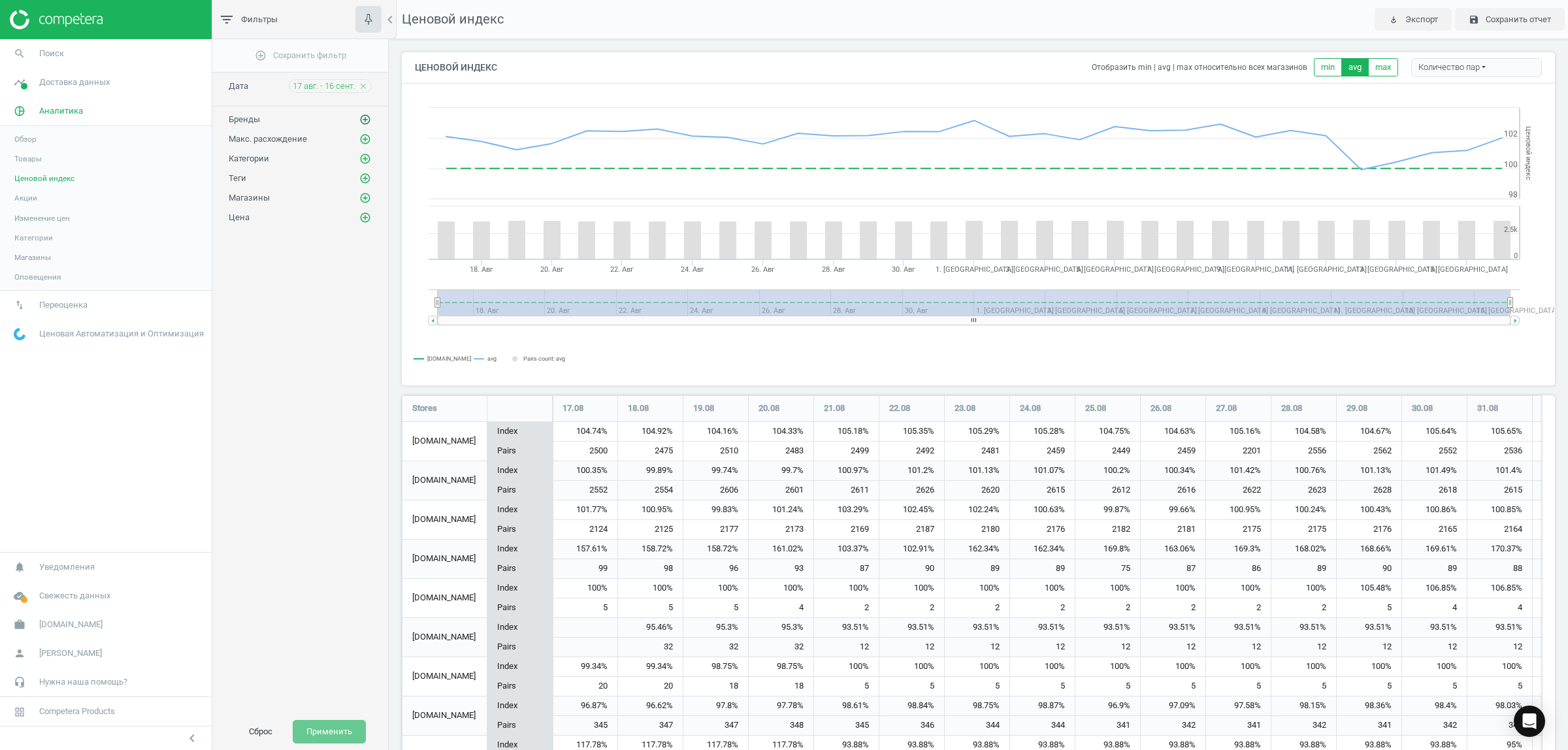
scroll to position [1073, 1166]
click at [364, 120] on icon "add_circle_outline" at bounding box center [365, 120] width 11 height 11
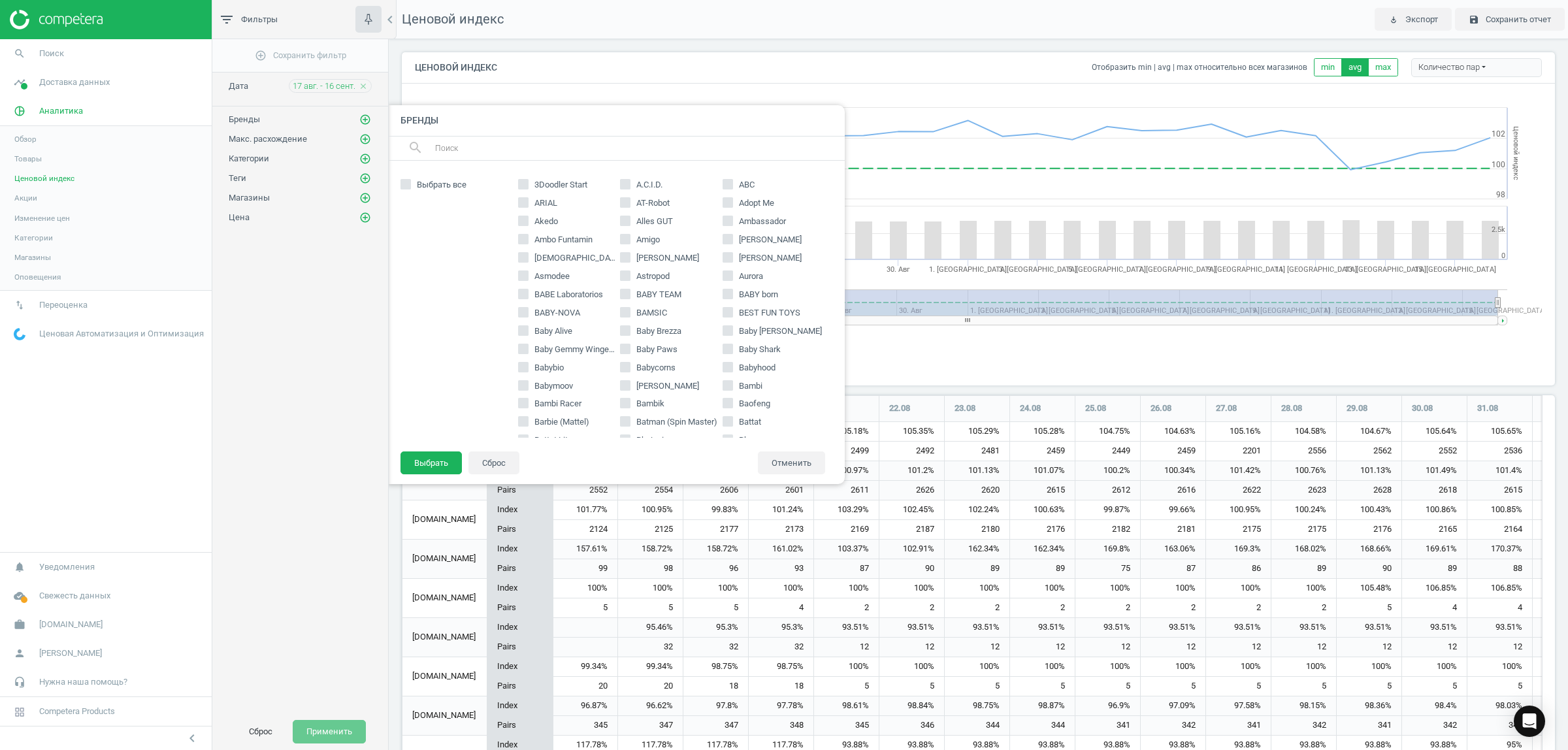
click at [526, 151] on input "text" at bounding box center [634, 148] width 401 height 21
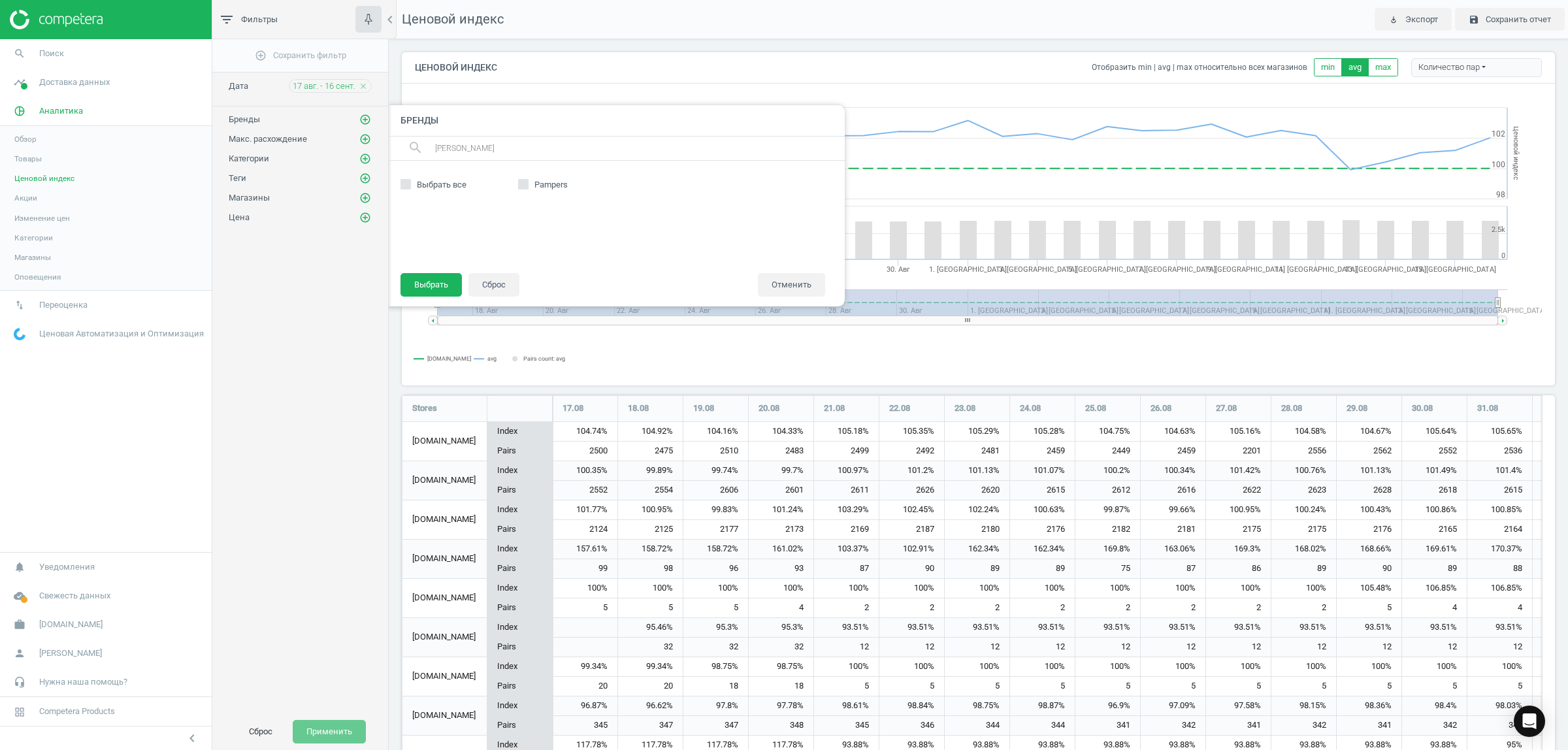
type input "pam"
click at [458, 211] on div at bounding box center [456, 234] width 111 height 80
click at [543, 184] on span "Pampers" at bounding box center [551, 184] width 39 height 11
click at [527, 184] on input "Pampers" at bounding box center [523, 184] width 8 height 8
checkbox input "true"
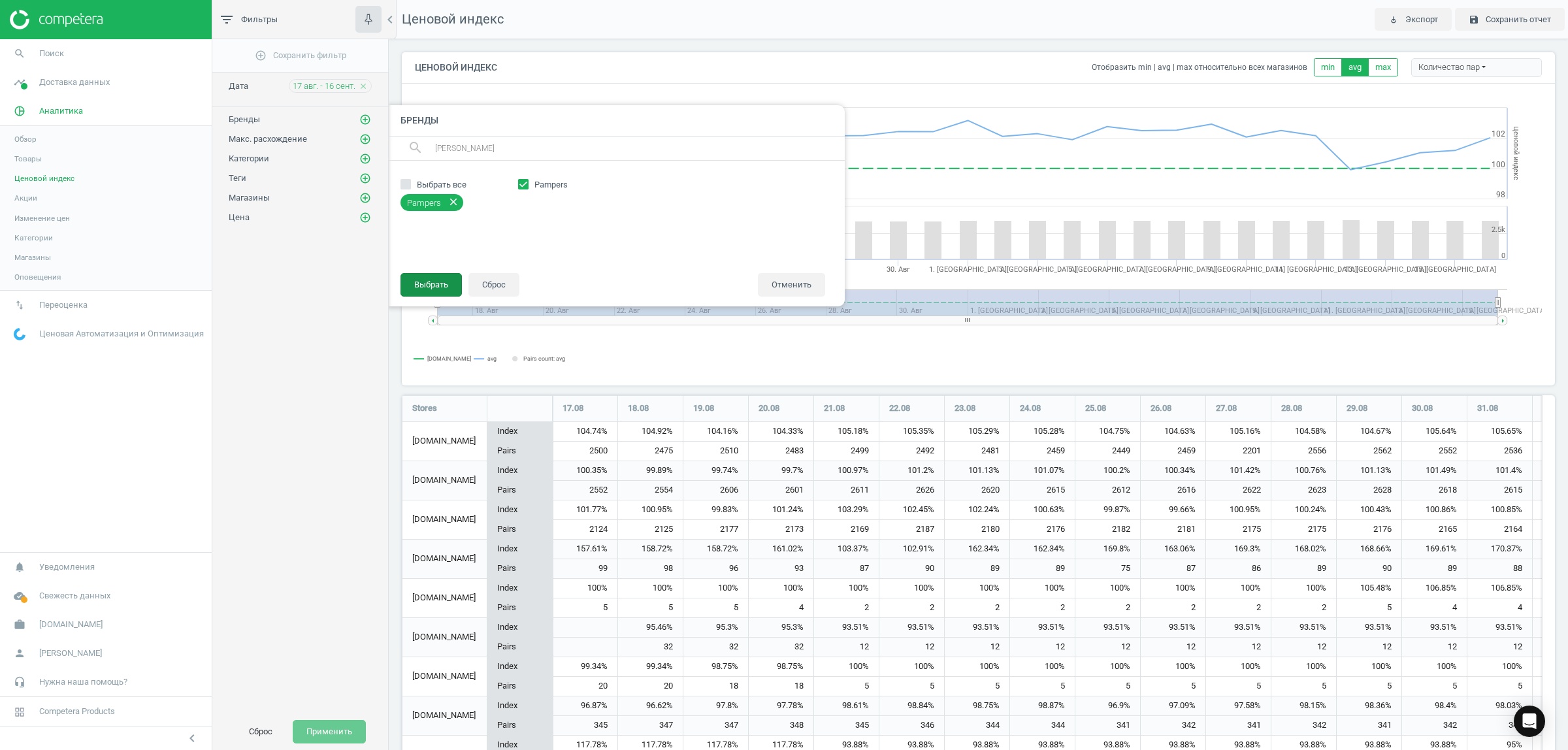
click at [435, 282] on button "Выбрать" at bounding box center [431, 284] width 61 height 24
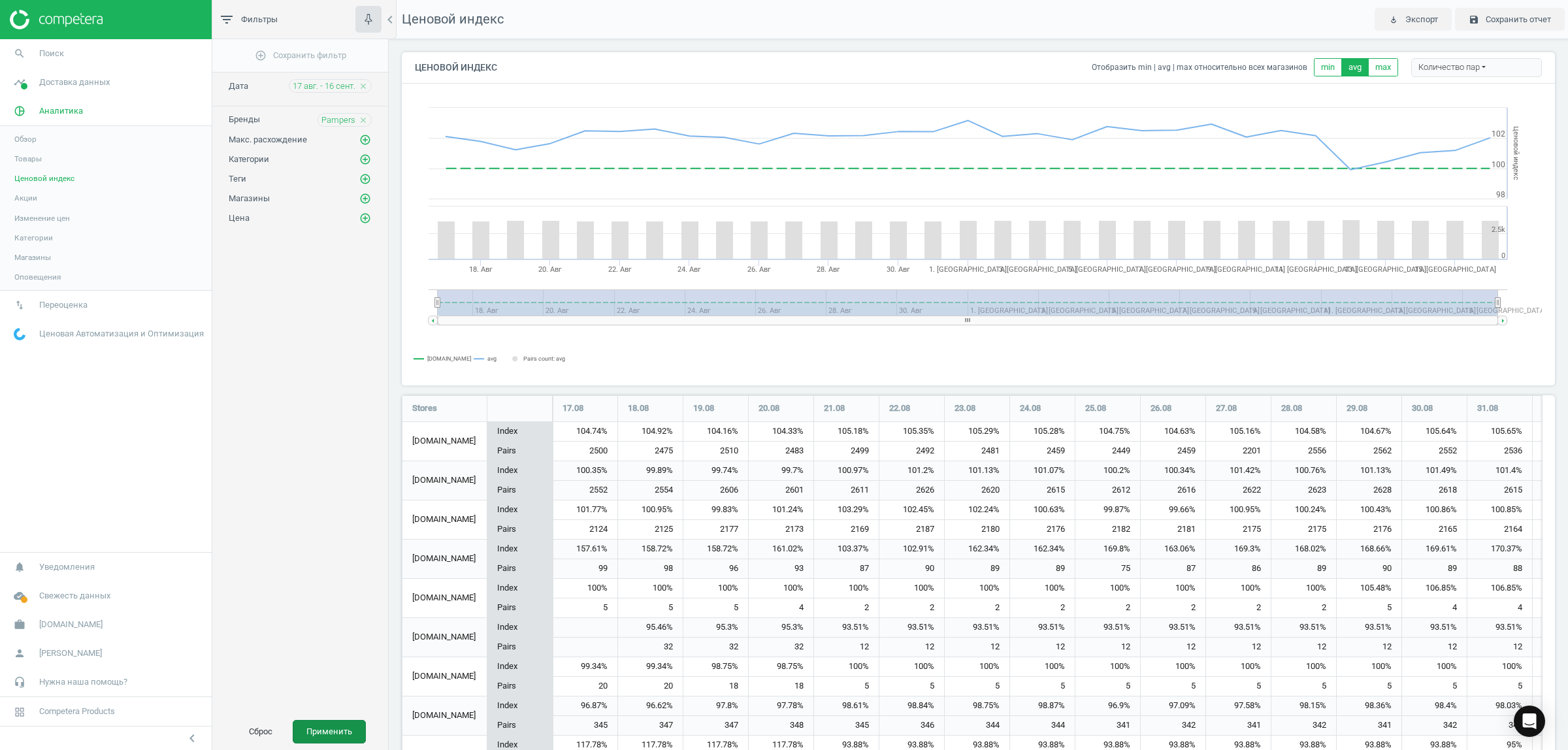
click at [334, 726] on button "Применить" at bounding box center [329, 731] width 73 height 24
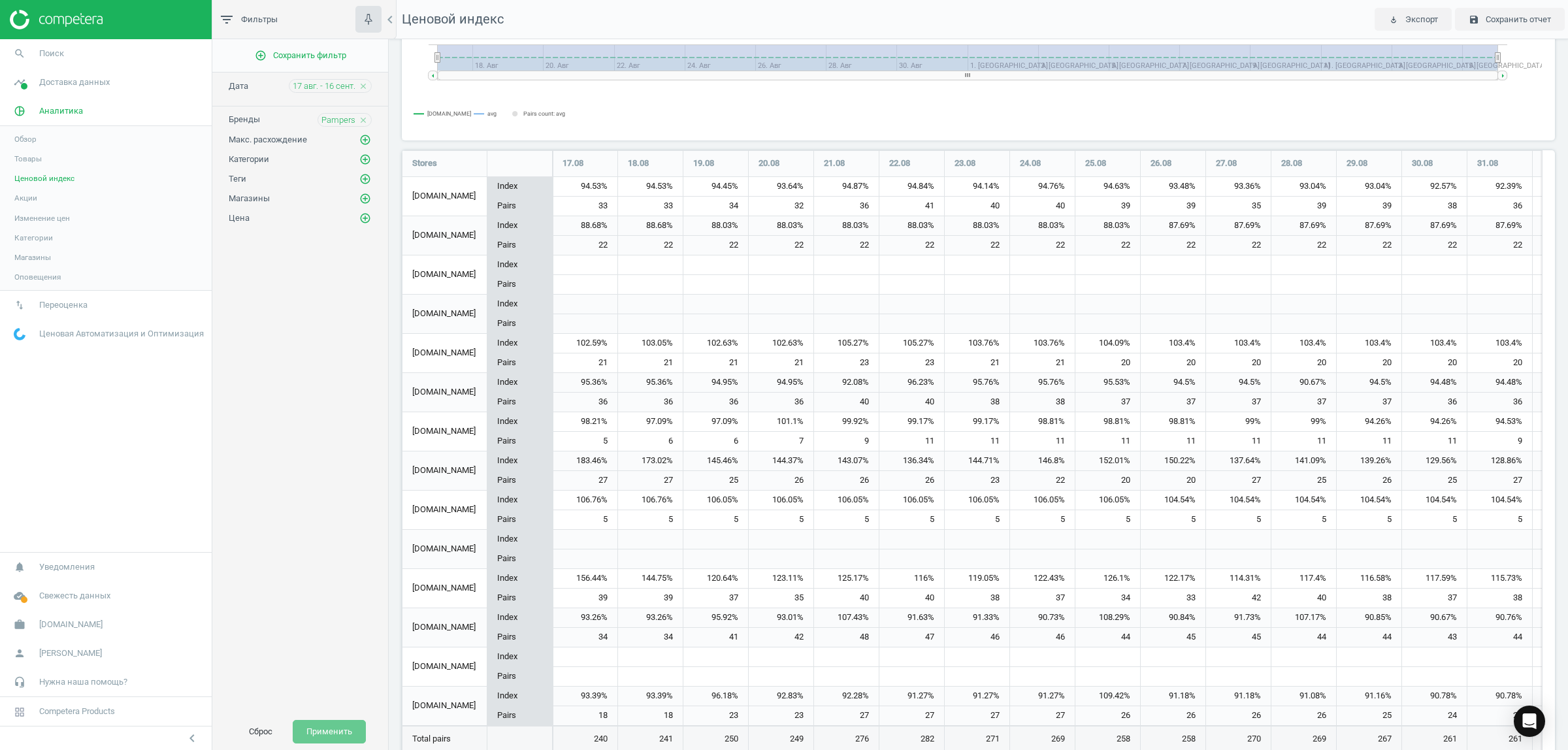
scroll to position [284, 0]
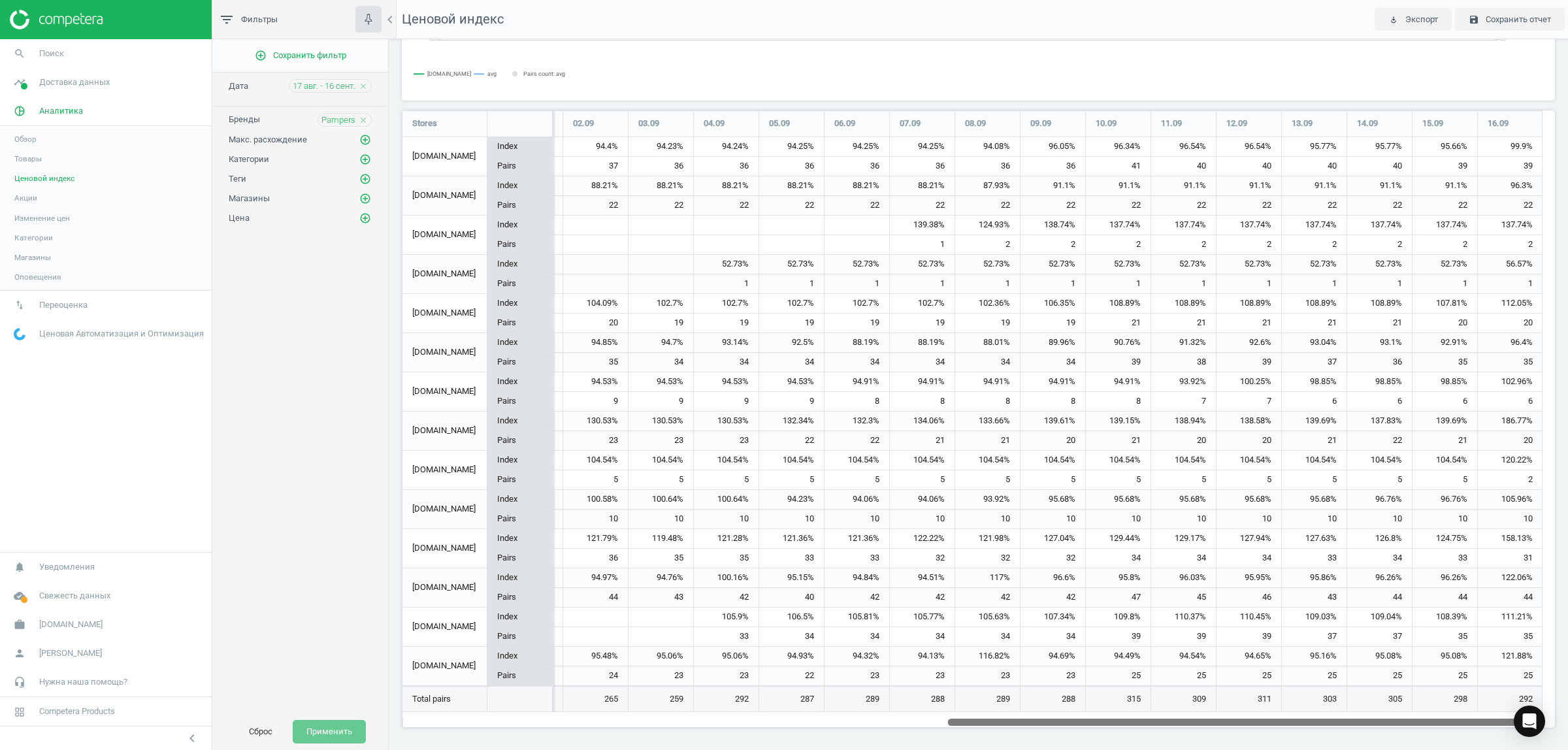
drag, startPoint x: 639, startPoint y: 722, endPoint x: 1385, endPoint y: 782, distance: 748.4
click at [1385, 749] on html "Group 2 Created with Sketch. ic/cloud_download/grey600 Created with Sketch. gra…" at bounding box center [784, 375] width 1568 height 750
drag, startPoint x: 1279, startPoint y: 717, endPoint x: 1298, endPoint y: 720, distance: 19.2
click at [1298, 720] on div at bounding box center [1244, 721] width 593 height 11
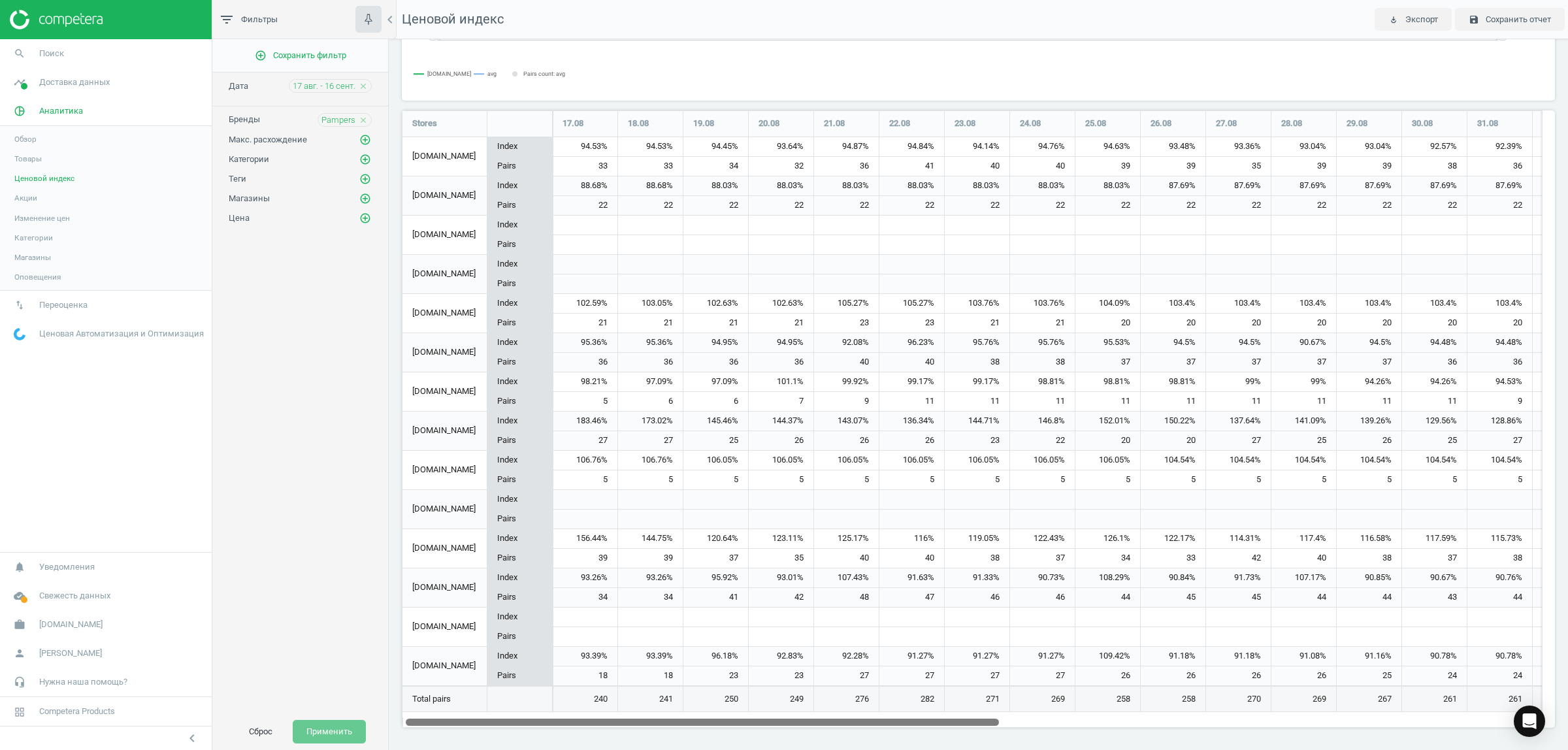
drag, startPoint x: 1044, startPoint y: 720, endPoint x: 448, endPoint y: 689, distance: 596.8
click at [448, 689] on div "Stores 17.08 18.08 19.08 20.08 21.08 22.08 23.08 24.08 25.08 26.08 27.08 28.08 …" at bounding box center [971, 419] width 1140 height 617
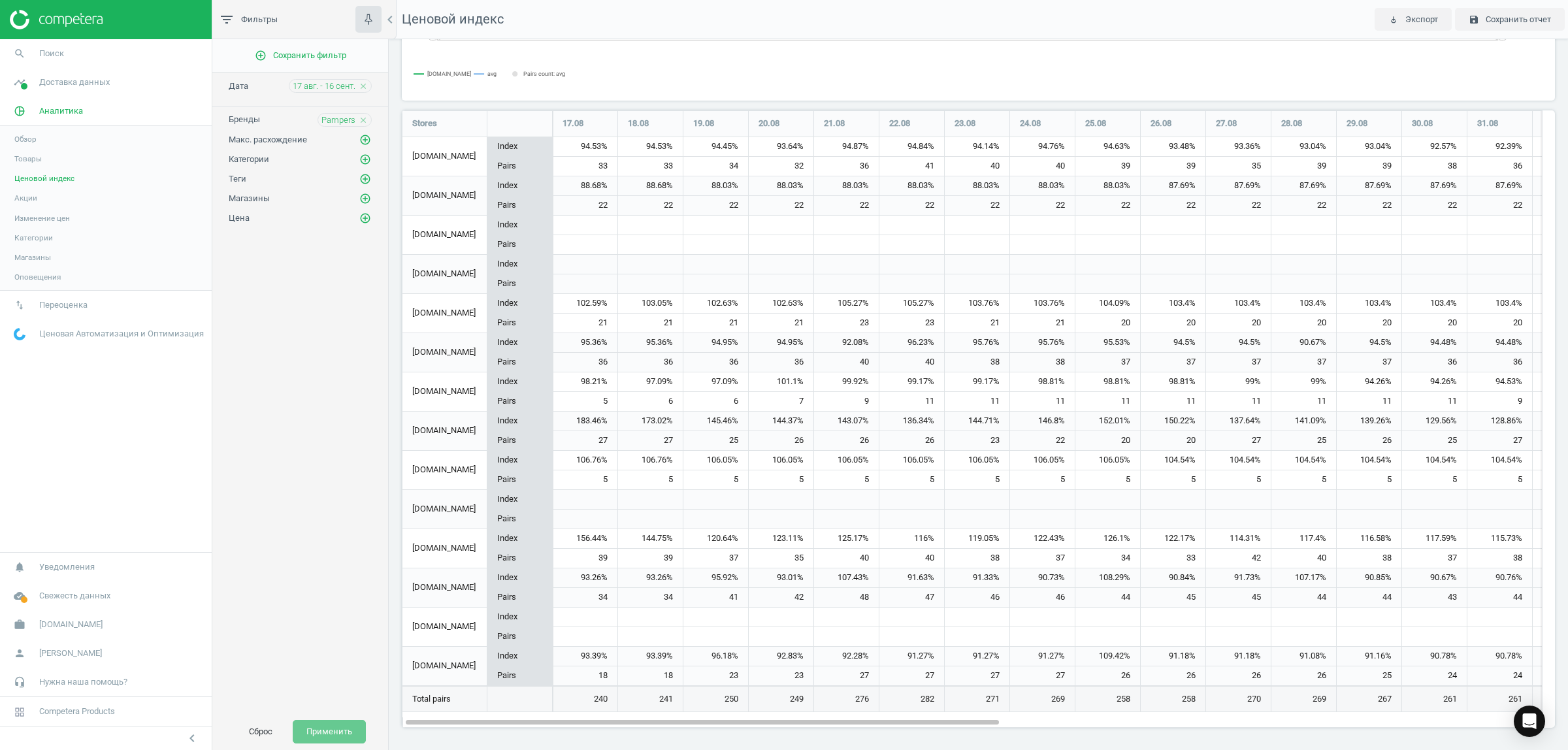
scroll to position [0, 0]
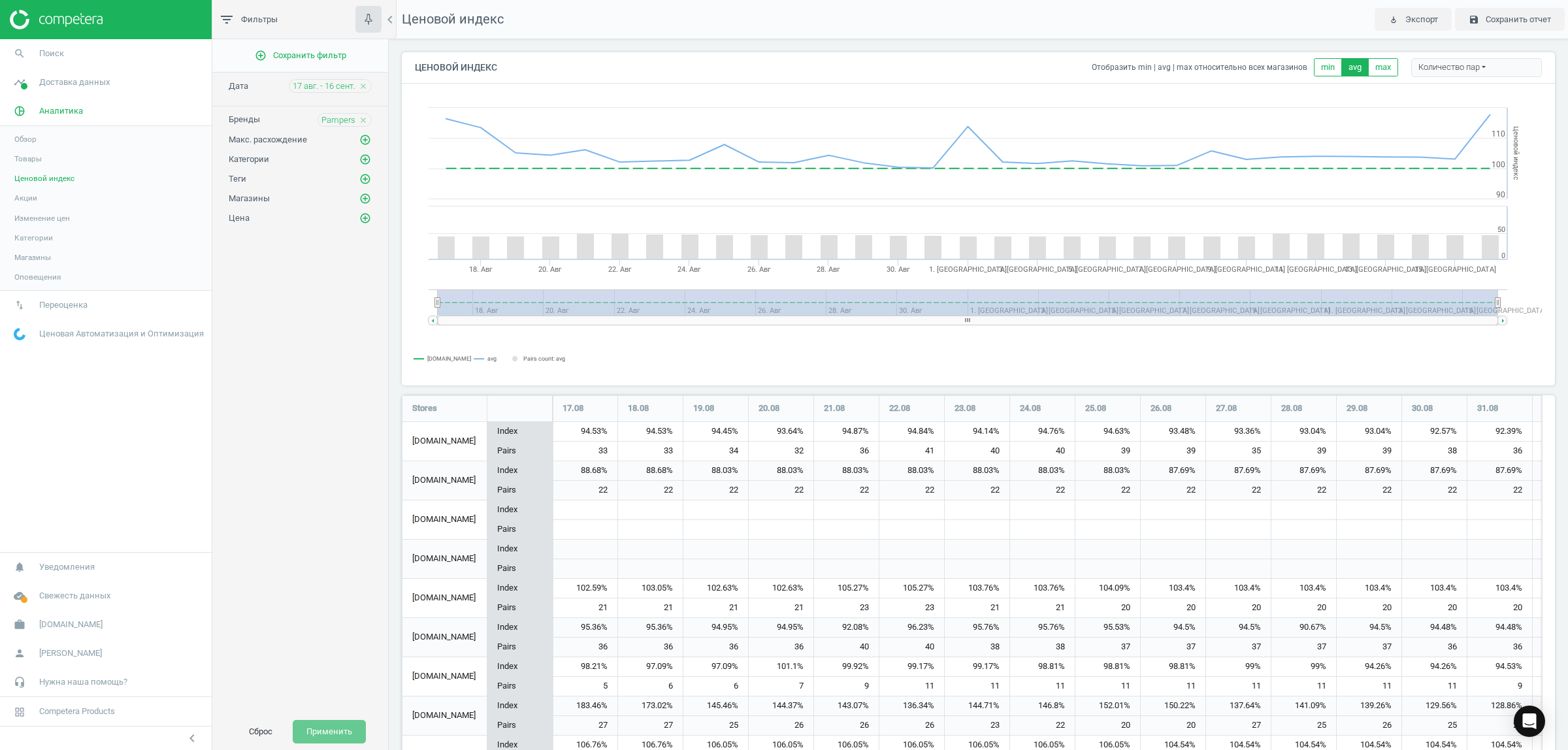
click at [51, 220] on span "Изменение цен" at bounding box center [43, 218] width 56 height 11
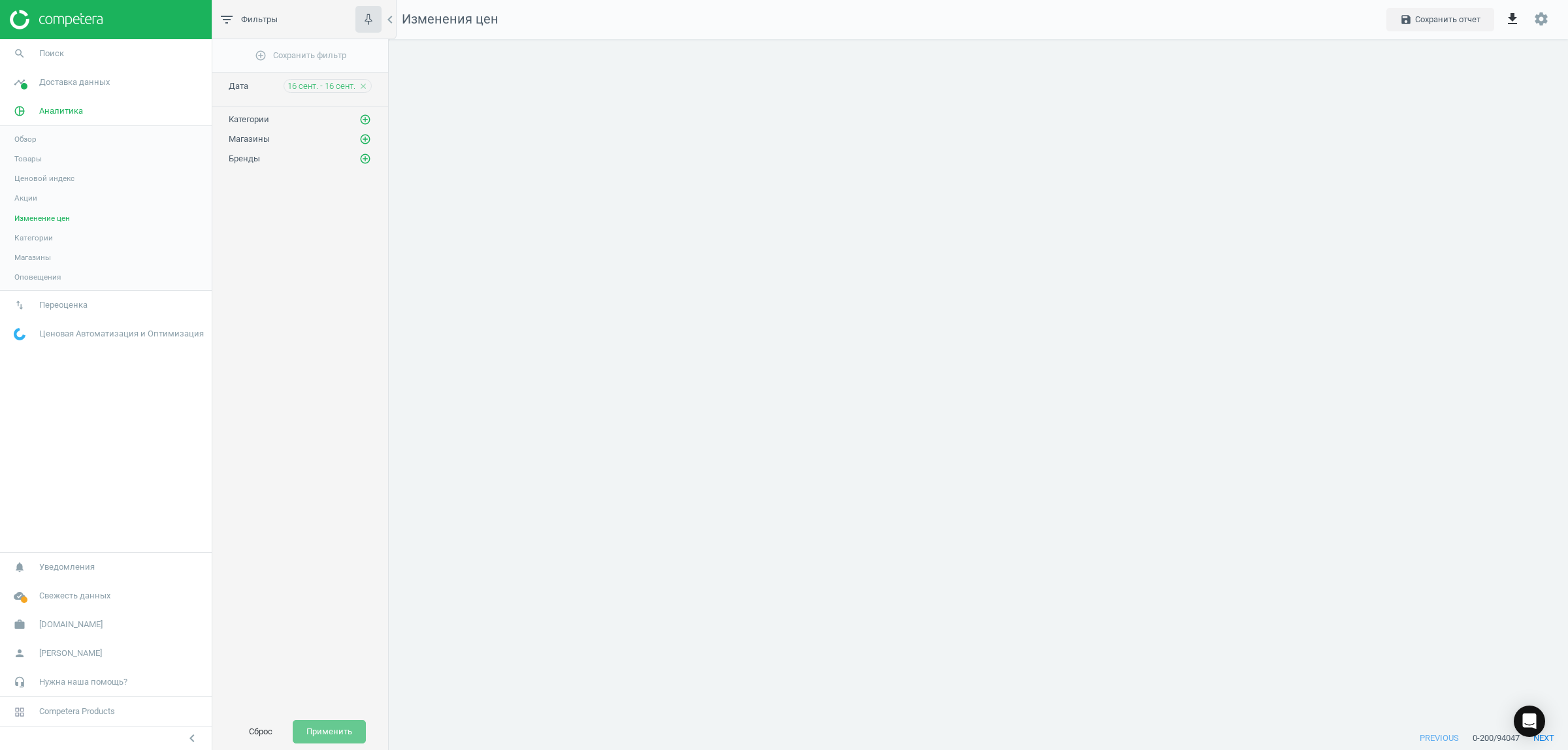
scroll to position [712, 1204]
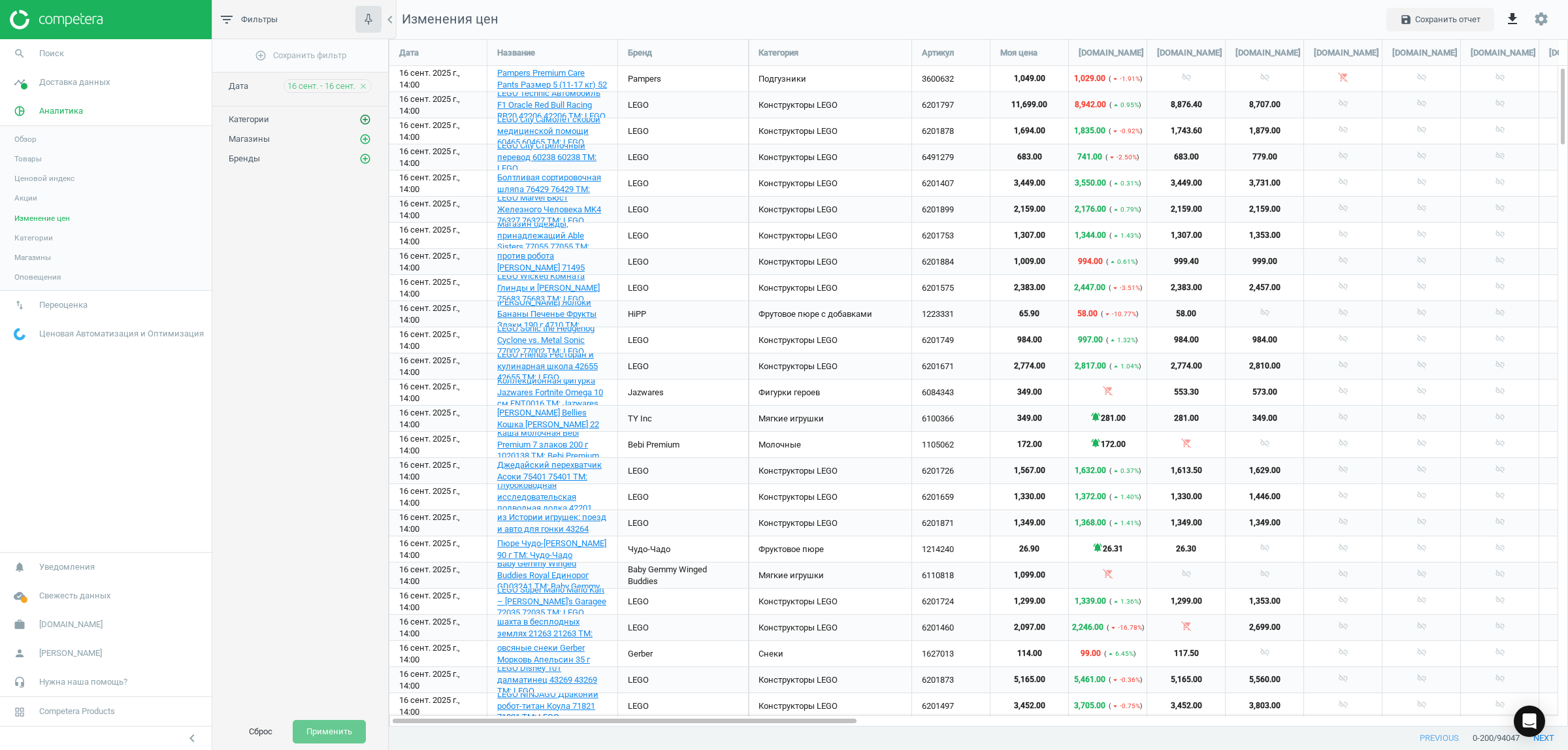
click at [367, 117] on icon "add_circle_outline" at bounding box center [365, 120] width 11 height 11
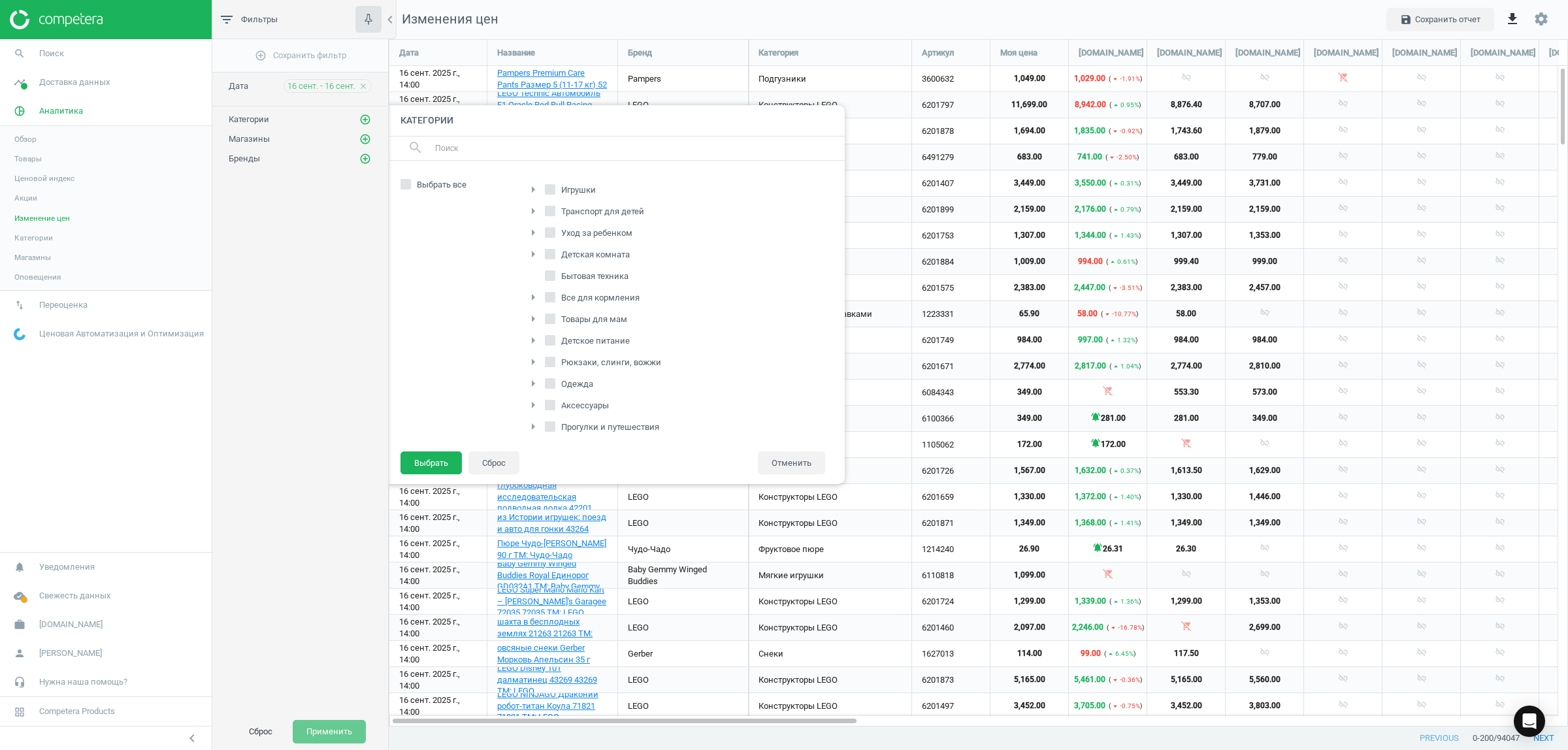
click at [533, 234] on icon "arrow_right" at bounding box center [533, 232] width 16 height 16
click at [605, 278] on span "Подгузники, пеленки, салфетки" at bounding box center [632, 275] width 134 height 11
click at [561, 278] on input "Подгузники, пеленки, салфетки" at bounding box center [557, 274] width 8 height 8
checkbox input "true"
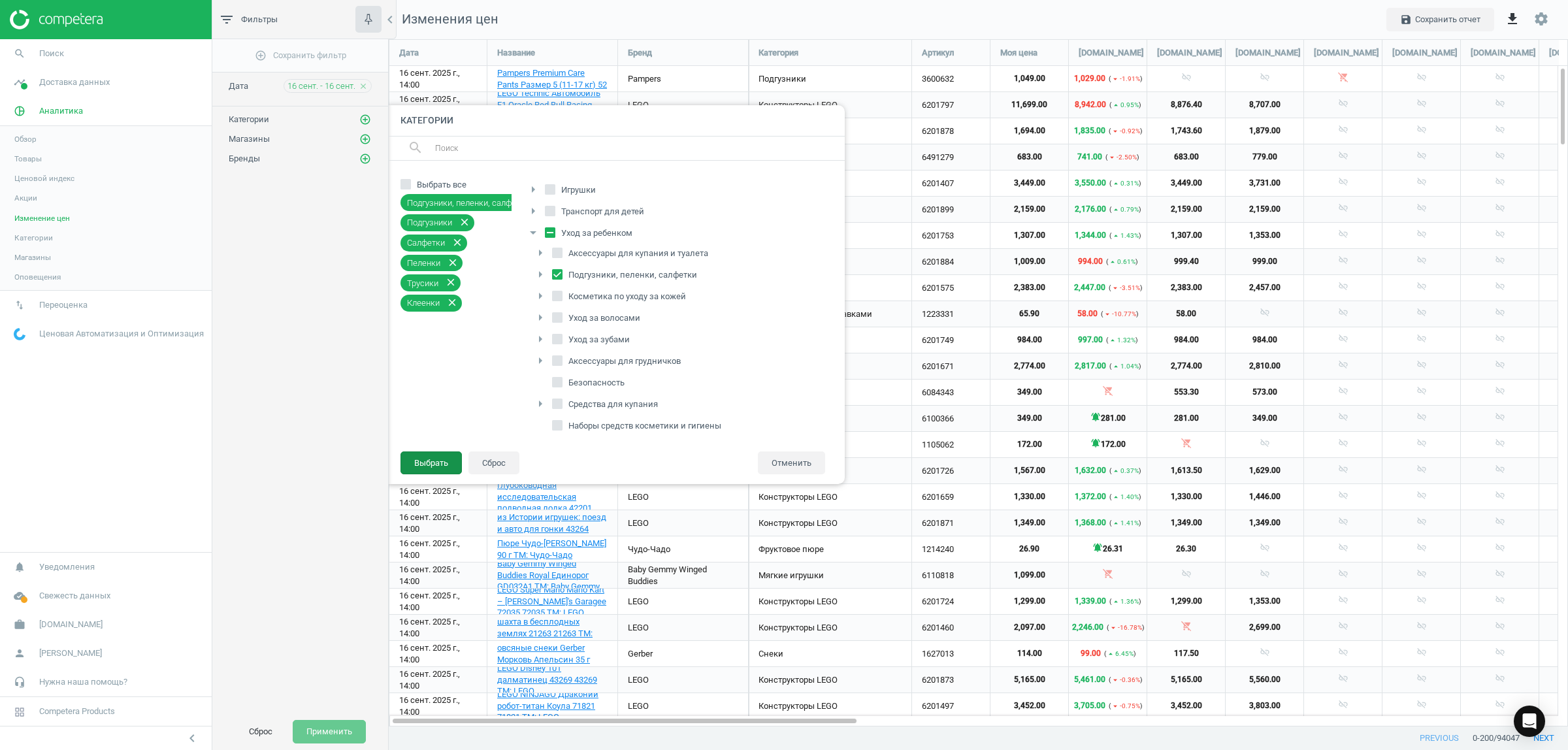
click at [425, 462] on button "Выбрать" at bounding box center [431, 463] width 61 height 24
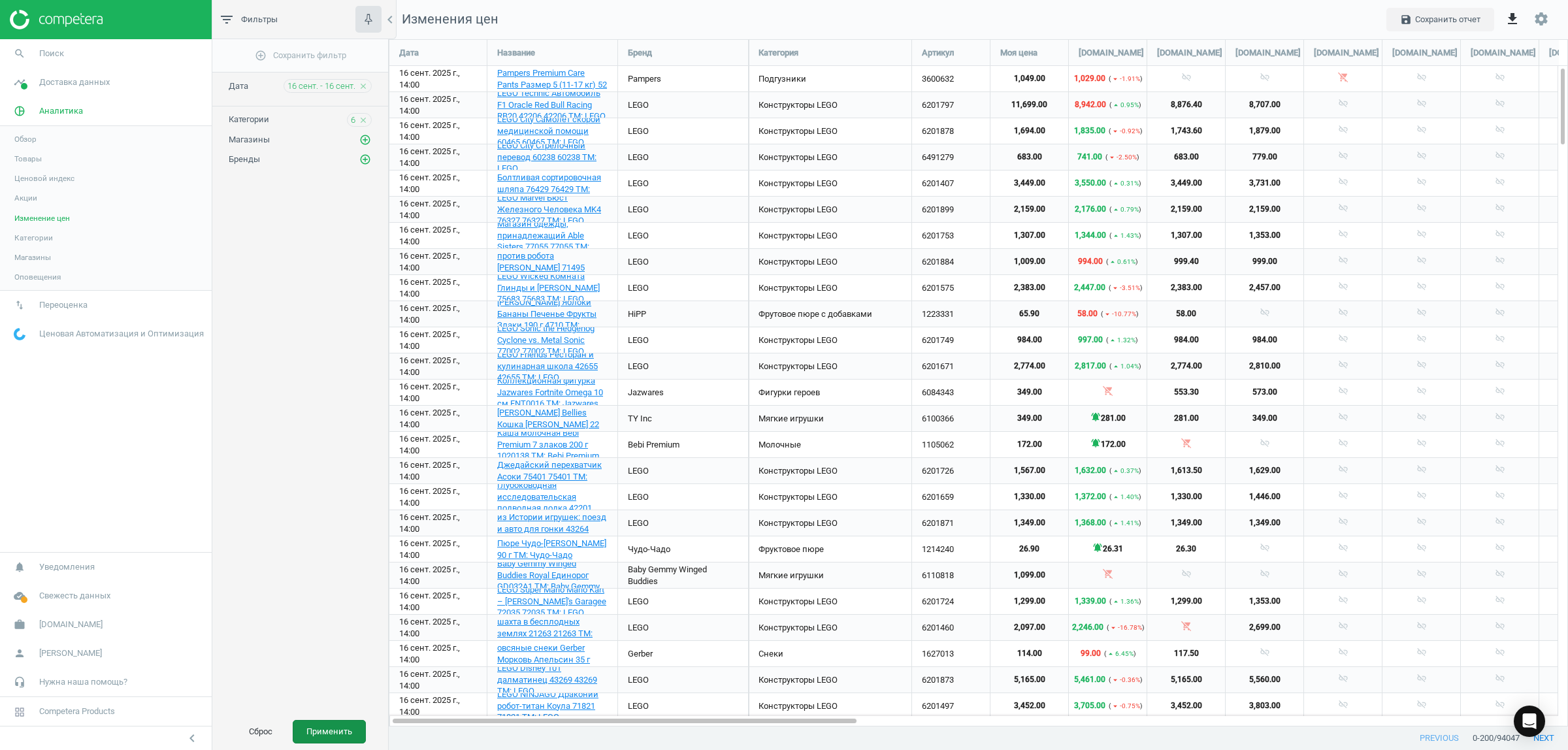
click at [343, 726] on button "Применить" at bounding box center [329, 731] width 73 height 24
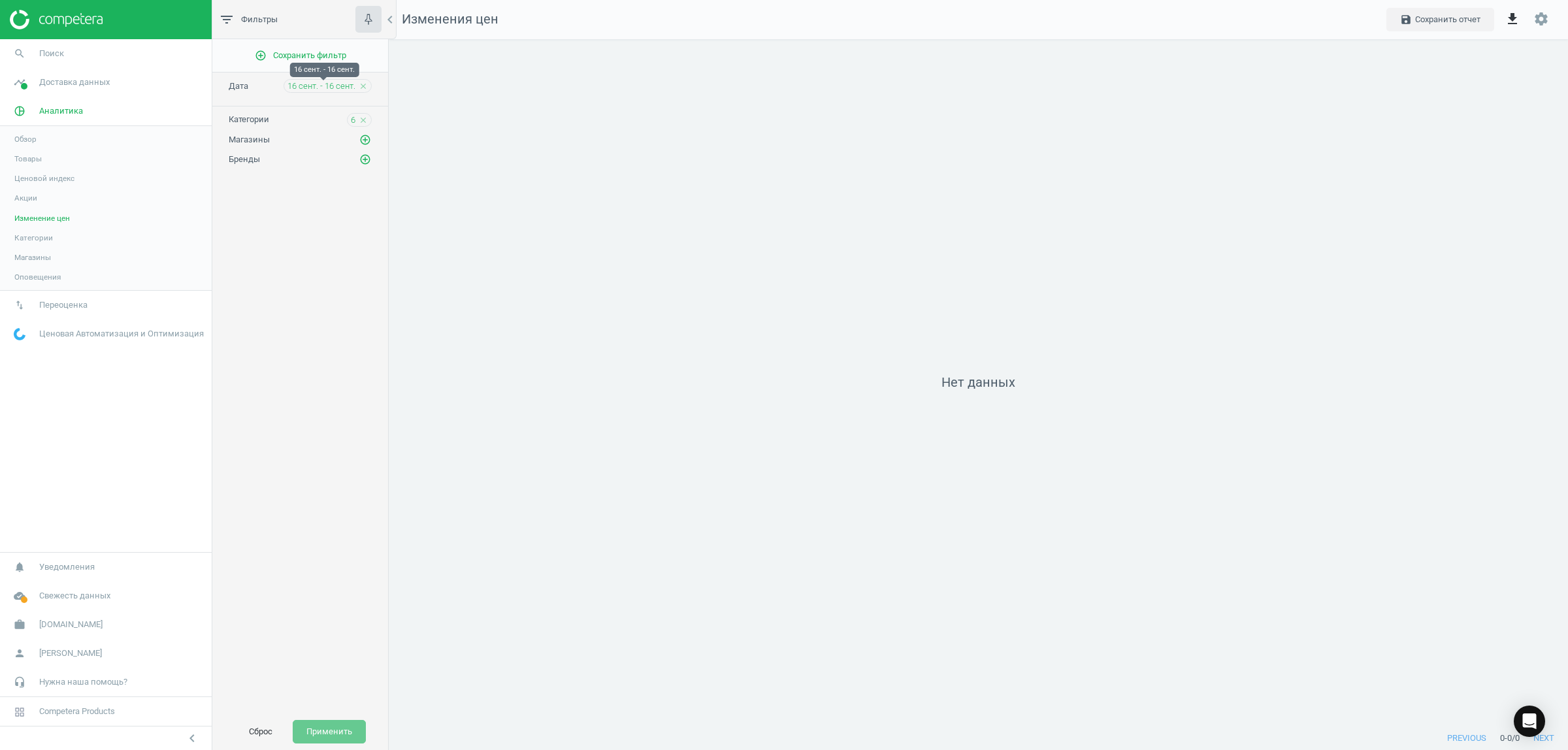
click at [323, 84] on span "16 сент. - 16 сент." at bounding box center [321, 86] width 68 height 11
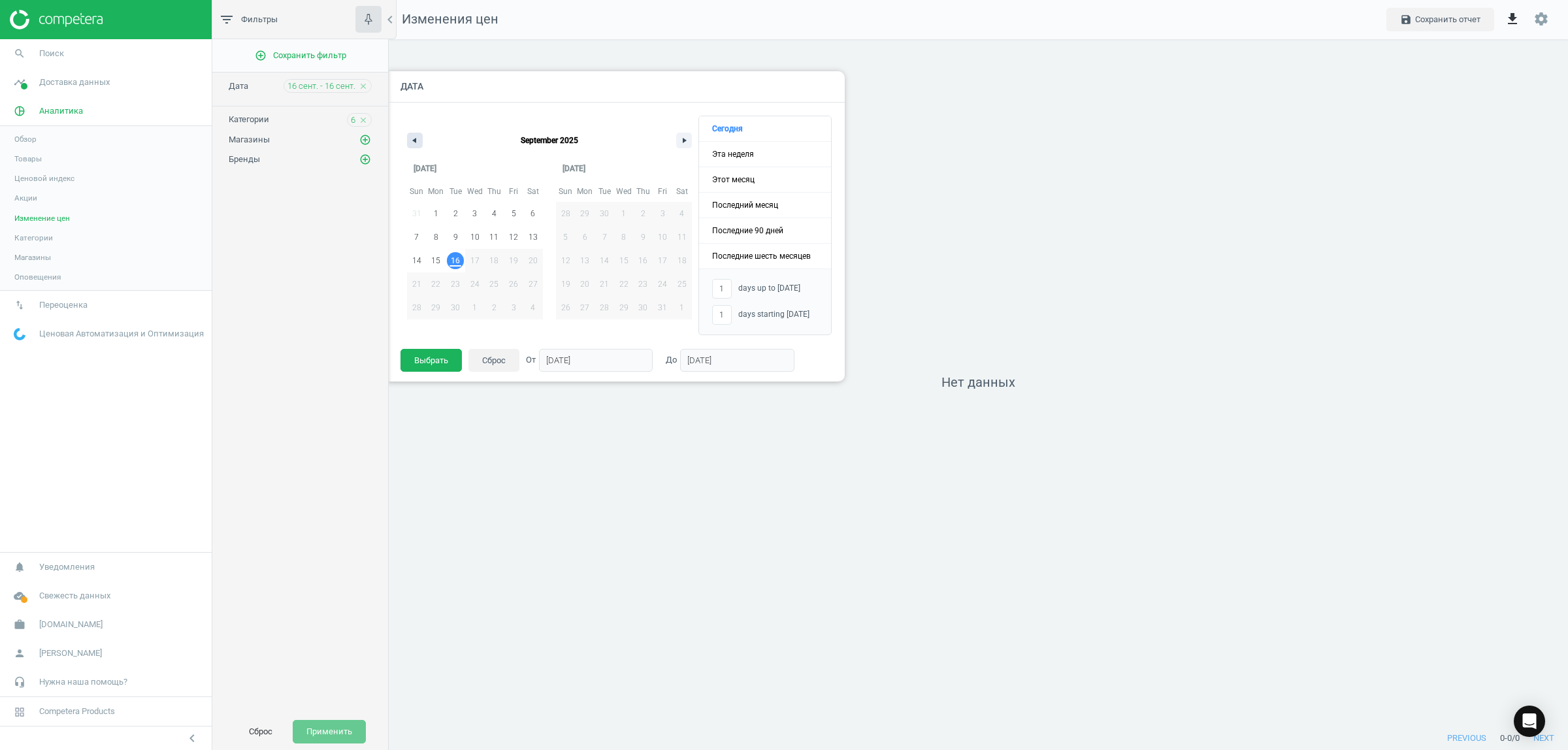
click at [408, 139] on button "button" at bounding box center [414, 140] width 16 height 16
click at [471, 259] on span "13" at bounding box center [475, 257] width 9 height 24
type input "-"
type input "13/08/2025"
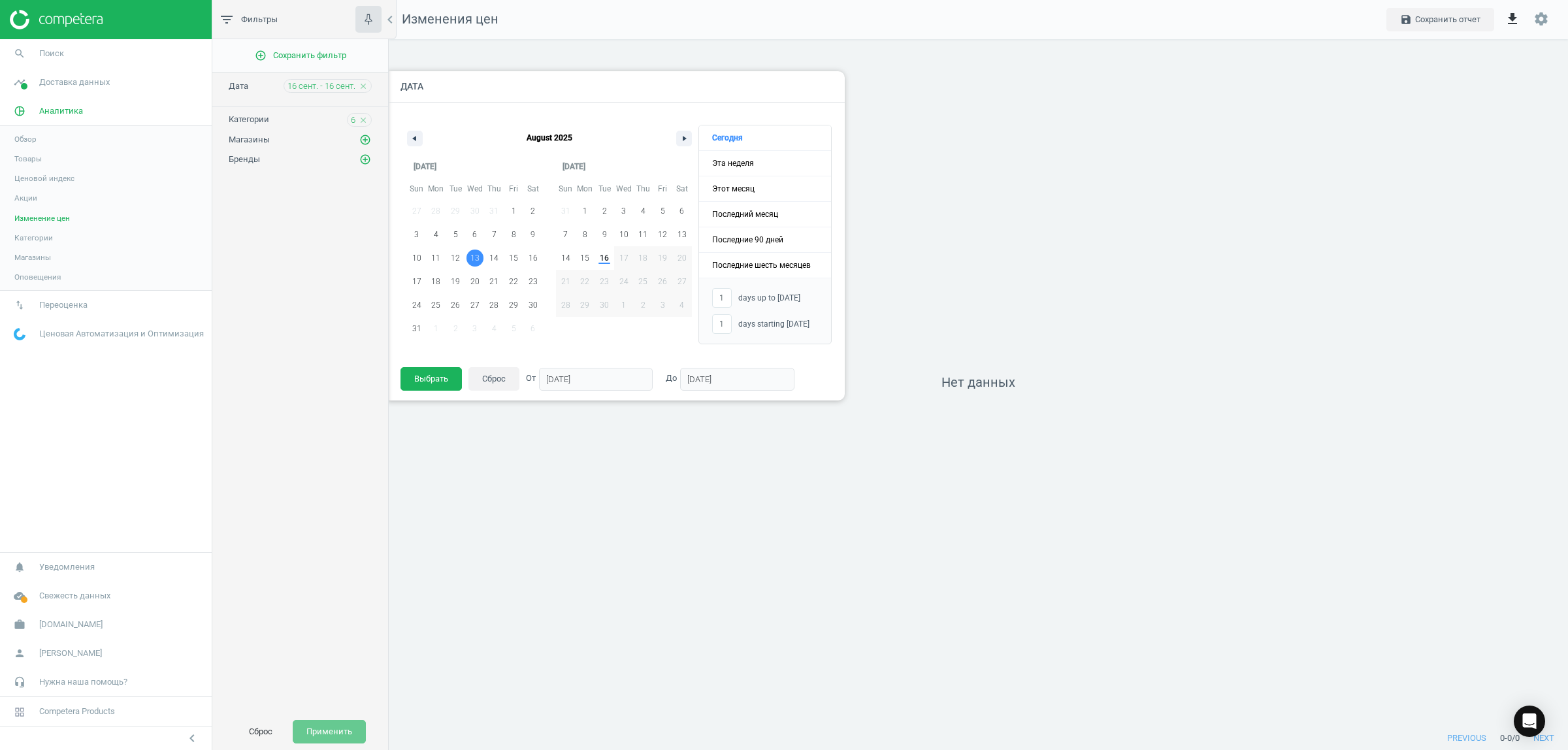
type input "13/08/2025"
click at [602, 262] on span "16" at bounding box center [604, 257] width 9 height 24
type input "35"
type input "[DATE]"
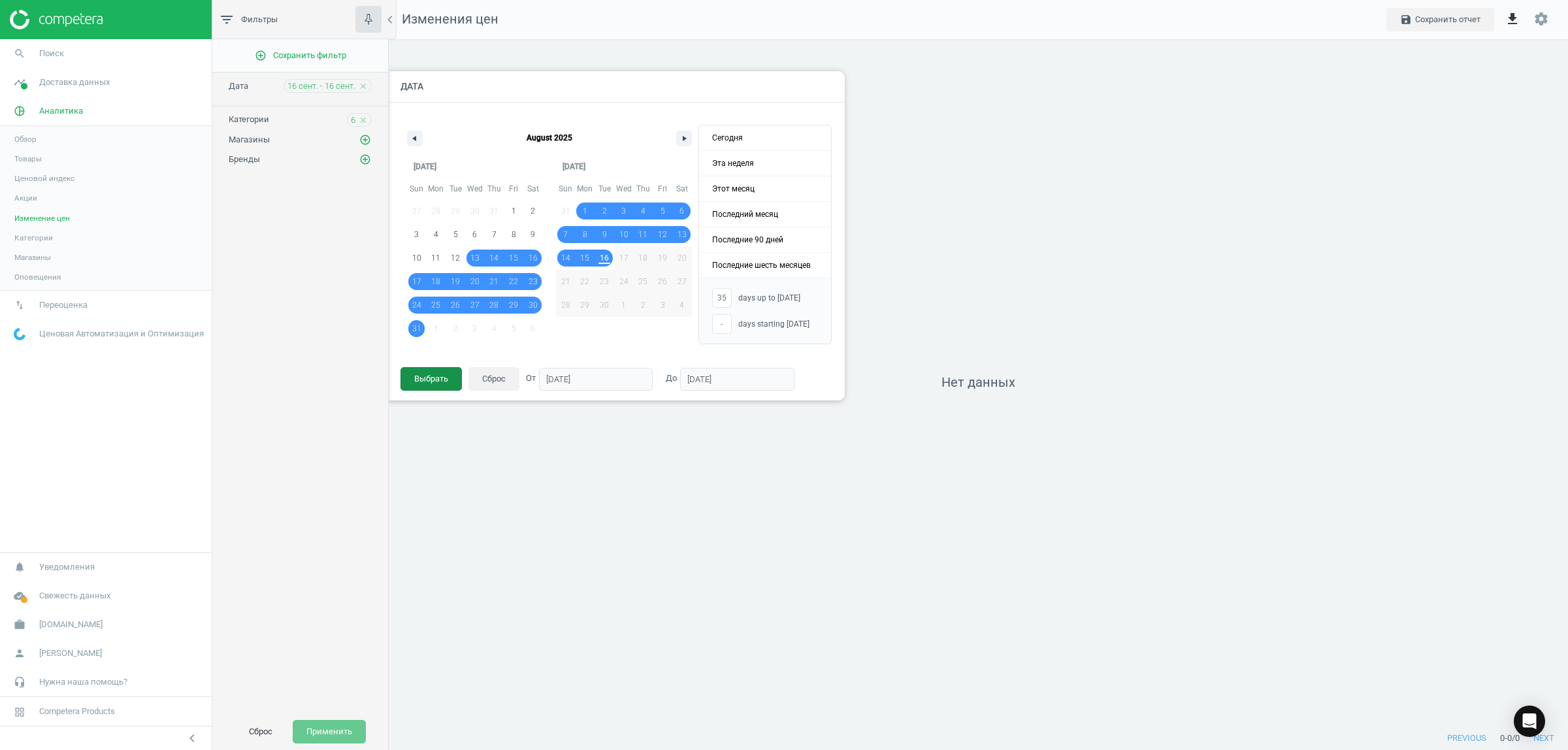
click at [433, 380] on button "Выбрать" at bounding box center [431, 379] width 61 height 24
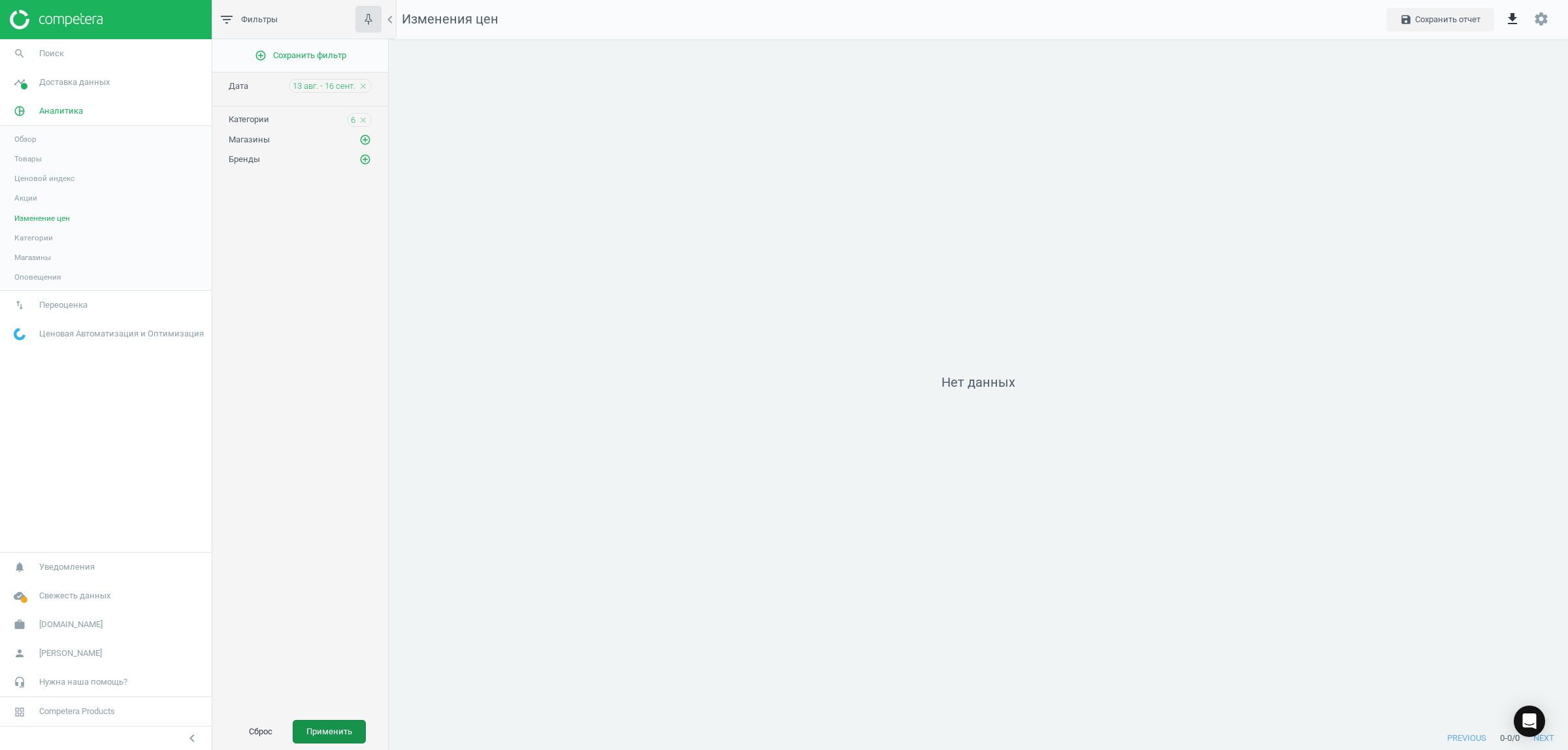
click at [339, 724] on button "Применить" at bounding box center [329, 731] width 73 height 24
click at [361, 122] on icon "close" at bounding box center [363, 120] width 9 height 9
click at [343, 742] on button "Применить" at bounding box center [329, 731] width 73 height 24
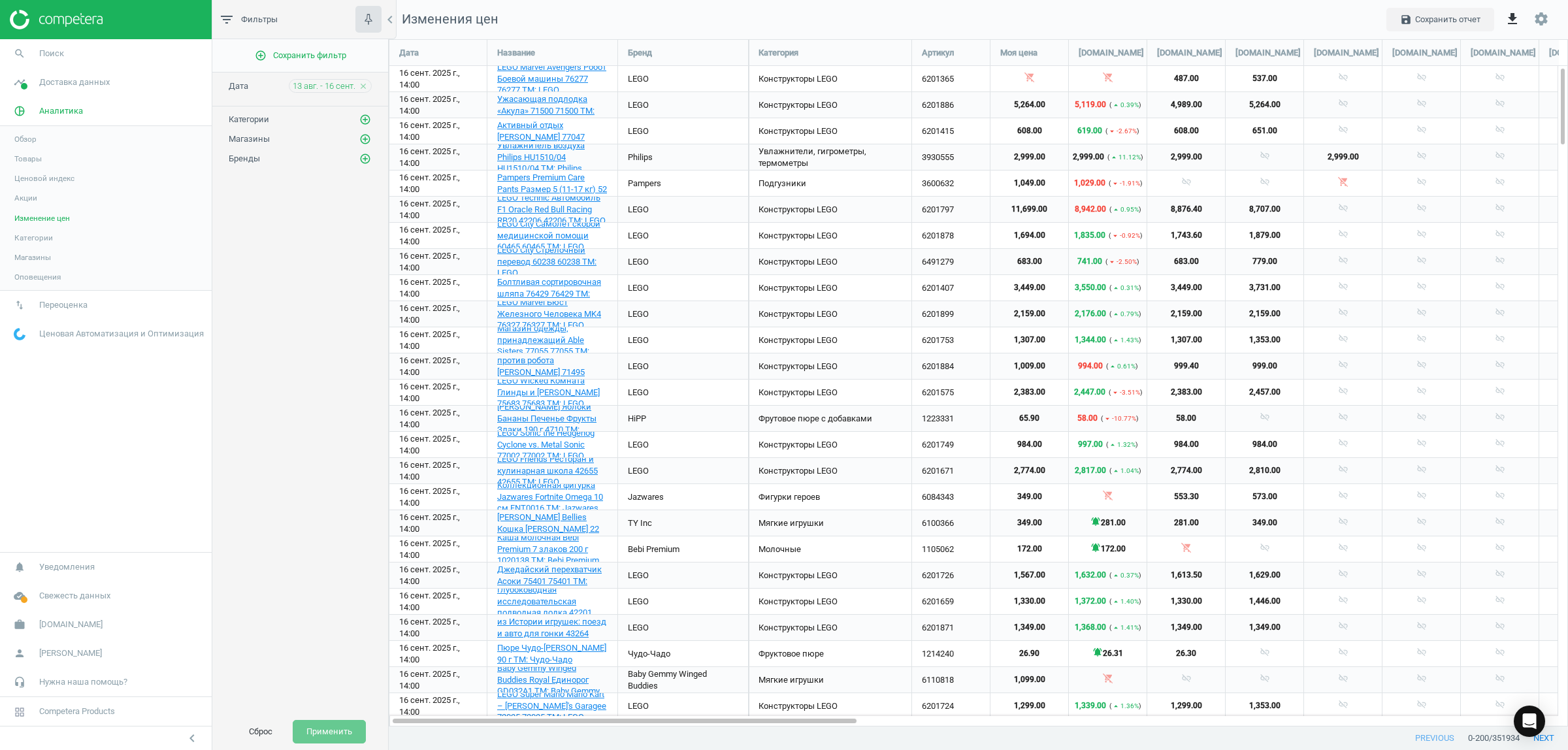
click at [48, 170] on link "Ценовой индекс" at bounding box center [106, 179] width 211 height 20
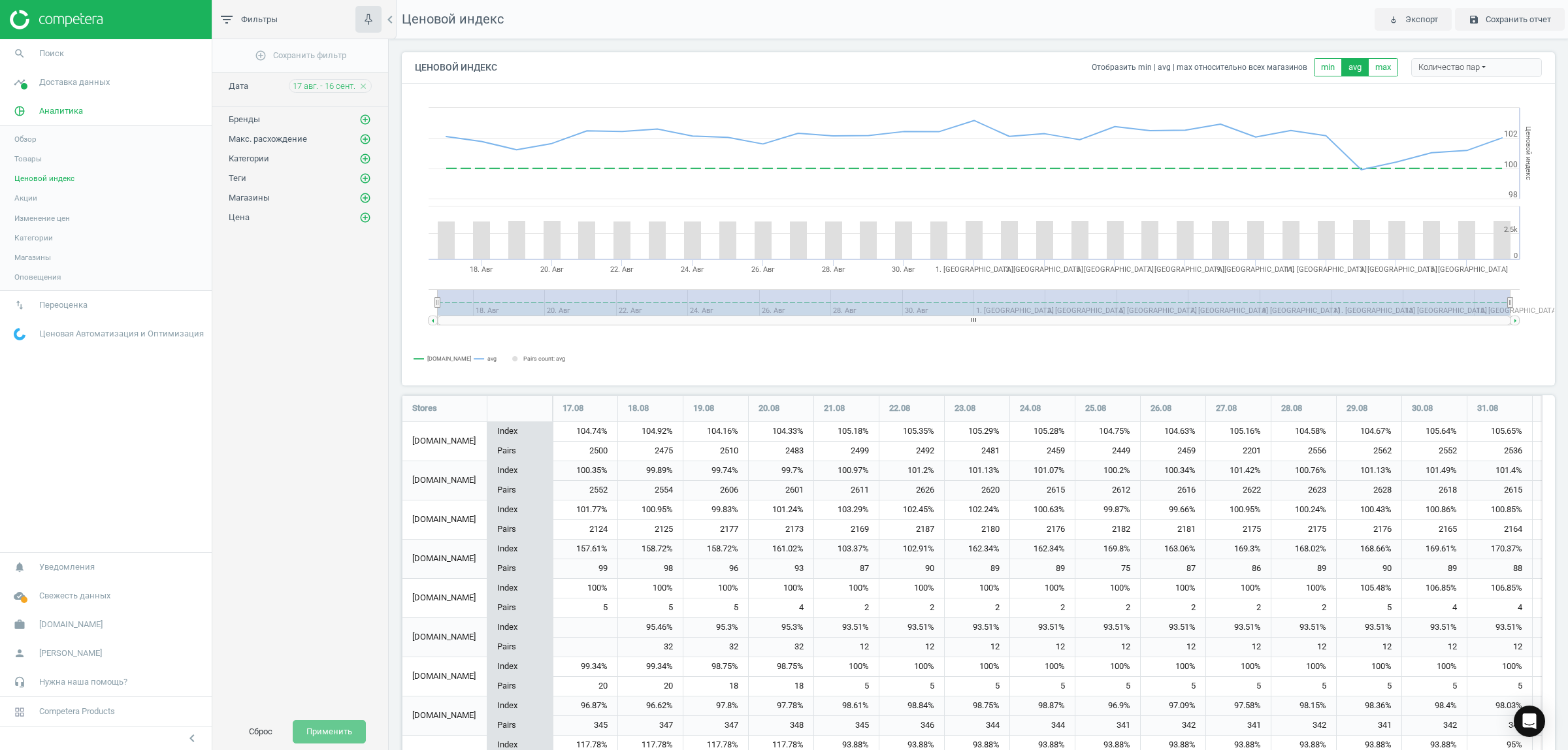
scroll to position [1073, 1166]
click at [361, 120] on icon "add_circle_outline" at bounding box center [365, 120] width 11 height 11
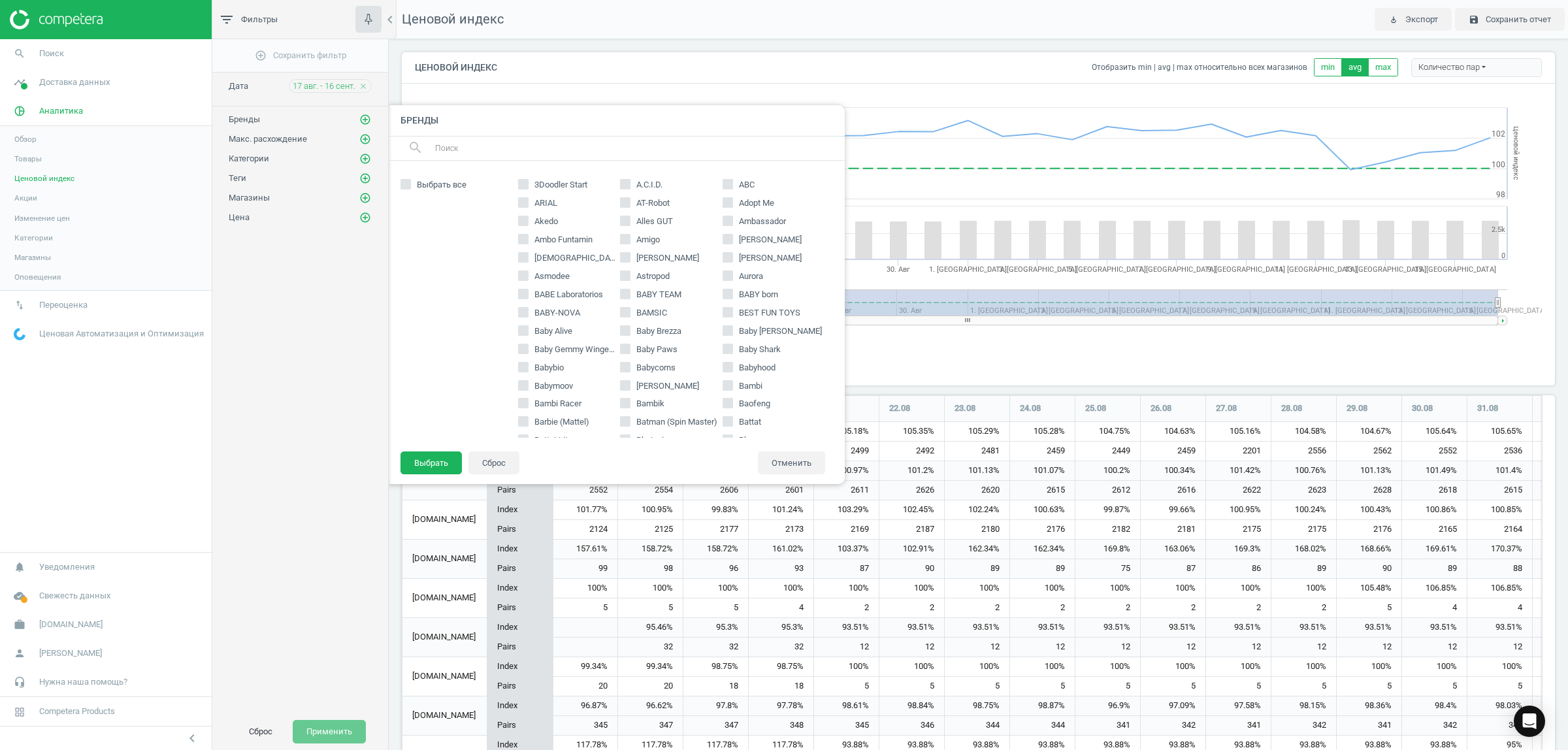
click at [507, 148] on input "text" at bounding box center [634, 148] width 401 height 21
type input "leg"
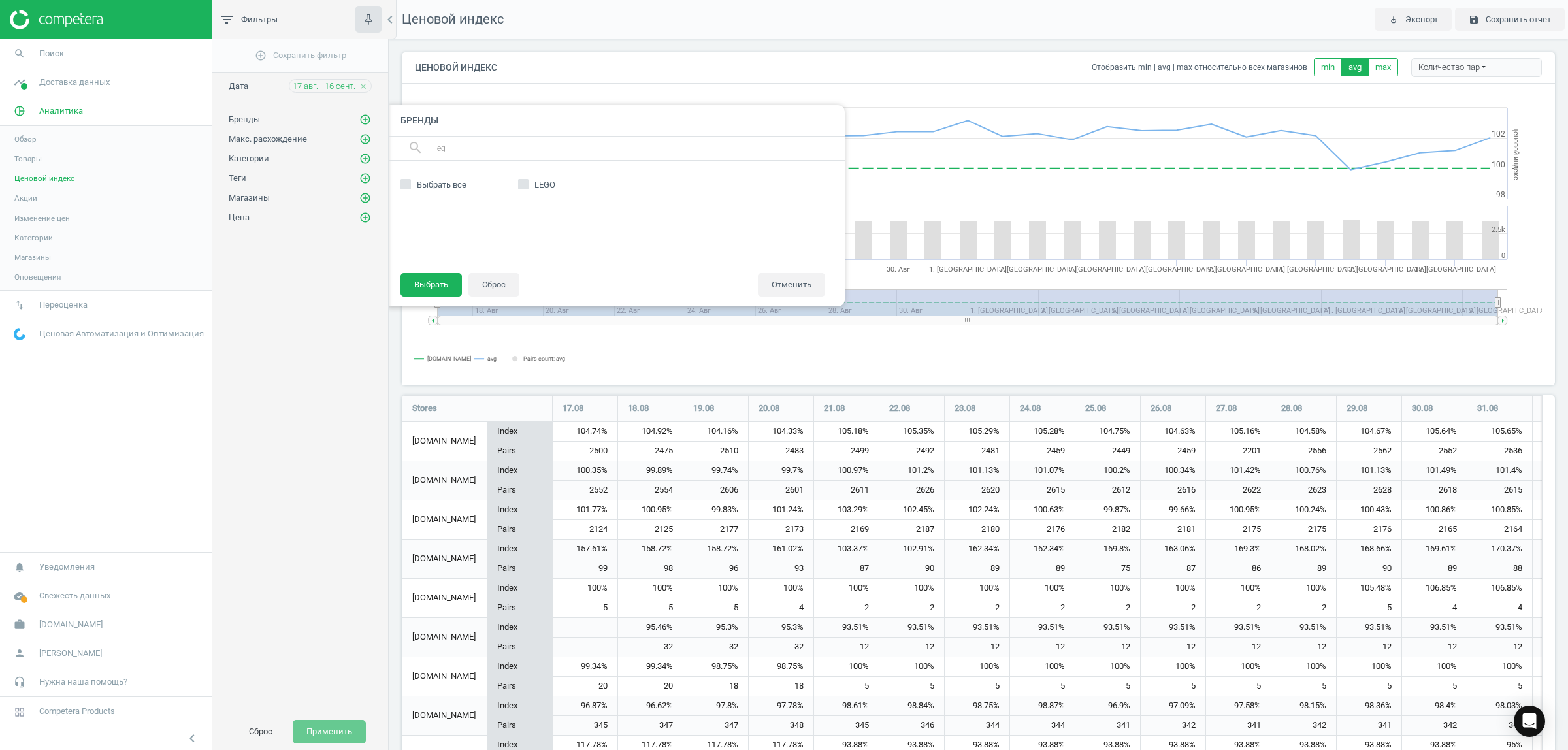
click at [536, 184] on span "LEGO" at bounding box center [545, 184] width 26 height 11
click at [527, 184] on input "LEGO" at bounding box center [523, 184] width 8 height 8
checkbox input "true"
click at [443, 278] on button "Выбрать" at bounding box center [431, 284] width 61 height 24
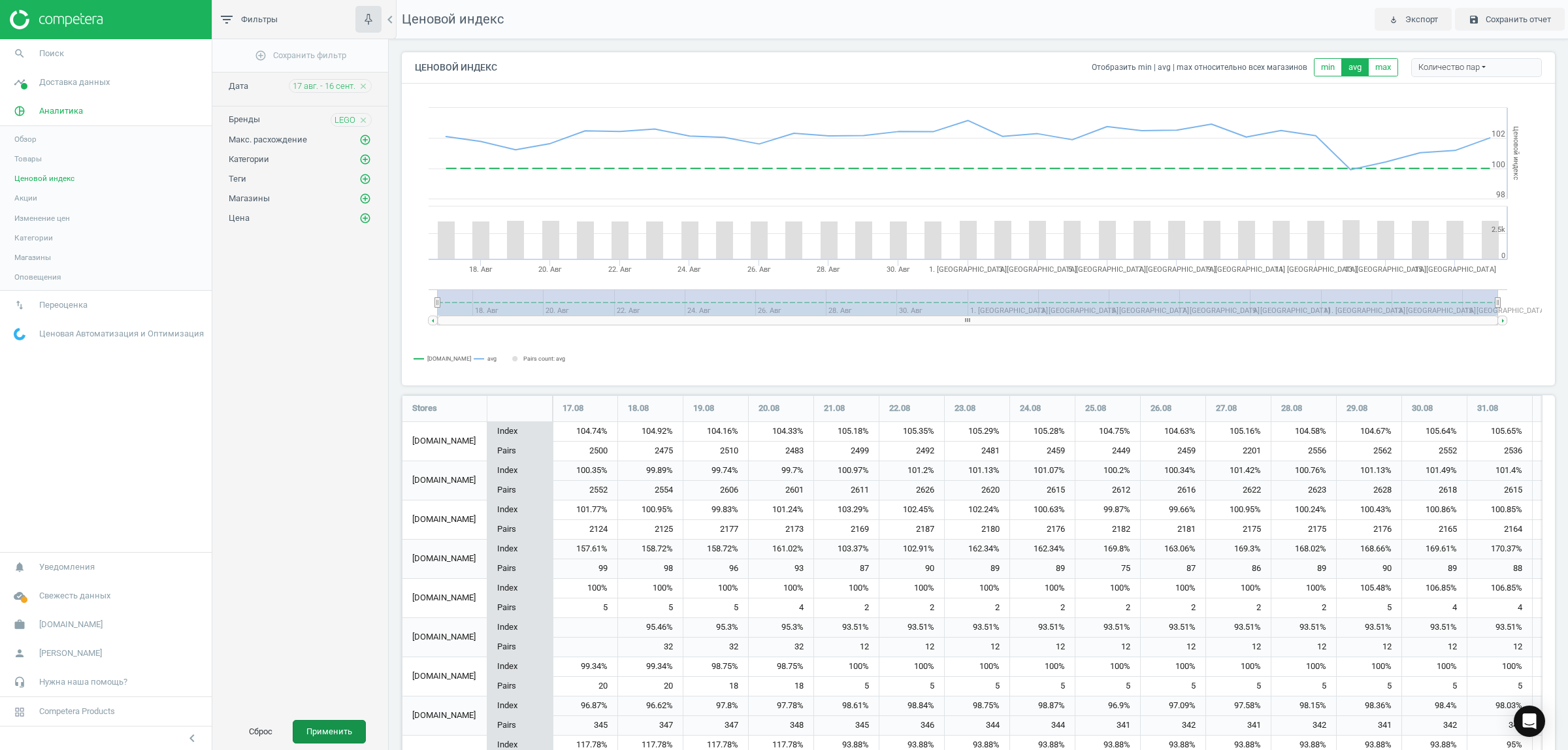
click at [337, 722] on button "Применить" at bounding box center [329, 731] width 73 height 24
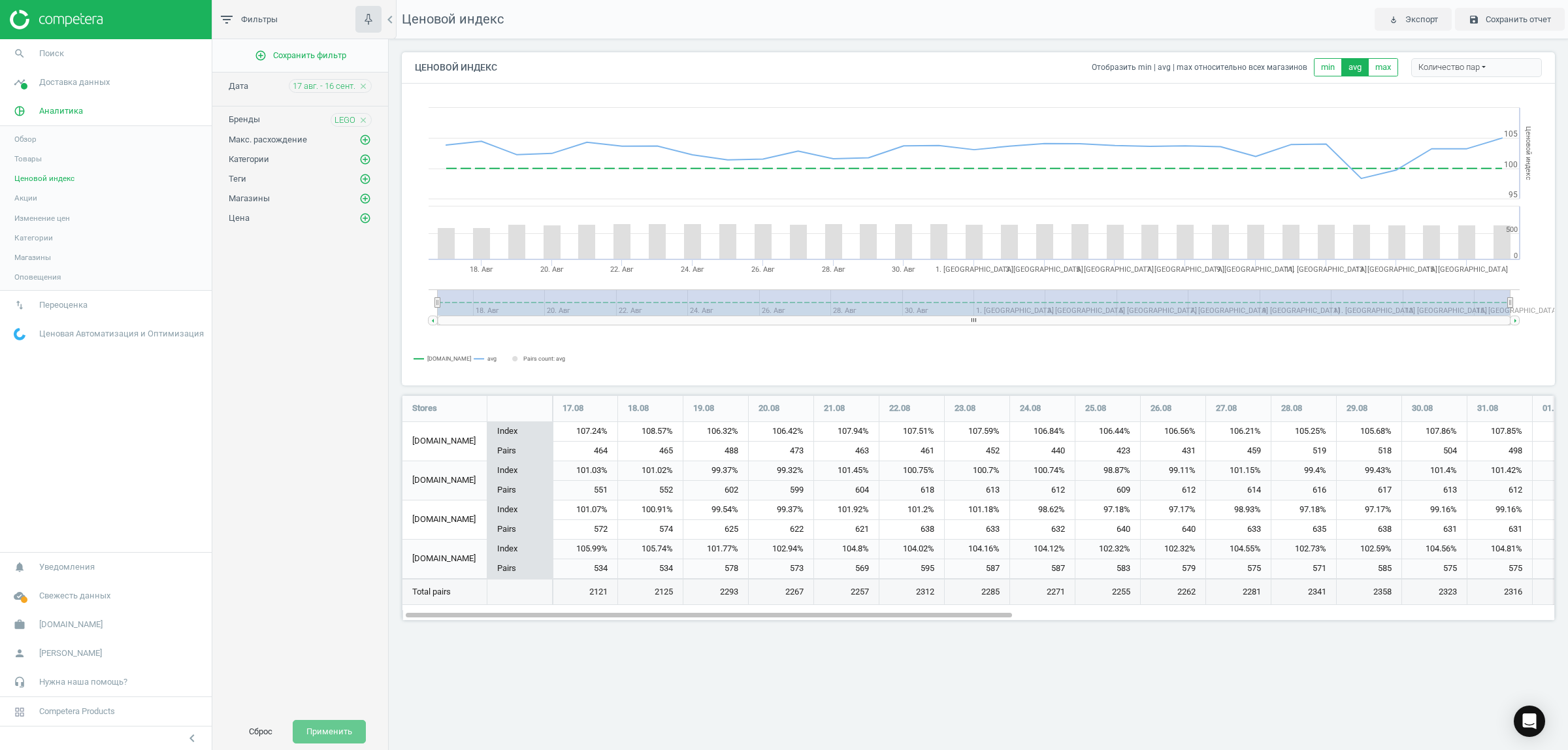
scroll to position [250, 1178]
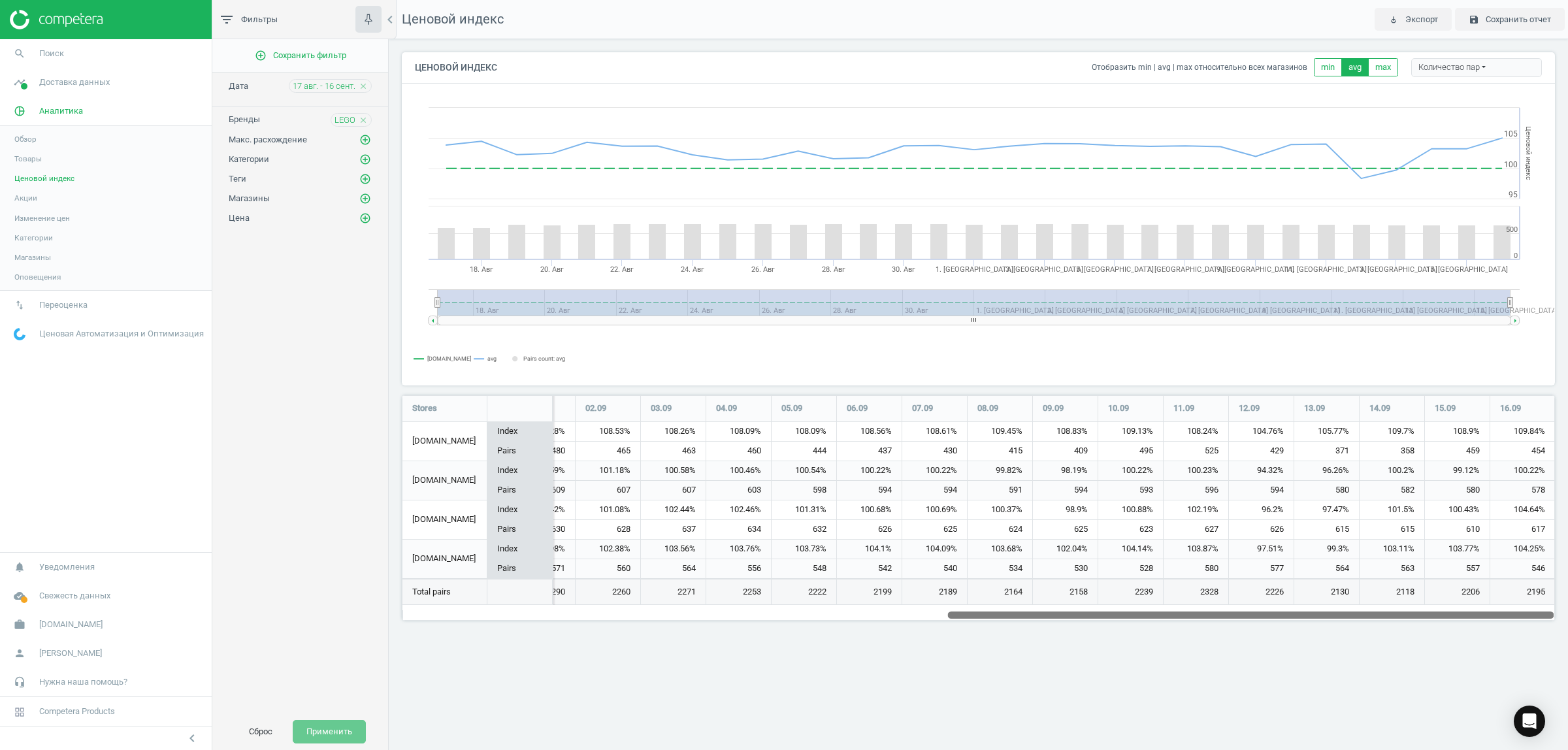
drag, startPoint x: 974, startPoint y: 611, endPoint x: 1566, endPoint y: 681, distance: 596.1
click at [1566, 681] on div "Ценовой индекс play_for_work Экспорт save Сохранить отчет Ценовой индекс Отобра…" at bounding box center [978, 375] width 1179 height 750
drag, startPoint x: 1111, startPoint y: 616, endPoint x: 1478, endPoint y: 632, distance: 367.3
click at [1478, 632] on div "Ценовой индекс Отобразить min | avg | max относительно всех магазинов min avg m…" at bounding box center [978, 341] width 1179 height 604
